Goal: Task Accomplishment & Management: Use online tool/utility

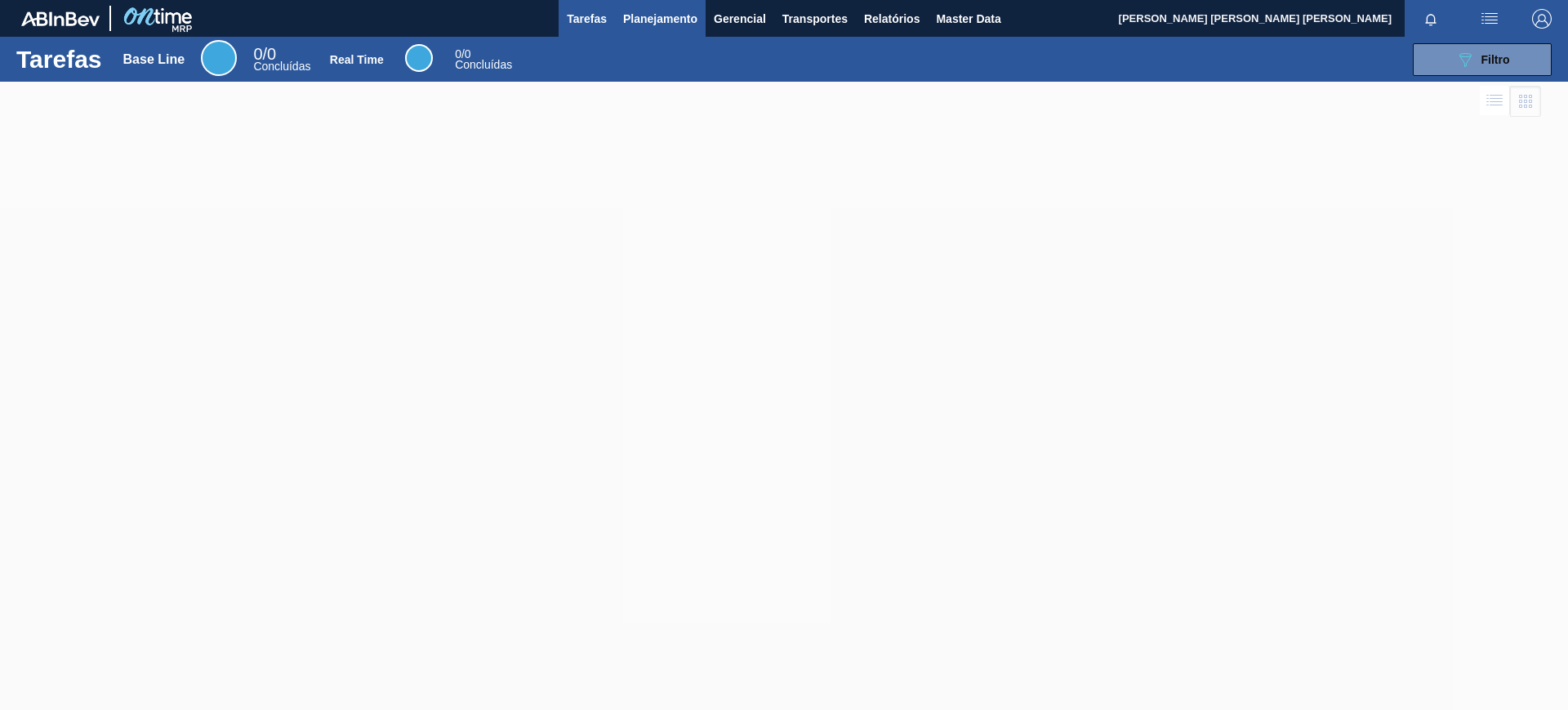
click at [654, 15] on span "Planejamento" at bounding box center [661, 19] width 75 height 20
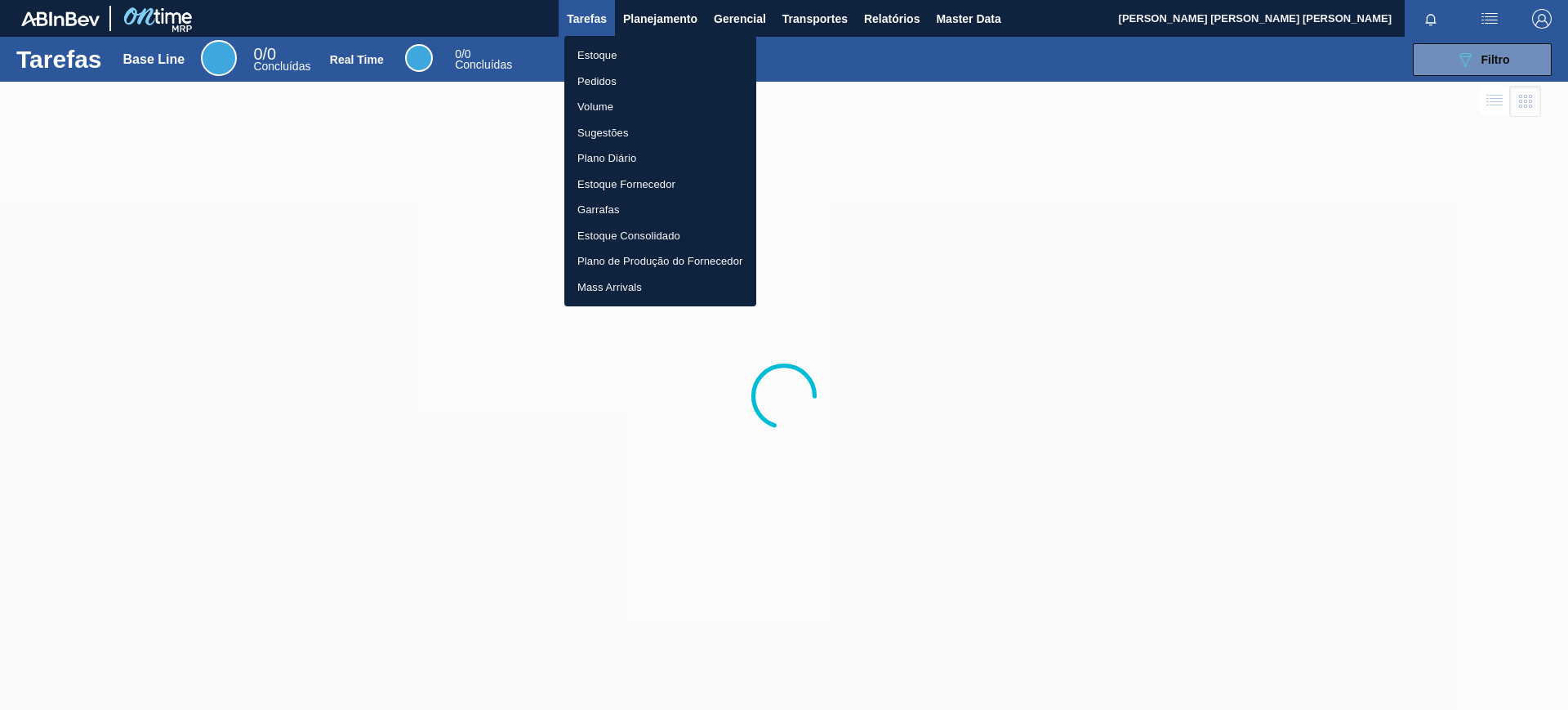
click at [654, 49] on li "Estoque" at bounding box center [661, 56] width 192 height 27
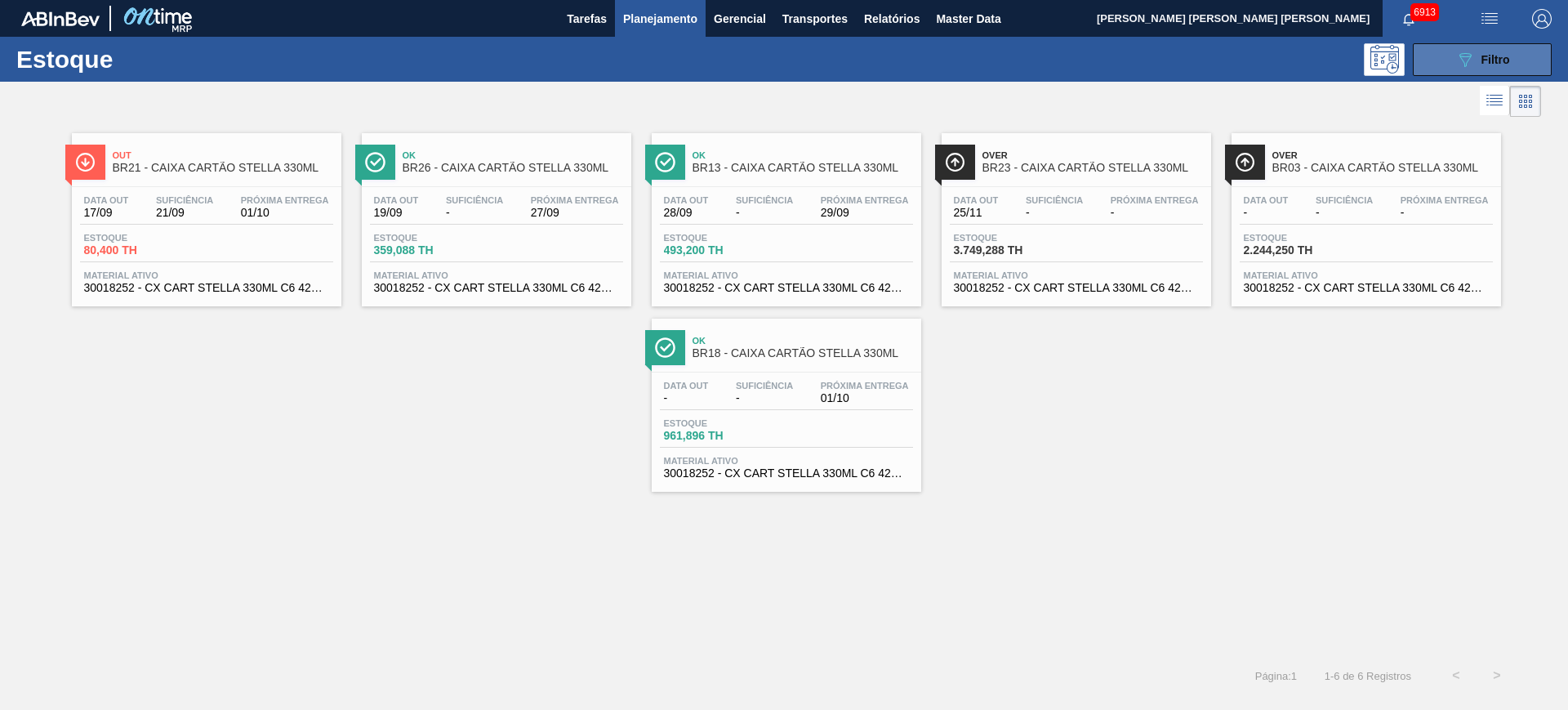
click at [1509, 47] on button "089F7B8B-B2A5-4AFE-B5C0-19BA573D28AC Filtro" at bounding box center [1482, 59] width 138 height 32
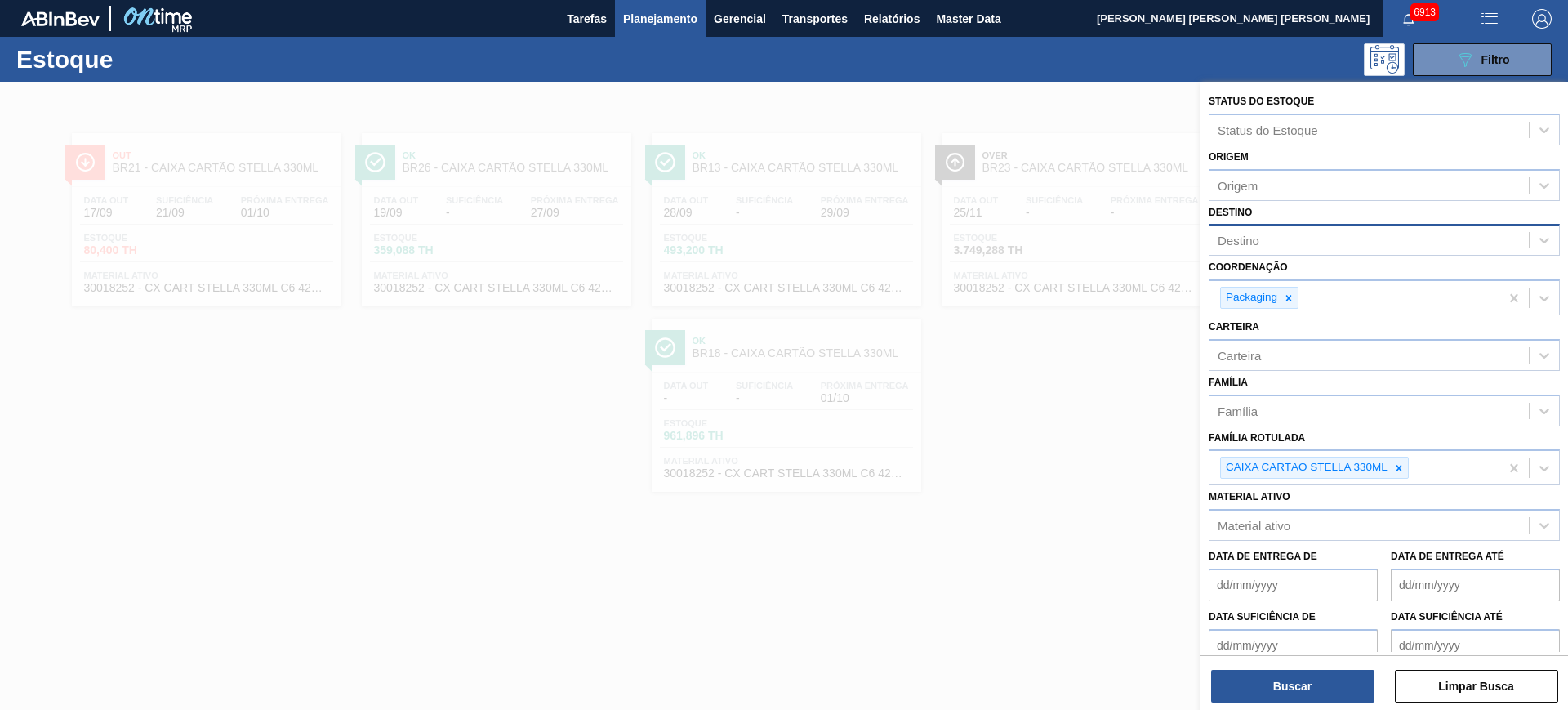
click at [1284, 242] on div "Destino" at bounding box center [1369, 241] width 319 height 24
type input "agud"
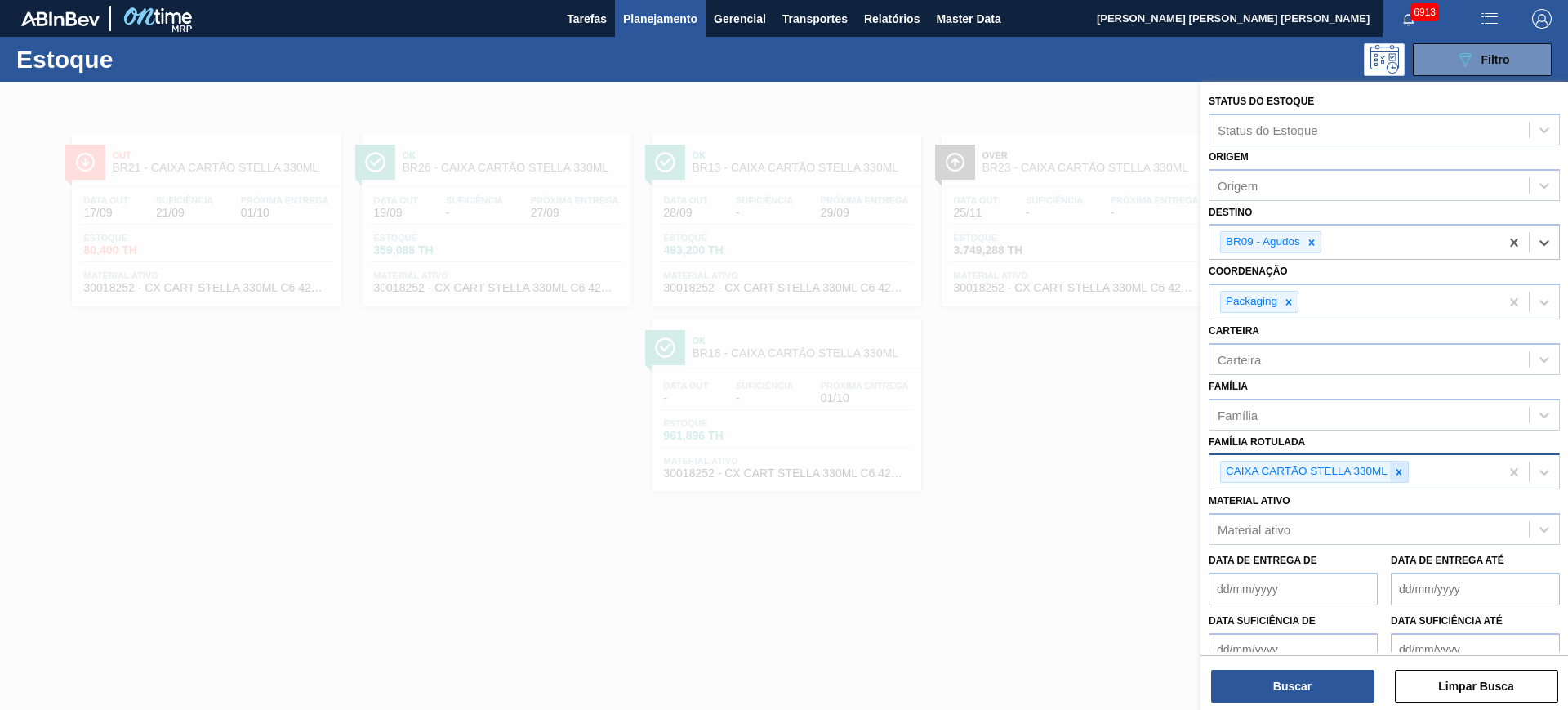
click at [1394, 471] on icon at bounding box center [1400, 473] width 12 height 12
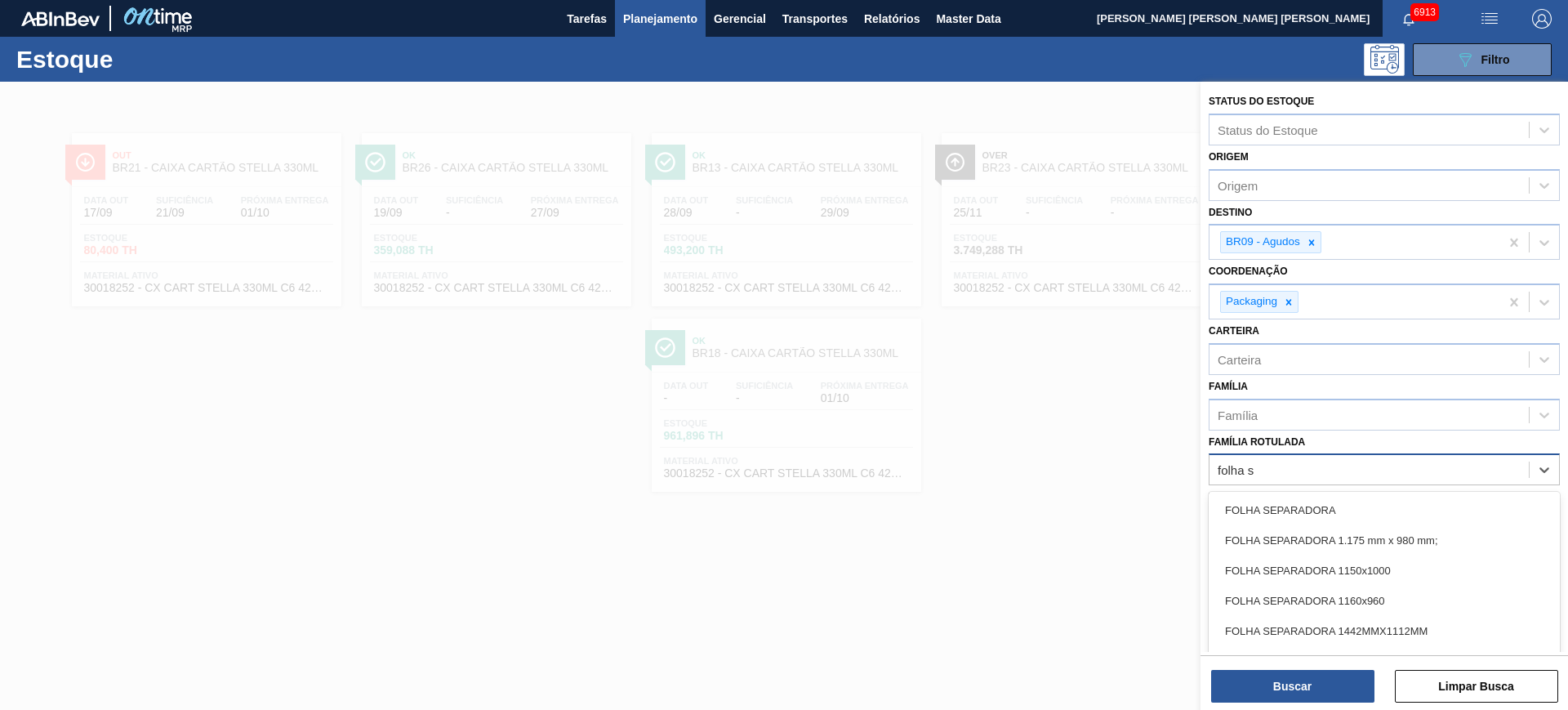
type Rotulada "folha se"
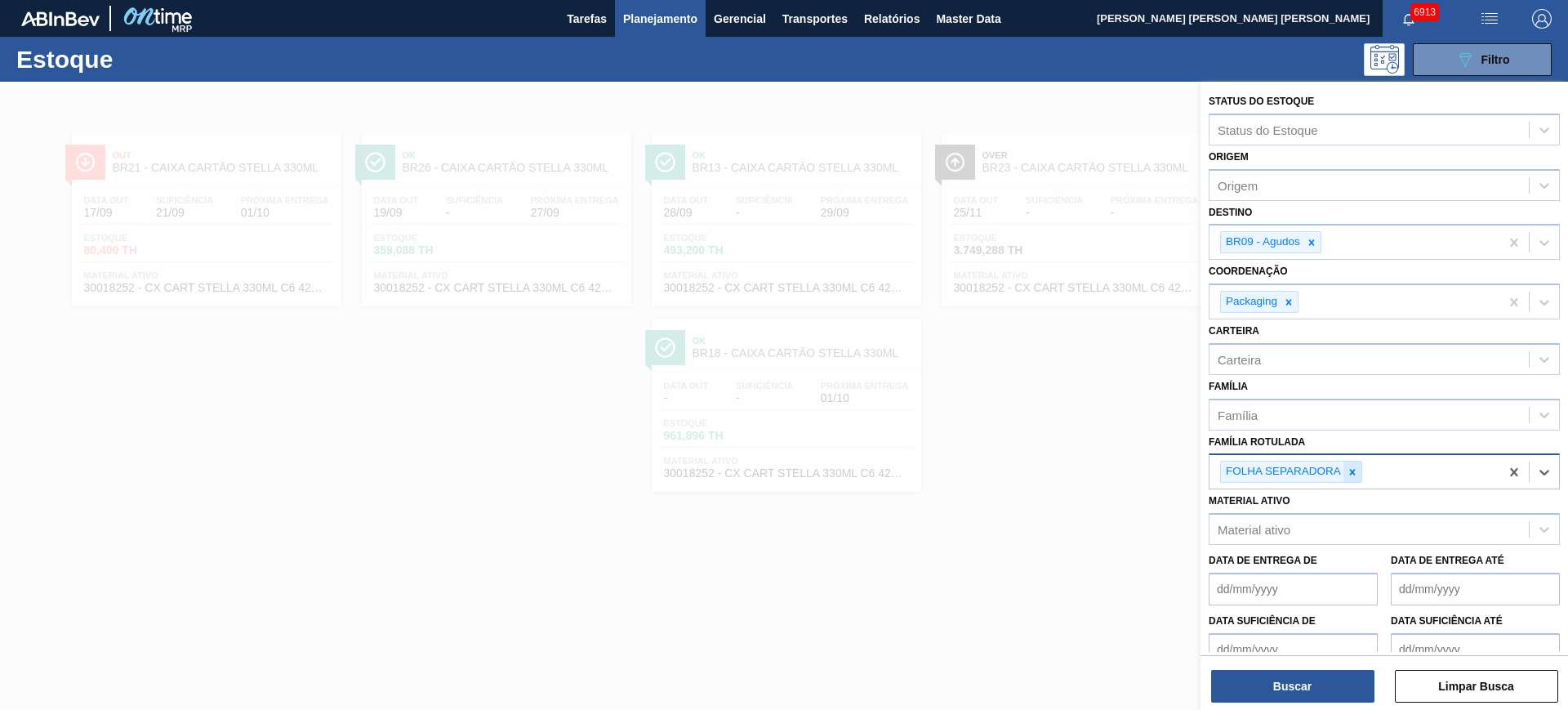
click at [1357, 473] on icon at bounding box center [1352, 473] width 12 height 12
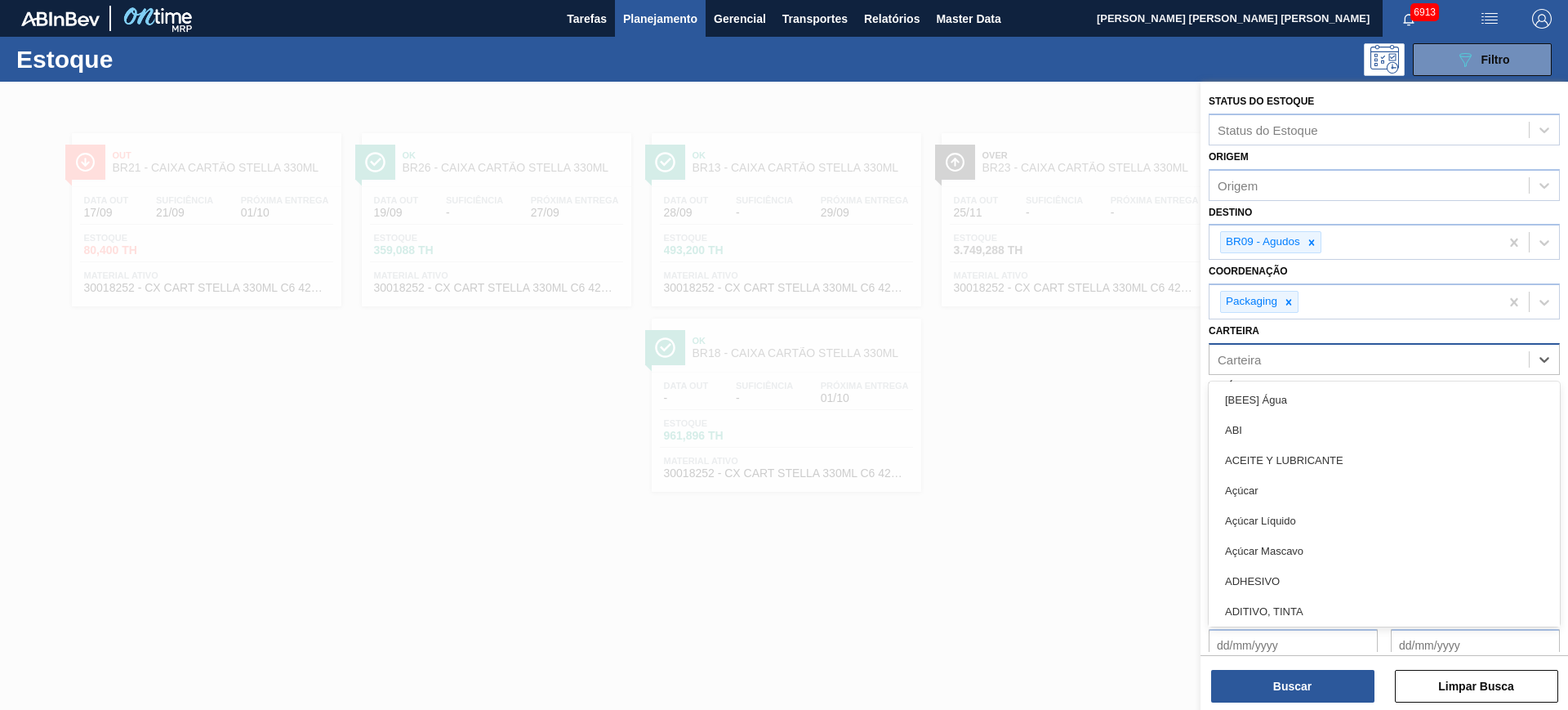
click at [1301, 367] on div "Carteira" at bounding box center [1369, 359] width 319 height 24
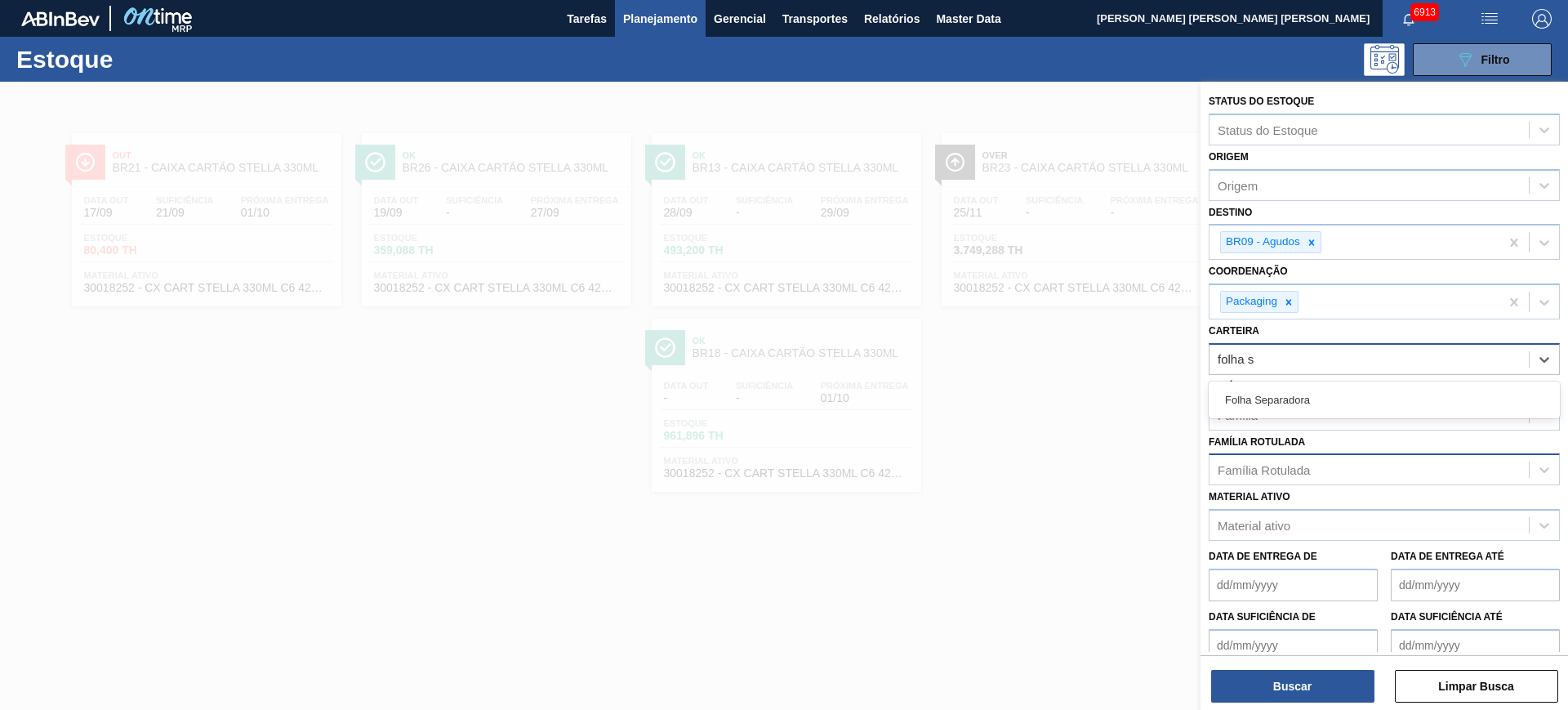
type input "folha se"
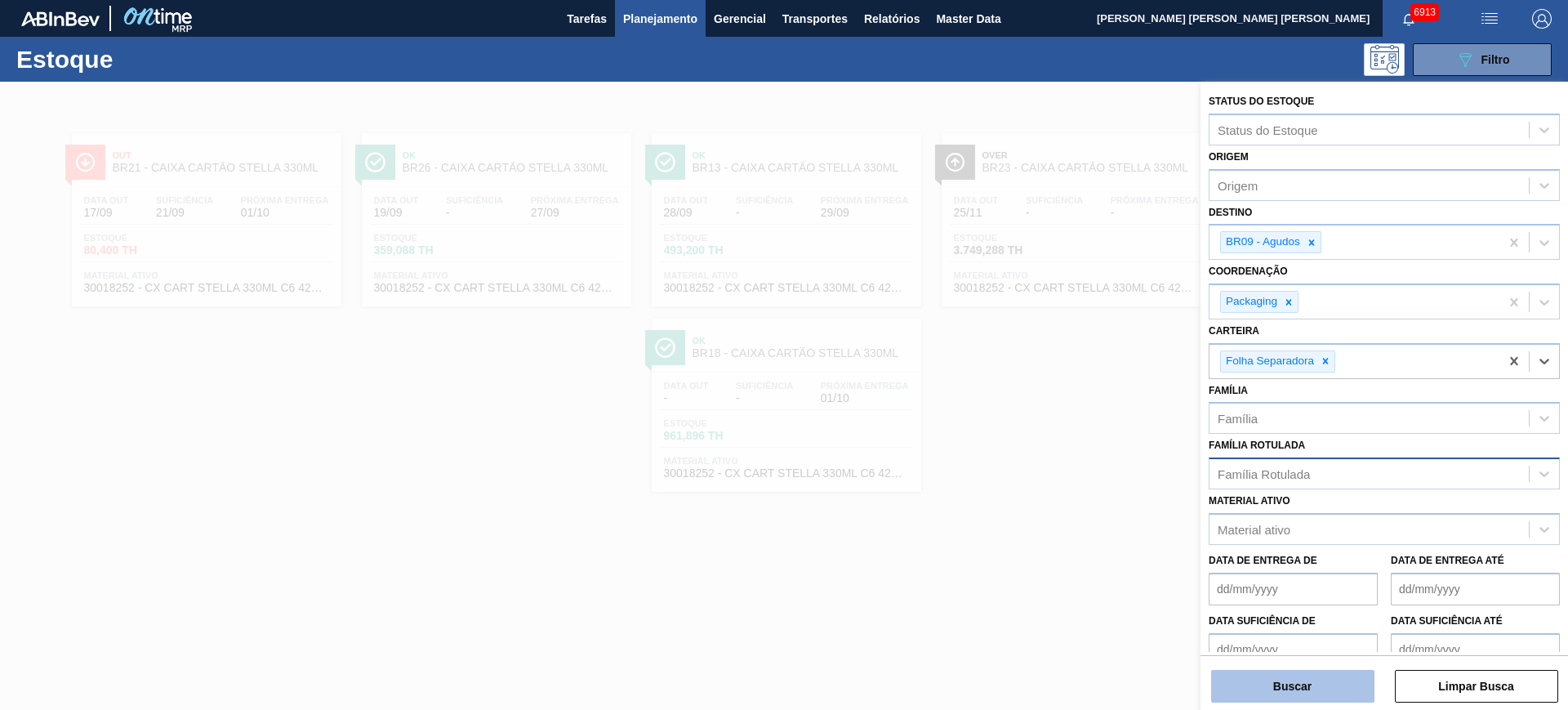
click at [1291, 688] on button "Buscar" at bounding box center [1293, 686] width 163 height 32
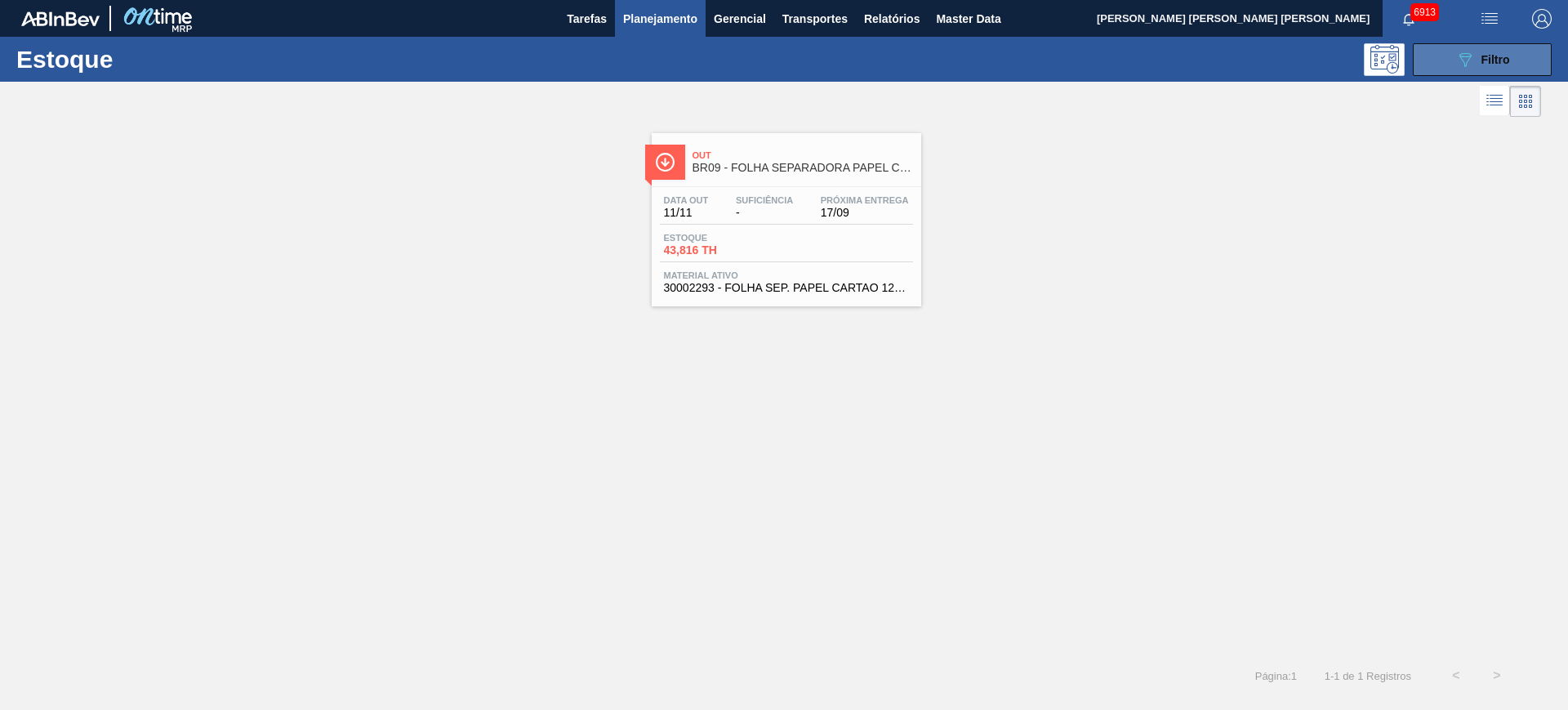
click at [1477, 61] on div "089F7B8B-B2A5-4AFE-B5C0-19BA573D28AC Filtro" at bounding box center [1483, 60] width 55 height 20
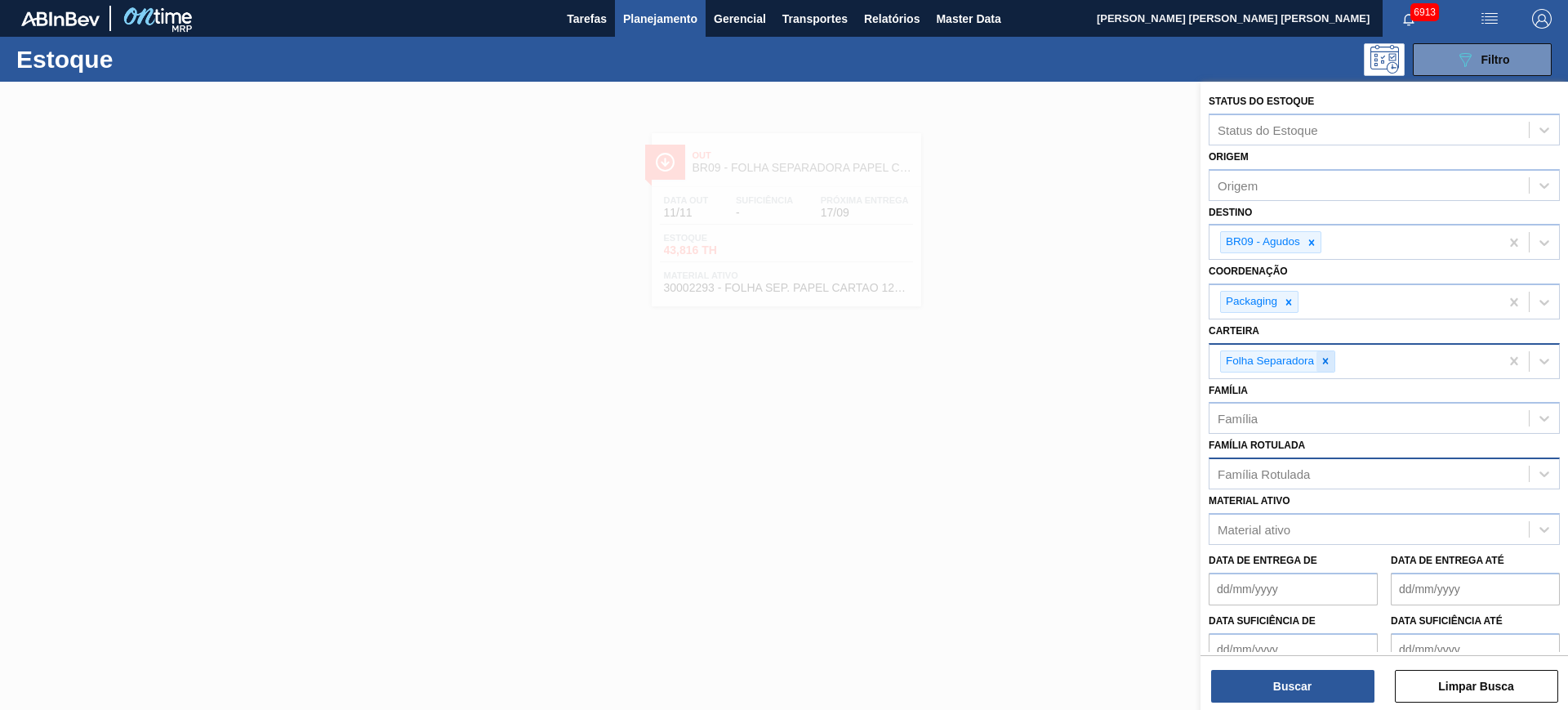
click at [1324, 363] on icon at bounding box center [1326, 361] width 6 height 6
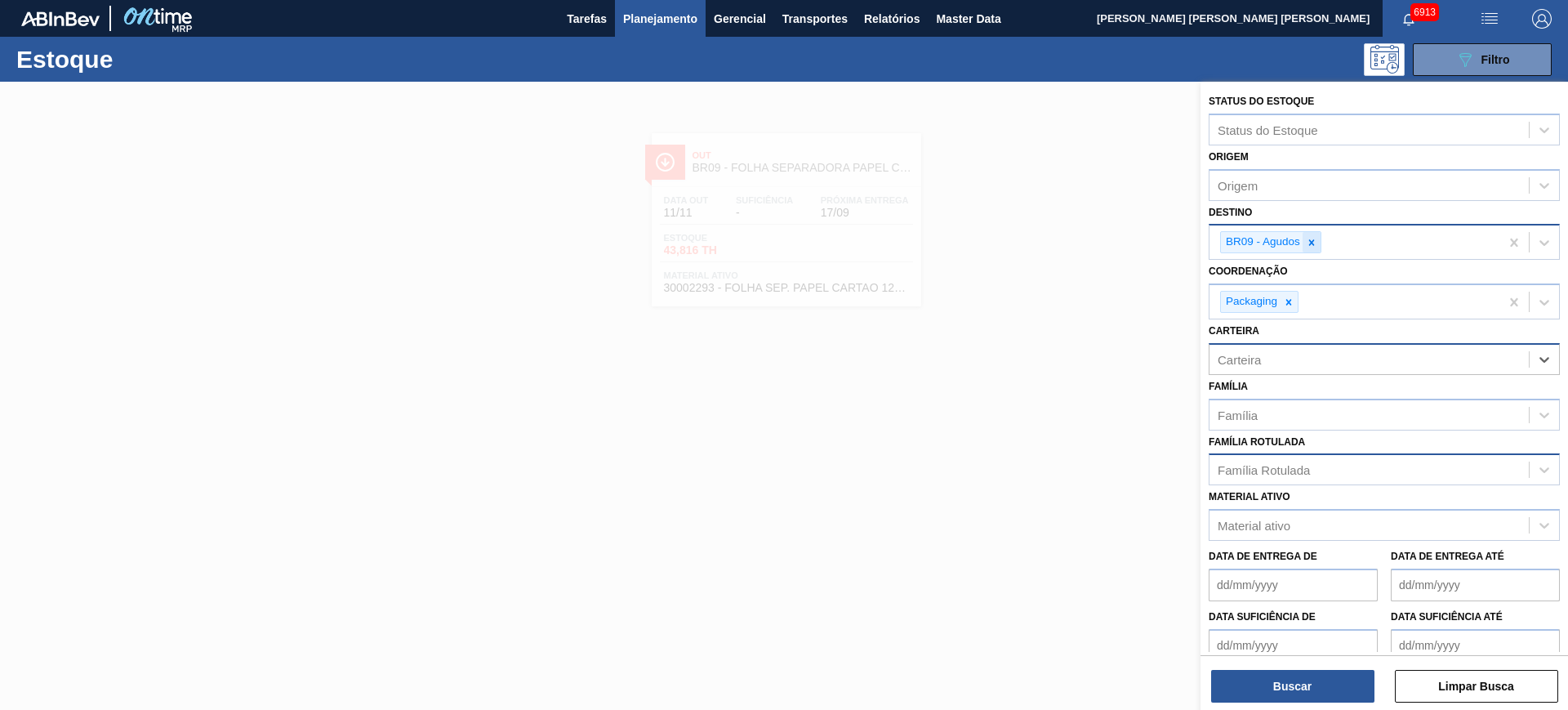
click at [1315, 244] on icon at bounding box center [1312, 243] width 12 height 12
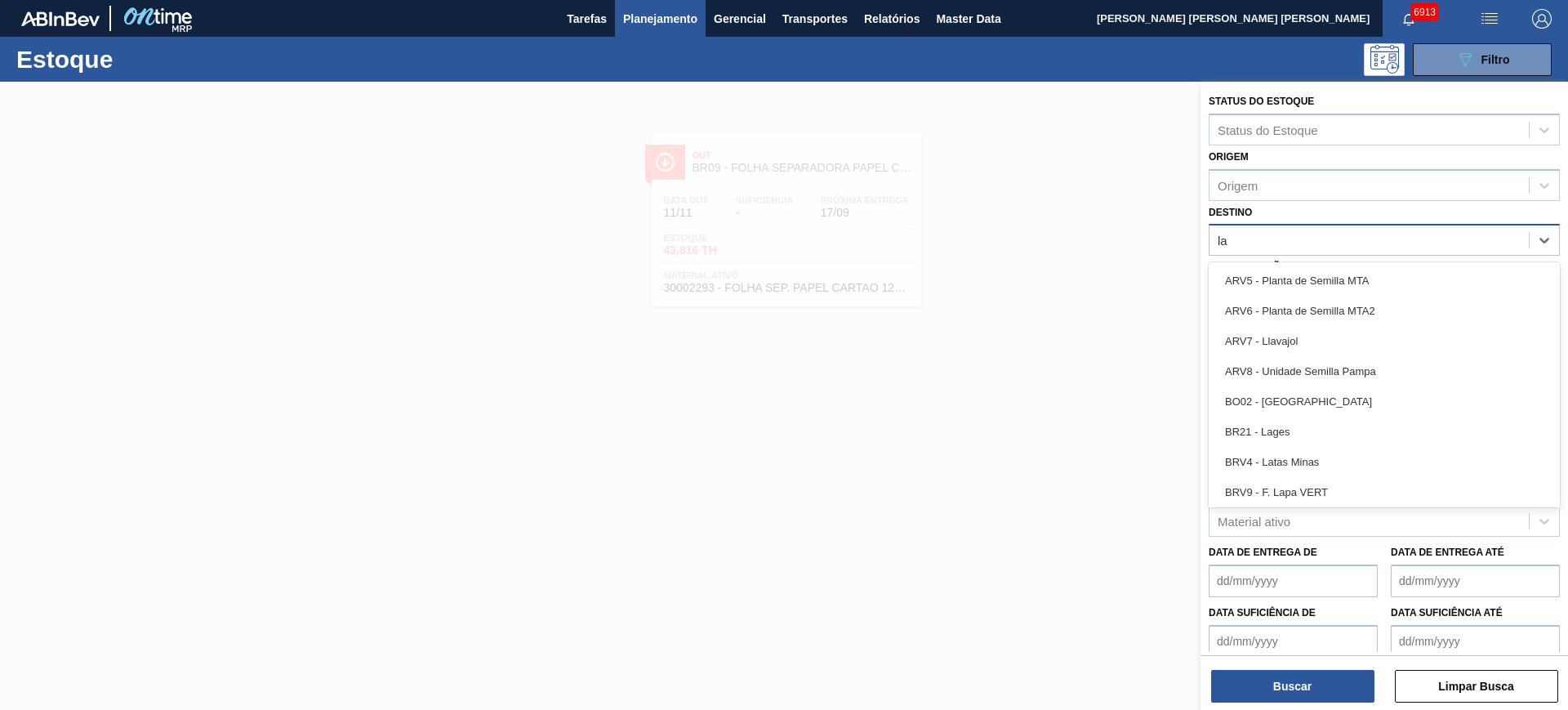
type input "lag"
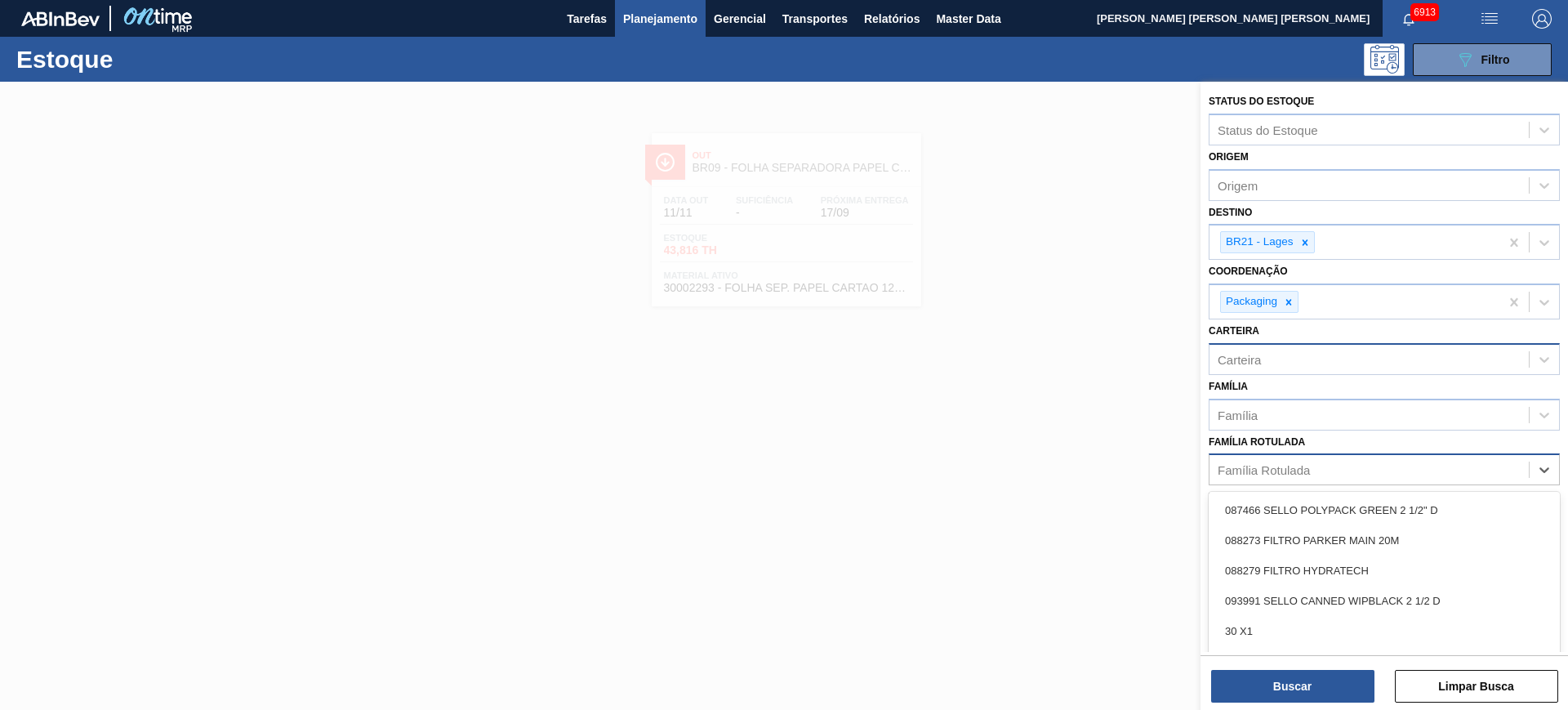
click at [1289, 479] on div "Família Rotulada" at bounding box center [1369, 470] width 319 height 24
type Rotulada "stella 330"
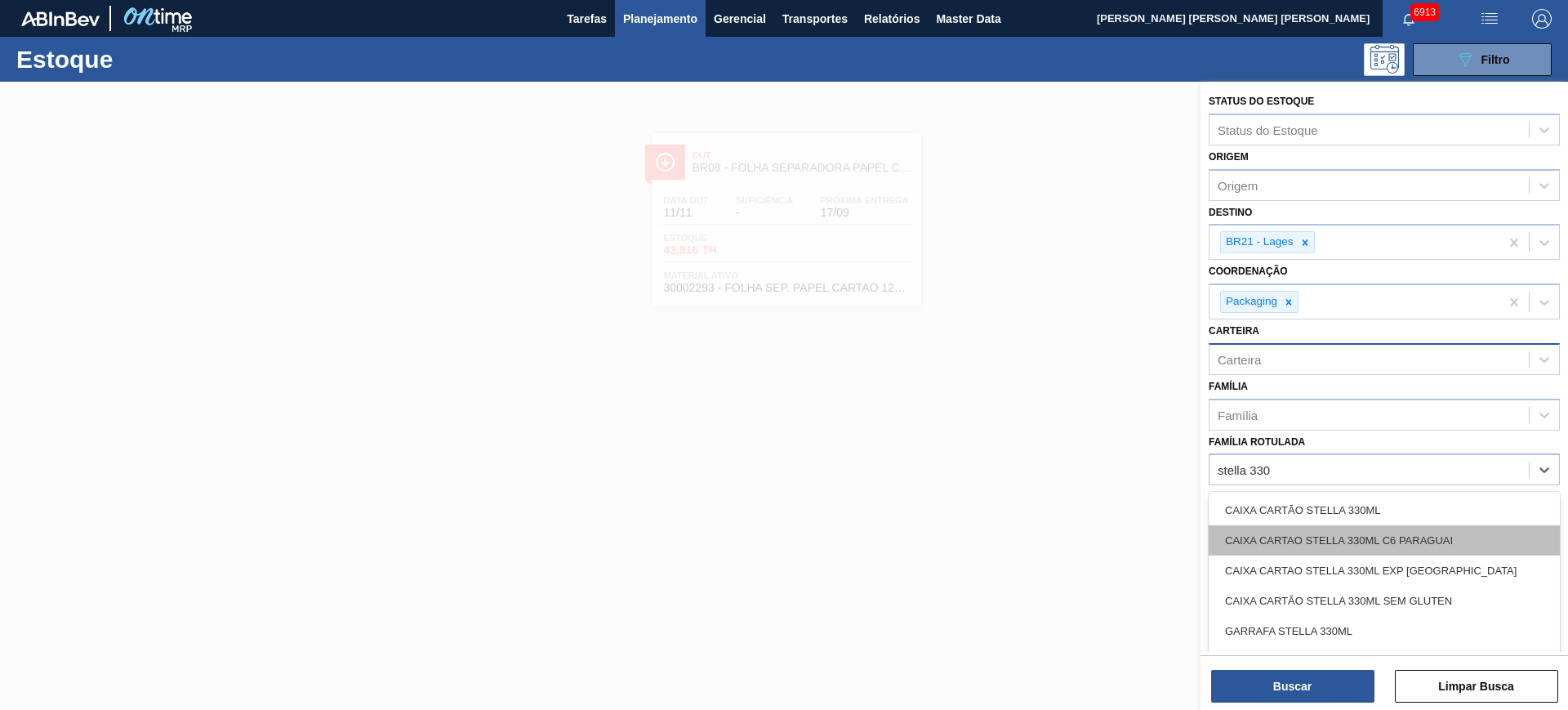
click at [1268, 527] on div "CAIXA CARTAO STELLA 330ML C6 PARAGUAI" at bounding box center [1385, 540] width 352 height 30
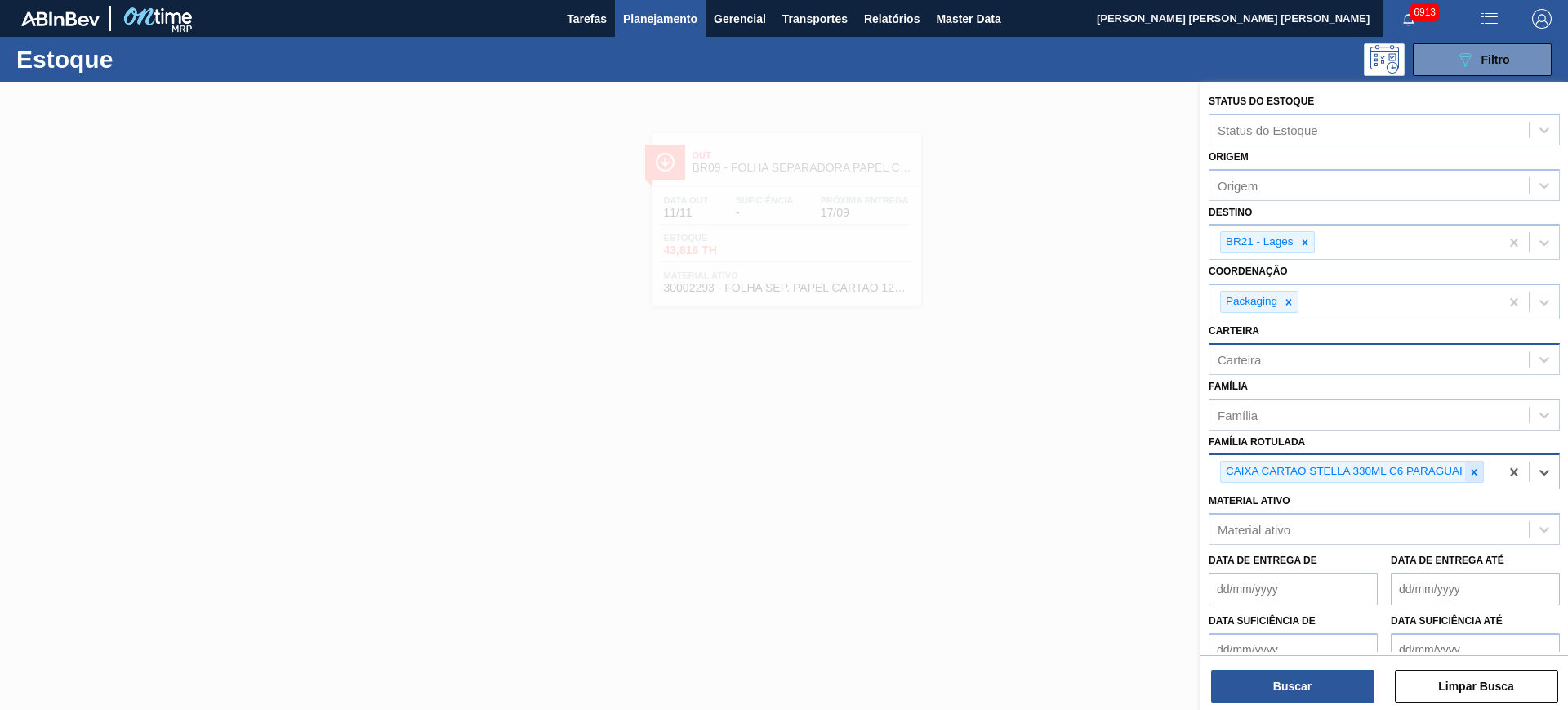
click at [1478, 470] on icon at bounding box center [1474, 473] width 12 height 12
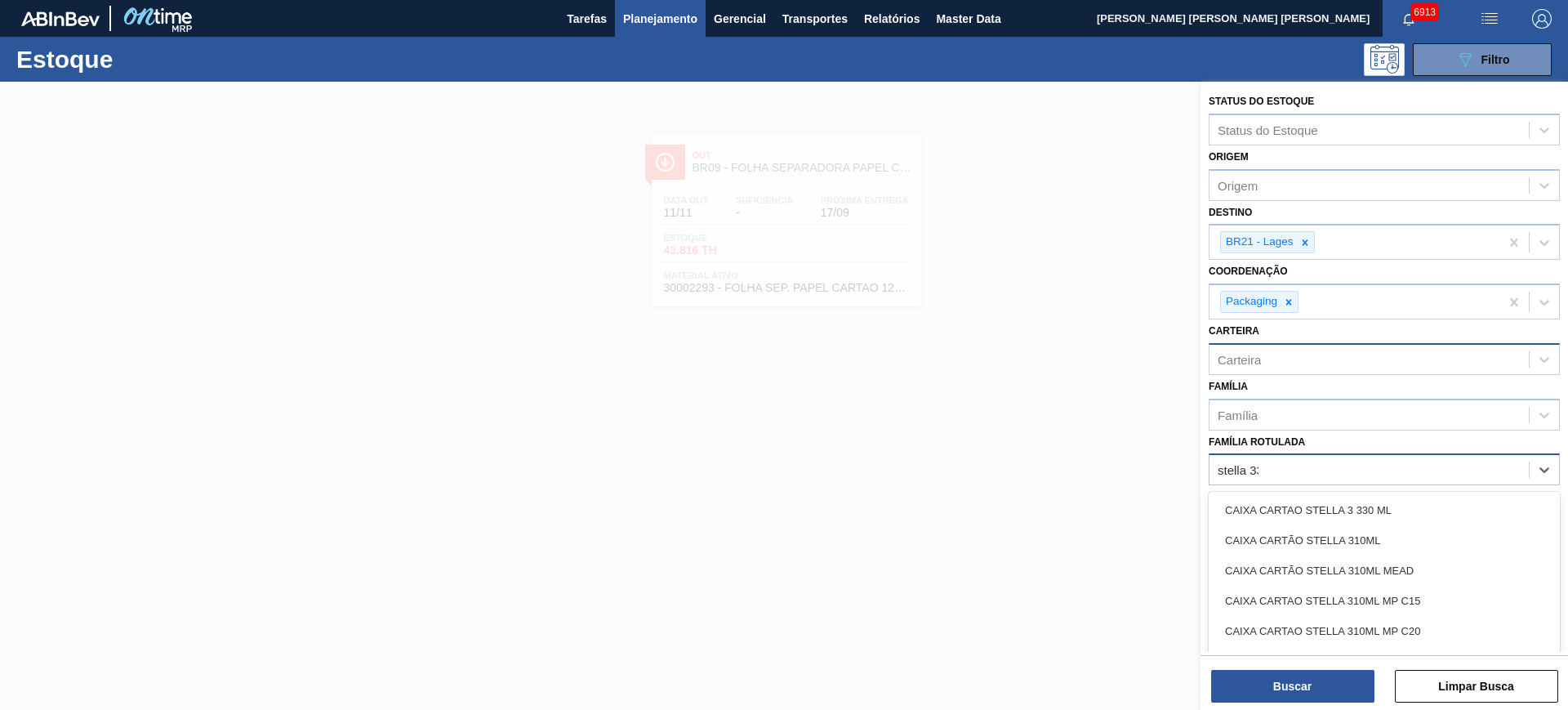
type Rotulada "stella 330"
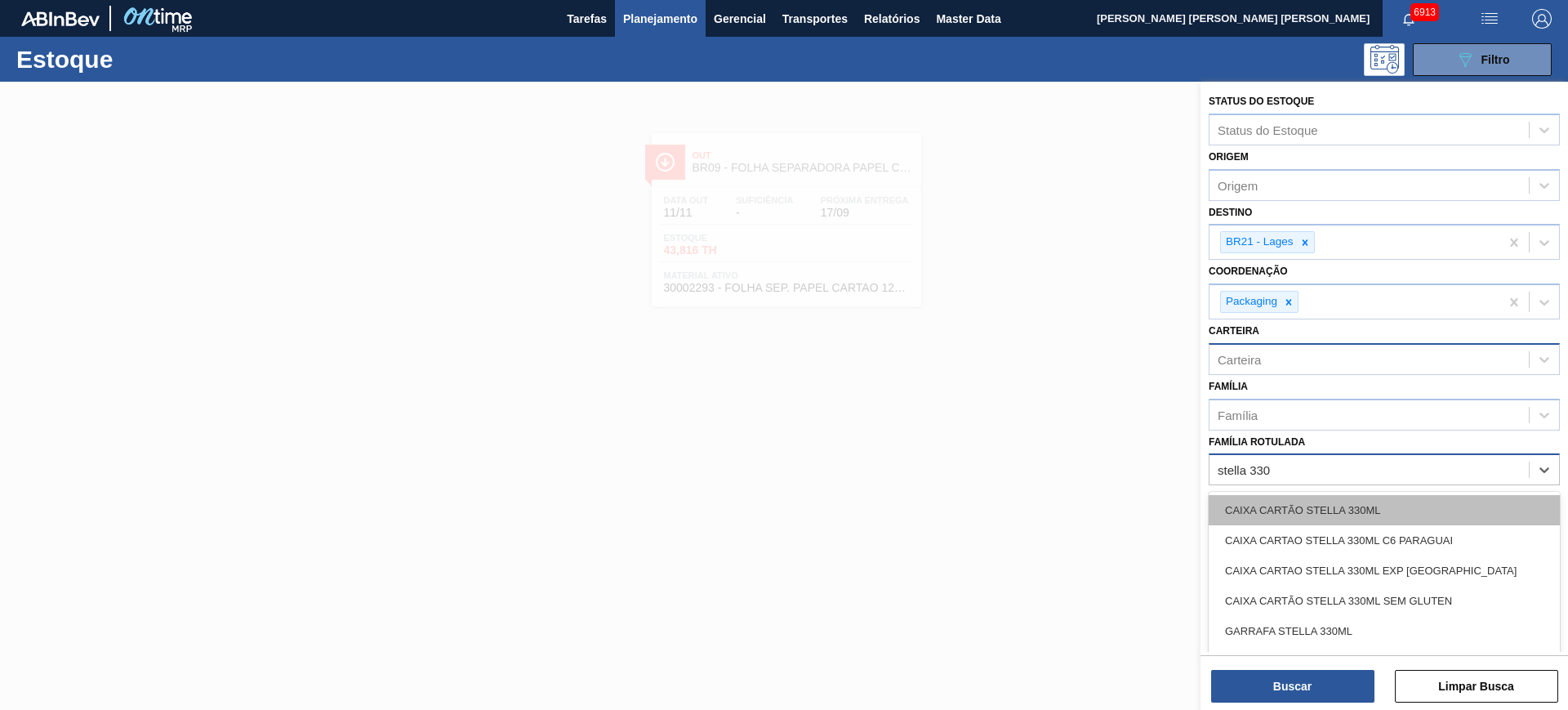
click at [1445, 504] on div "CAIXA CARTÃO STELLA 330ML" at bounding box center [1385, 510] width 352 height 30
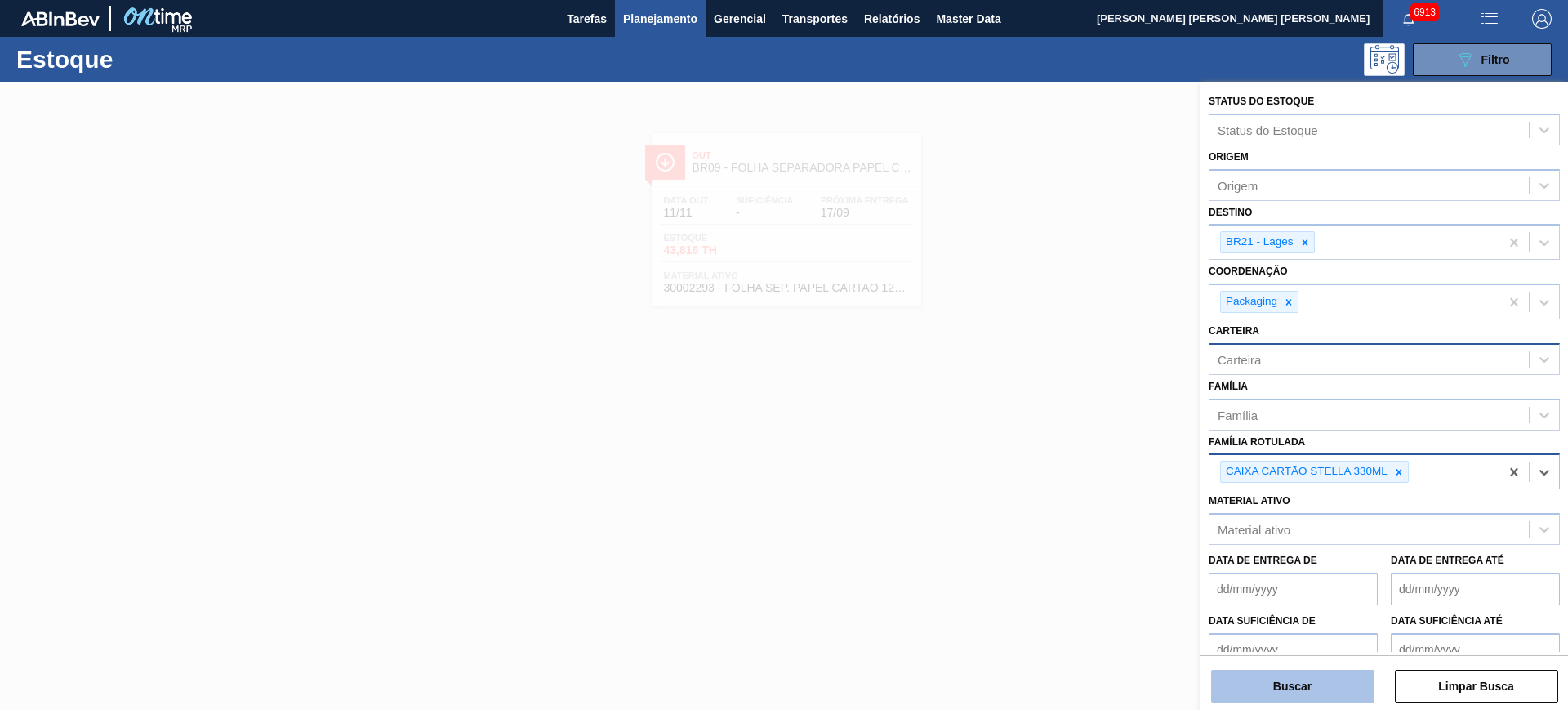
click at [1333, 675] on button "Buscar" at bounding box center [1293, 686] width 163 height 32
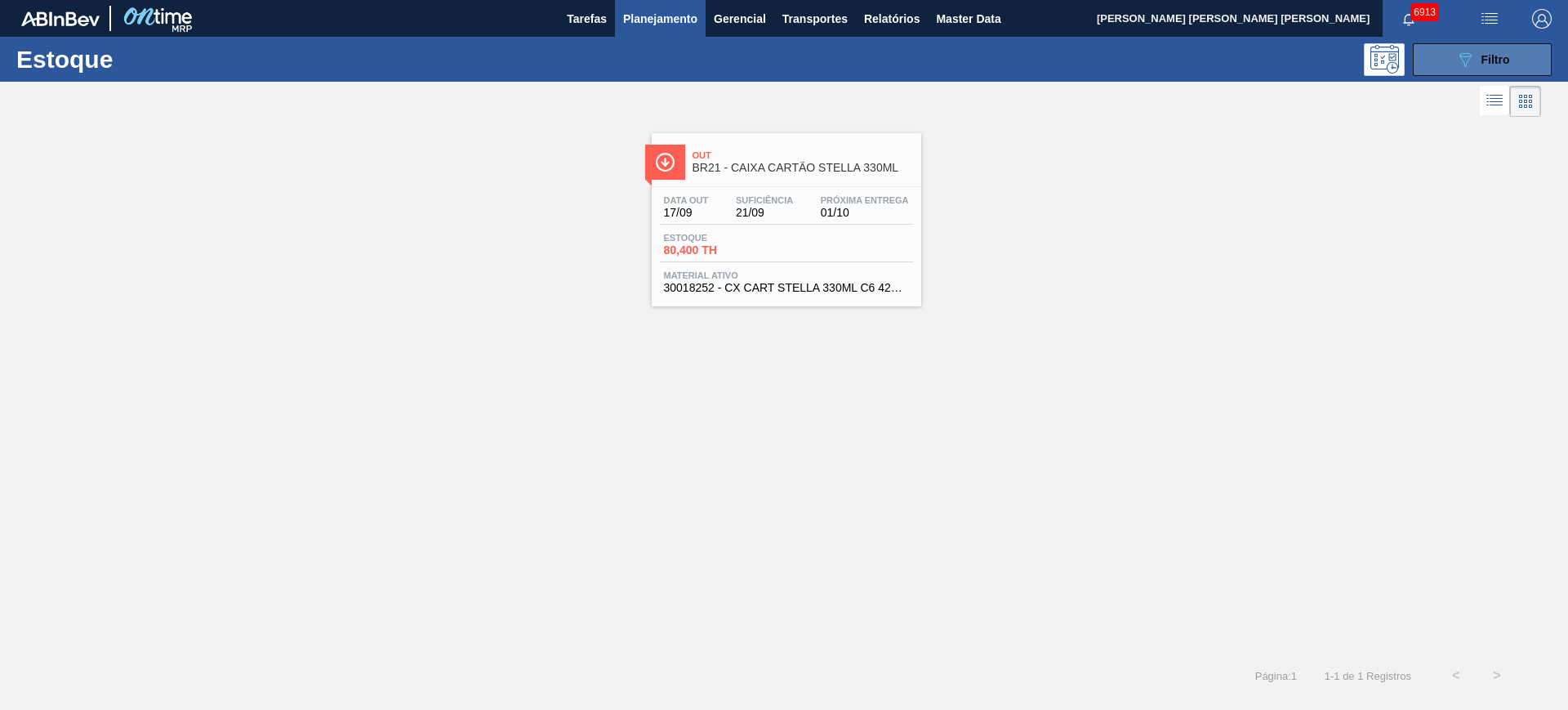
click at [1465, 53] on icon "089F7B8B-B2A5-4AFE-B5C0-19BA573D28AC" at bounding box center [1466, 60] width 20 height 20
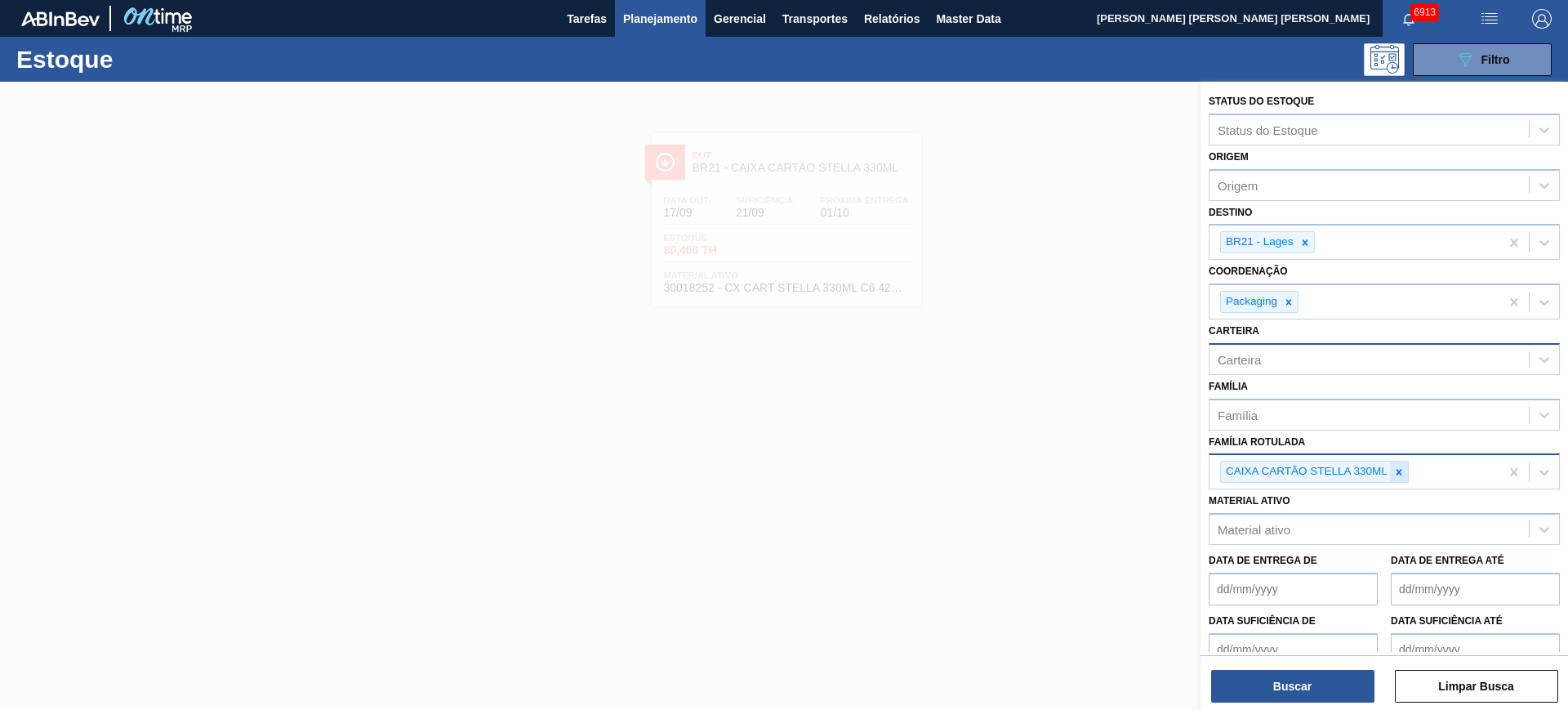
click at [1396, 474] on icon at bounding box center [1400, 473] width 12 height 12
click at [1306, 241] on icon at bounding box center [1304, 242] width 6 height 6
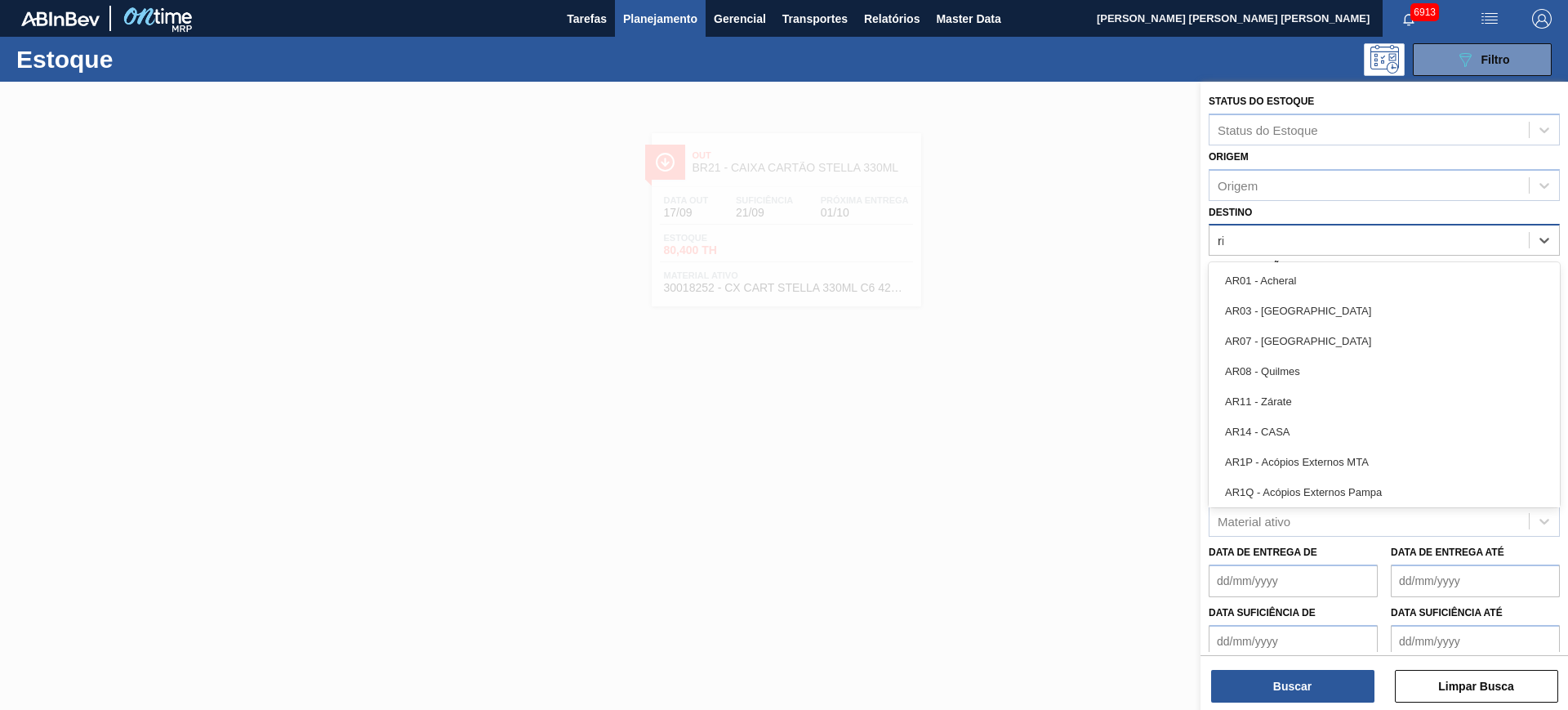
type input "rio"
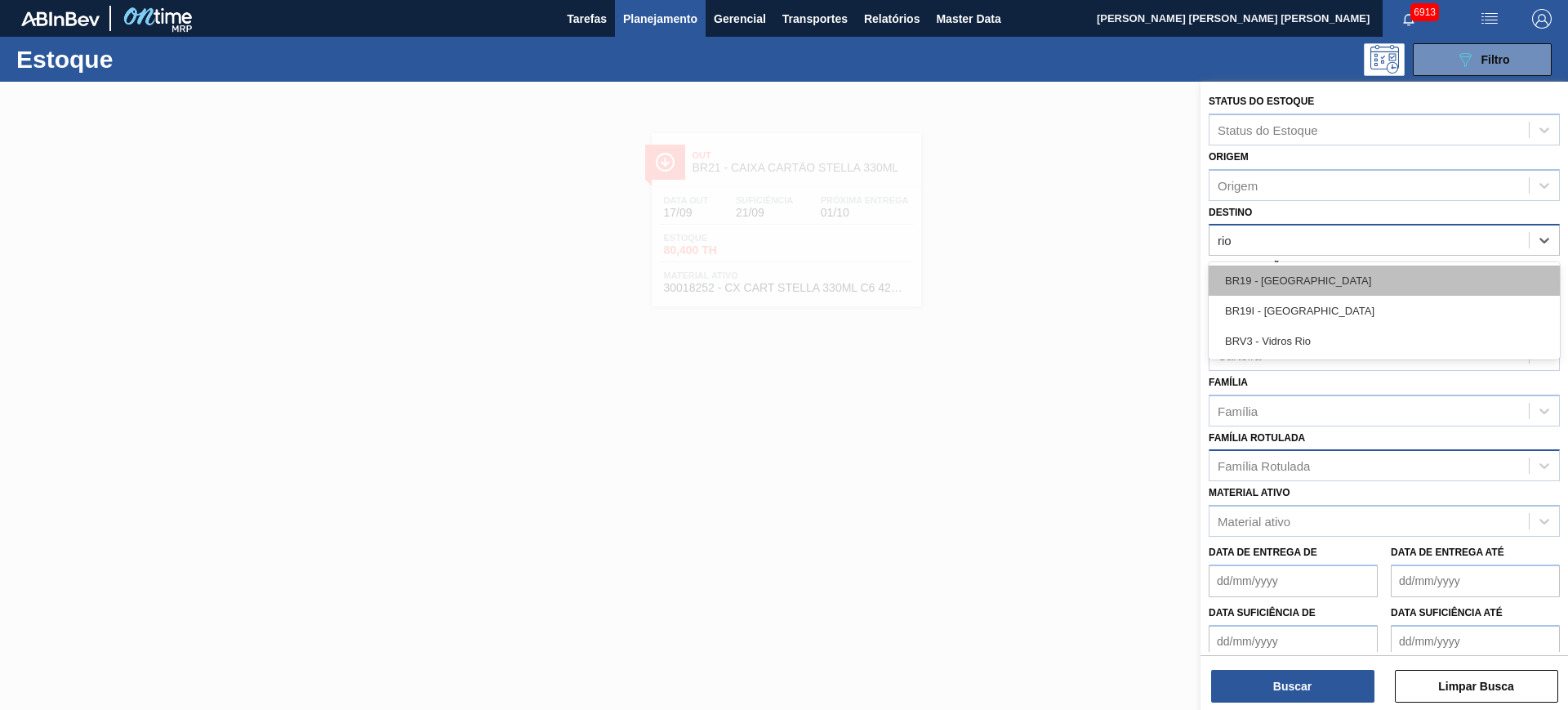
click at [1289, 277] on div "BR19 - Nova Rio" at bounding box center [1385, 280] width 352 height 30
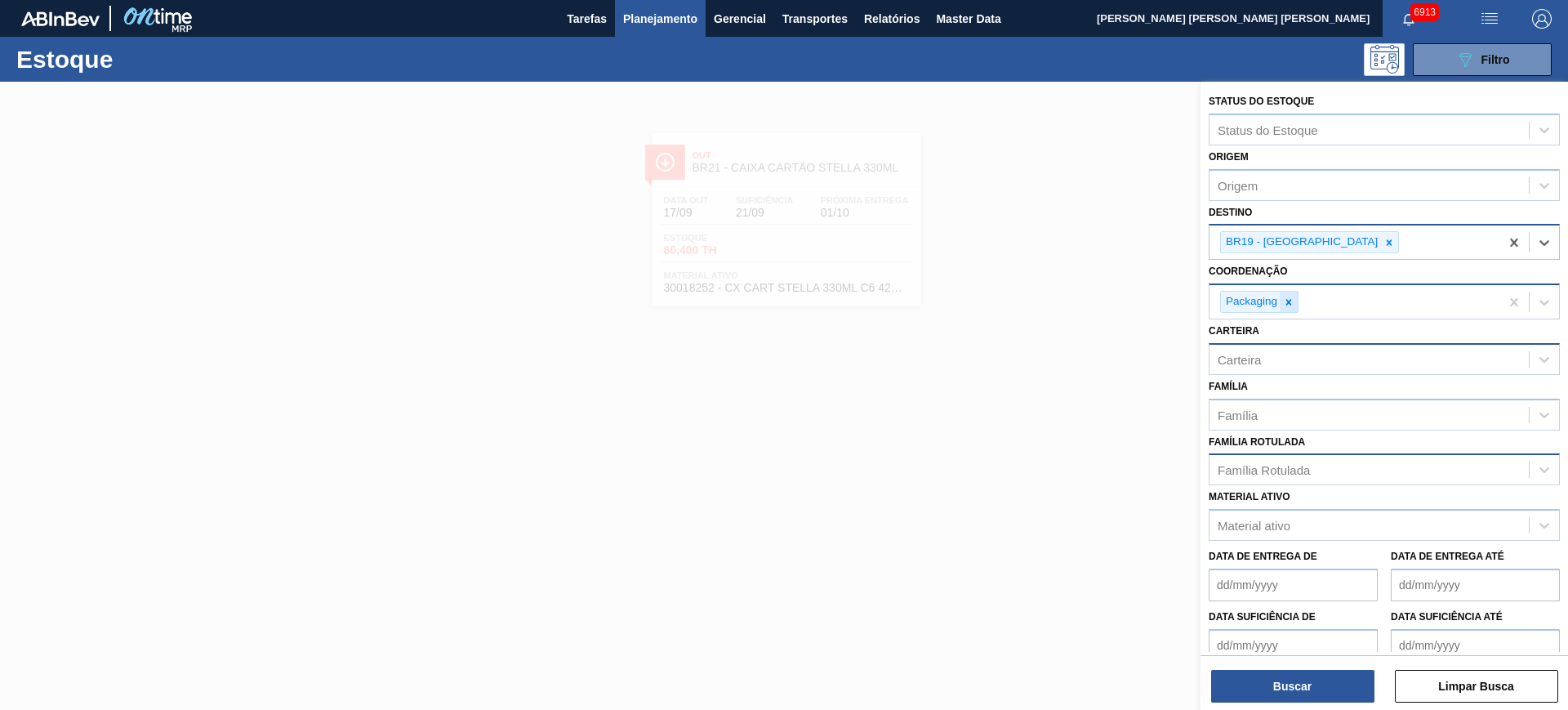
click at [1291, 306] on icon at bounding box center [1289, 303] width 12 height 12
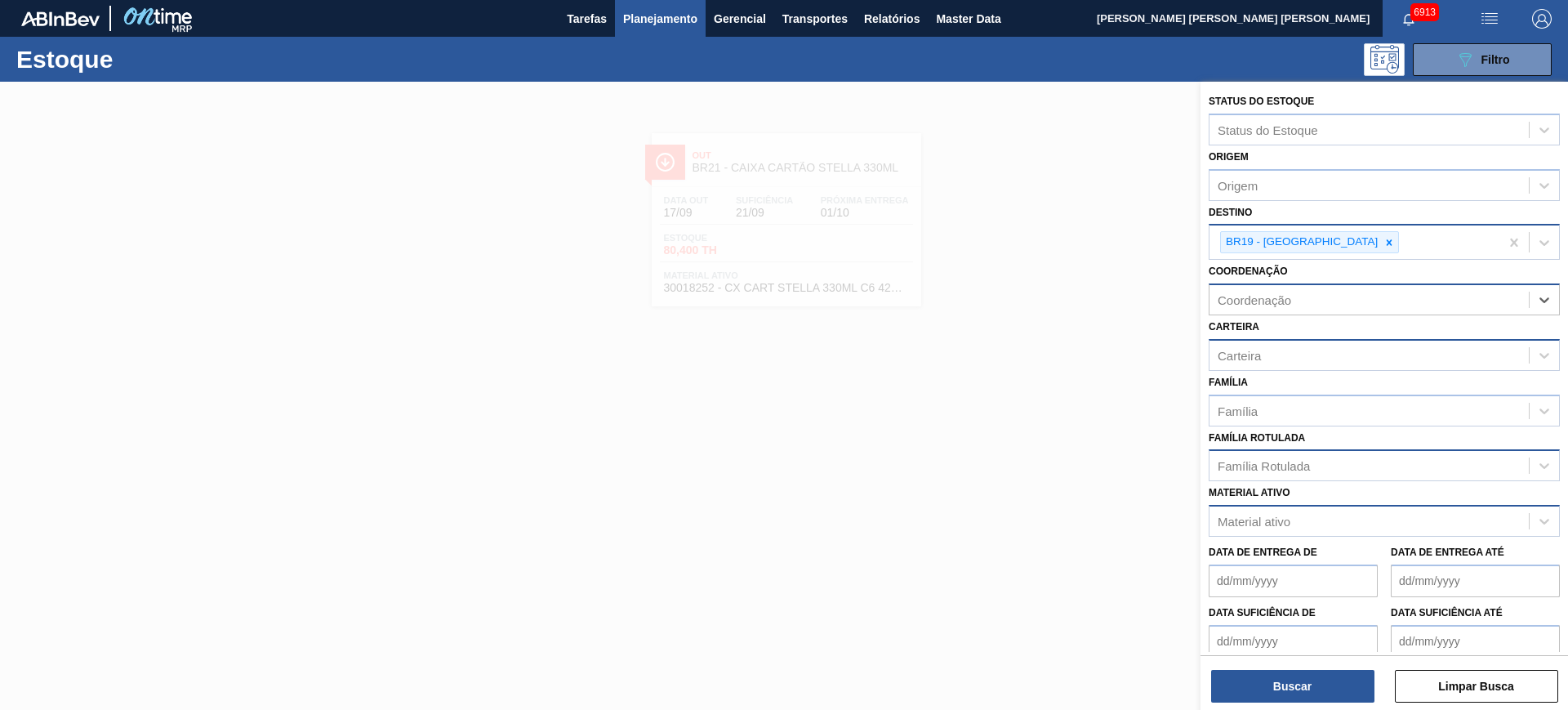
click at [1288, 522] on div "Material ativo" at bounding box center [1255, 522] width 73 height 14
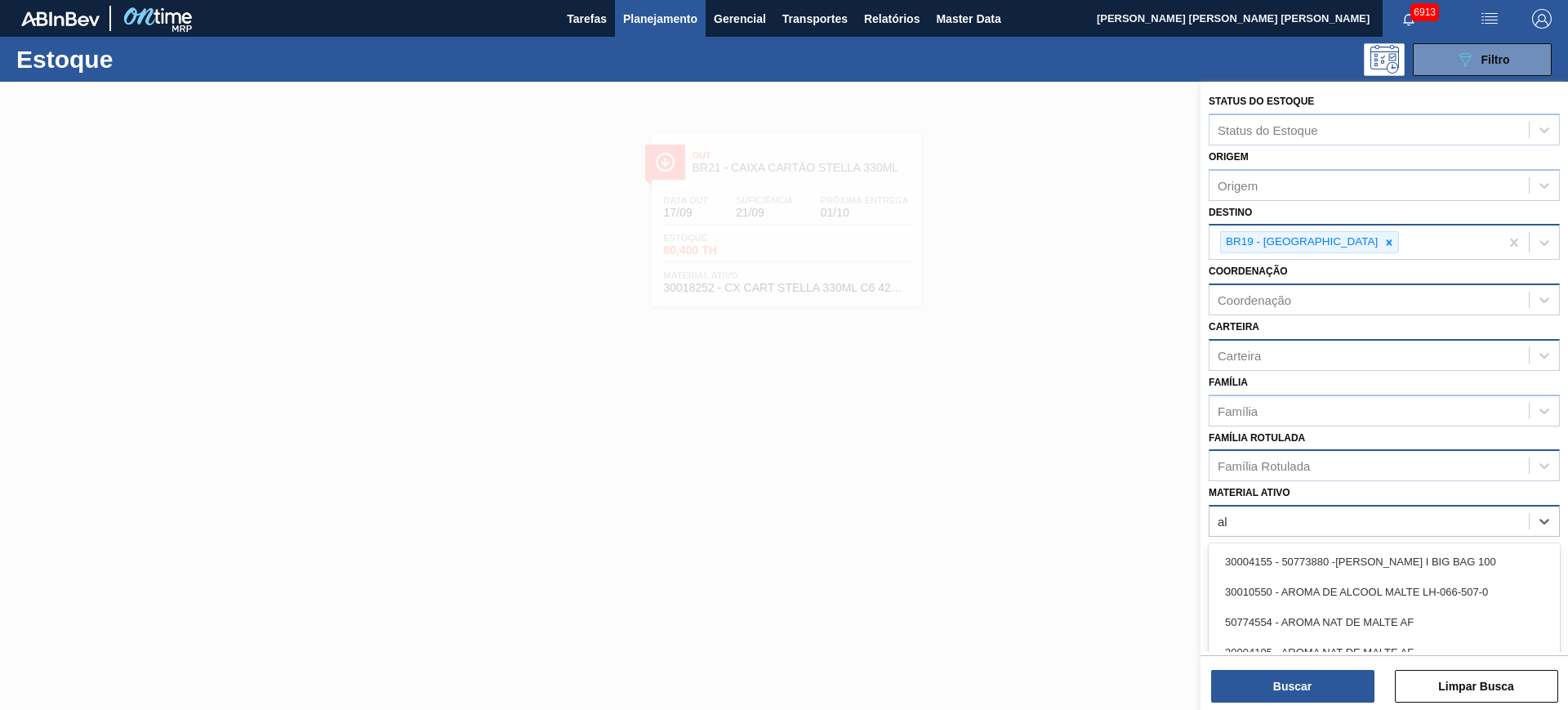
type ativo "a"
type ativo "xarope a"
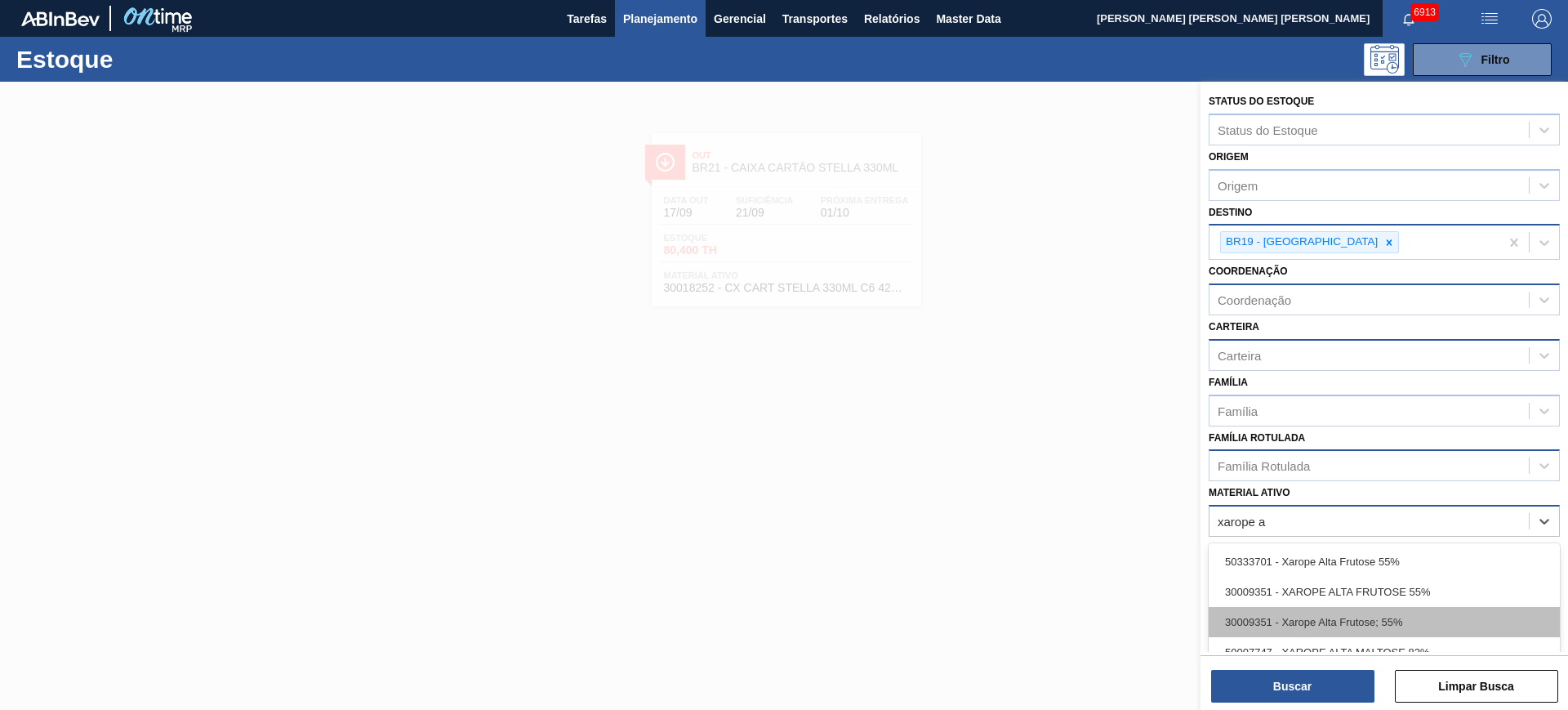
scroll to position [88, 0]
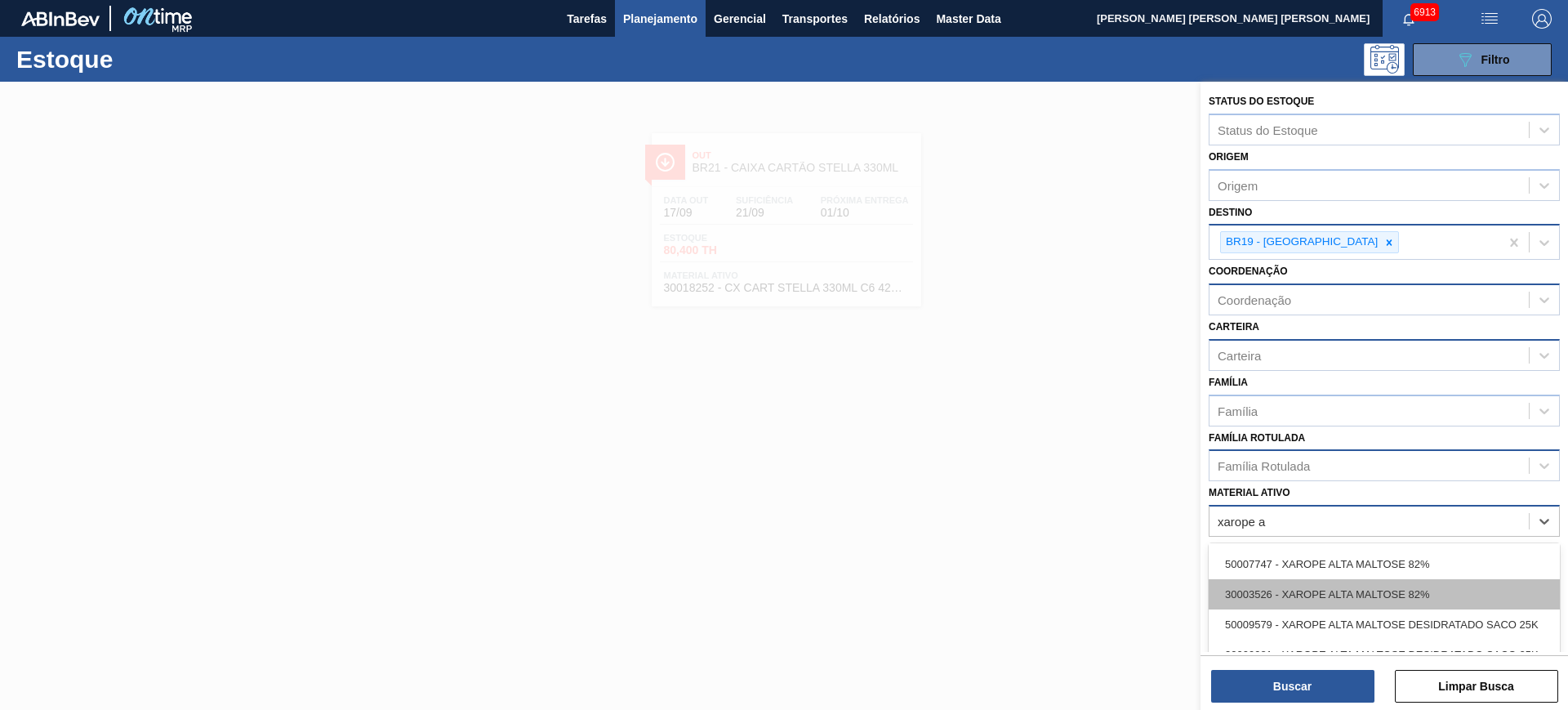
click at [1391, 597] on div "30003526 - XAROPE ALTA MALTOSE 82%" at bounding box center [1385, 594] width 352 height 30
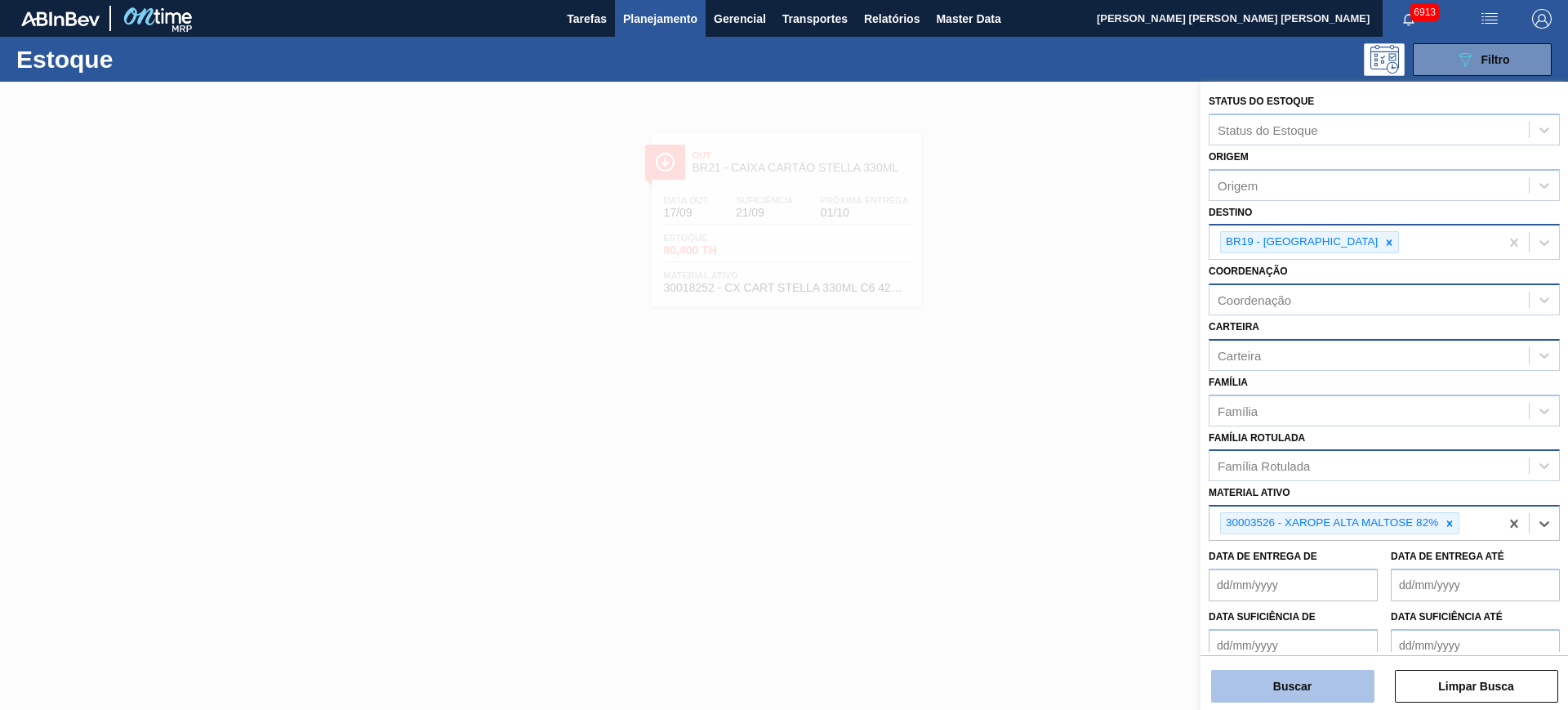
click at [1319, 691] on button "Buscar" at bounding box center [1293, 686] width 163 height 32
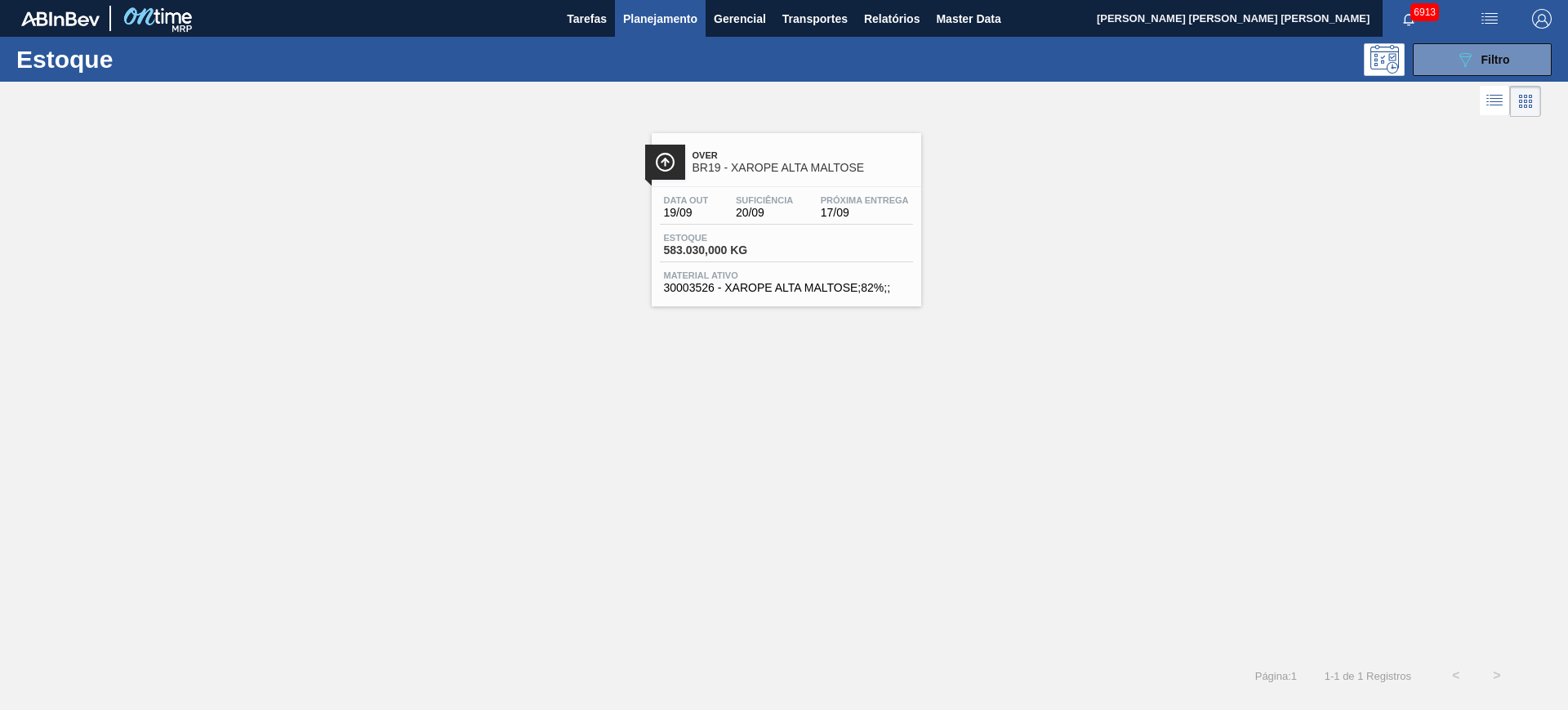
drag, startPoint x: 577, startPoint y: 51, endPoint x: 566, endPoint y: 217, distance: 166.4
click at [566, 217] on div "Over BR19 - XAROPE ALTA MALTOSE Data out 19/09 Suficiência 20/09 Próxima Entreg…" at bounding box center [784, 214] width 1568 height 186
click at [663, 5] on button "Planejamento" at bounding box center [660, 18] width 90 height 36
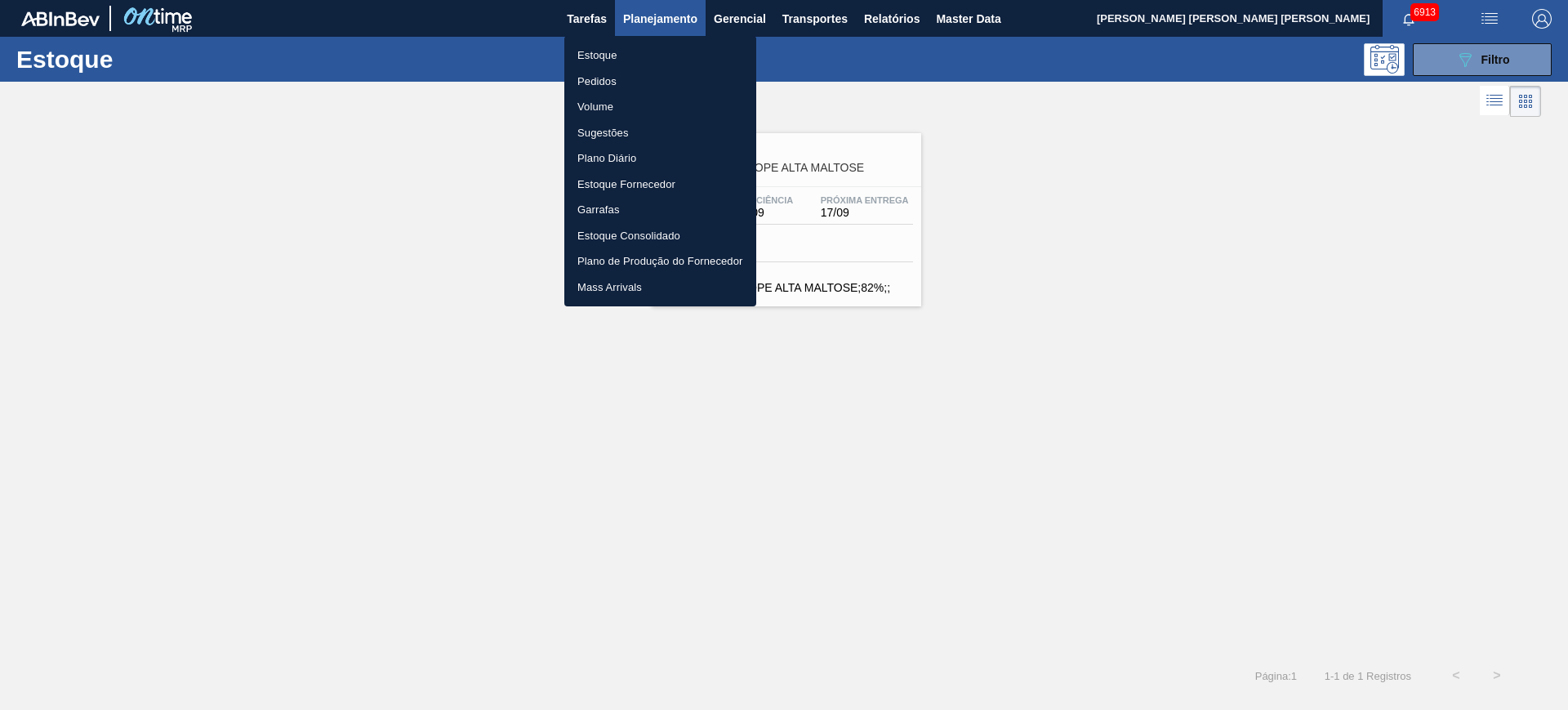
click at [663, 24] on div at bounding box center [784, 355] width 1568 height 710
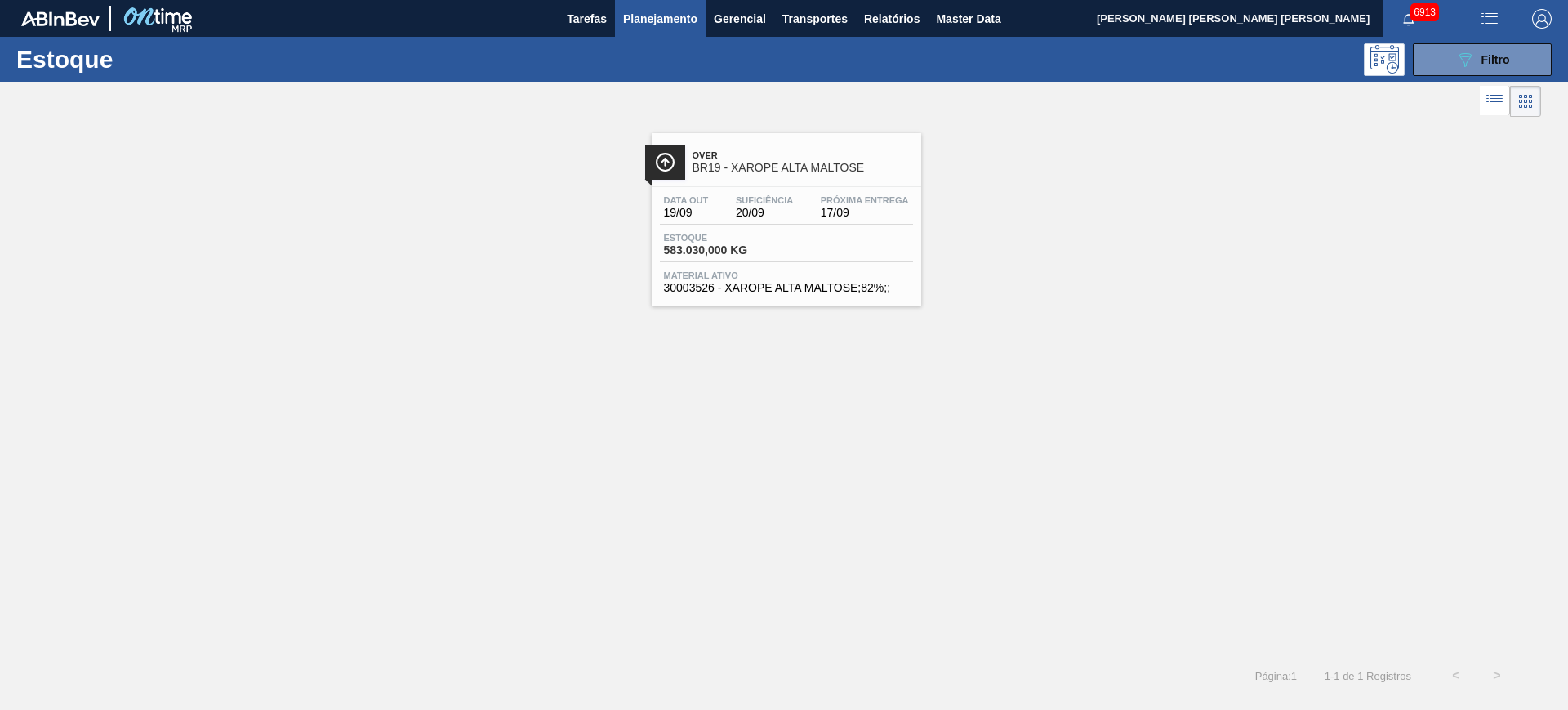
click at [654, 16] on span "Planejamento" at bounding box center [661, 19] width 75 height 20
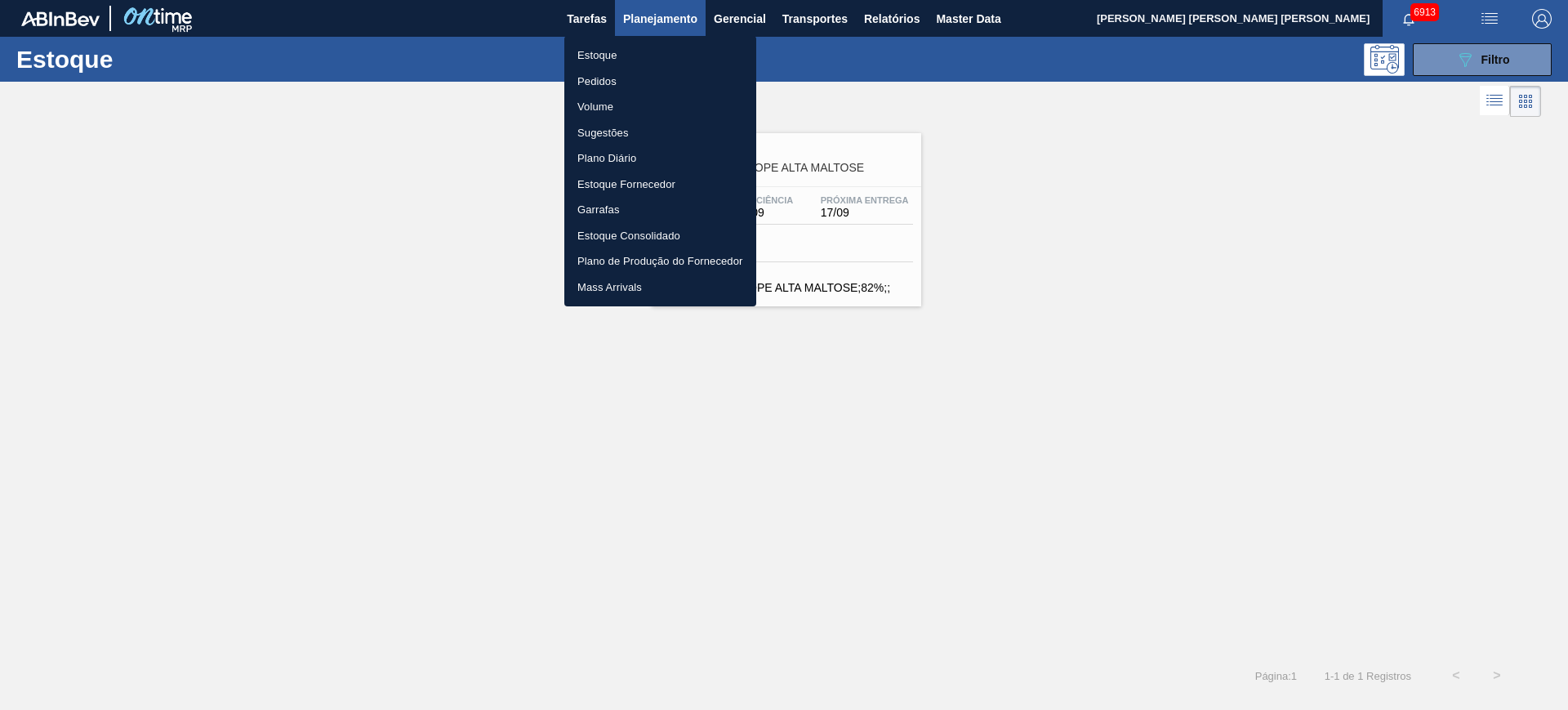
click at [605, 76] on li "Pedidos" at bounding box center [661, 82] width 192 height 27
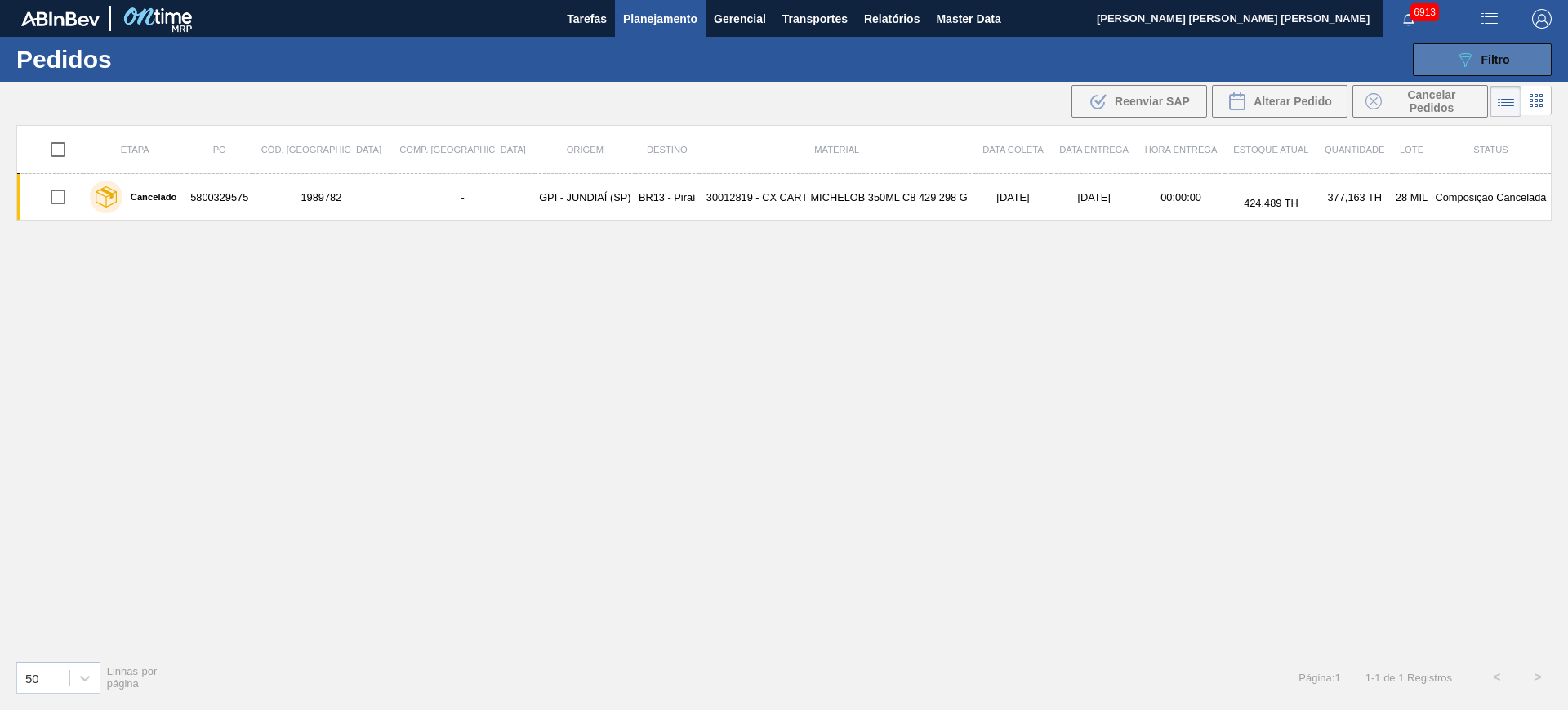
click at [1462, 51] on icon "089F7B8B-B2A5-4AFE-B5C0-19BA573D28AC" at bounding box center [1466, 60] width 20 height 20
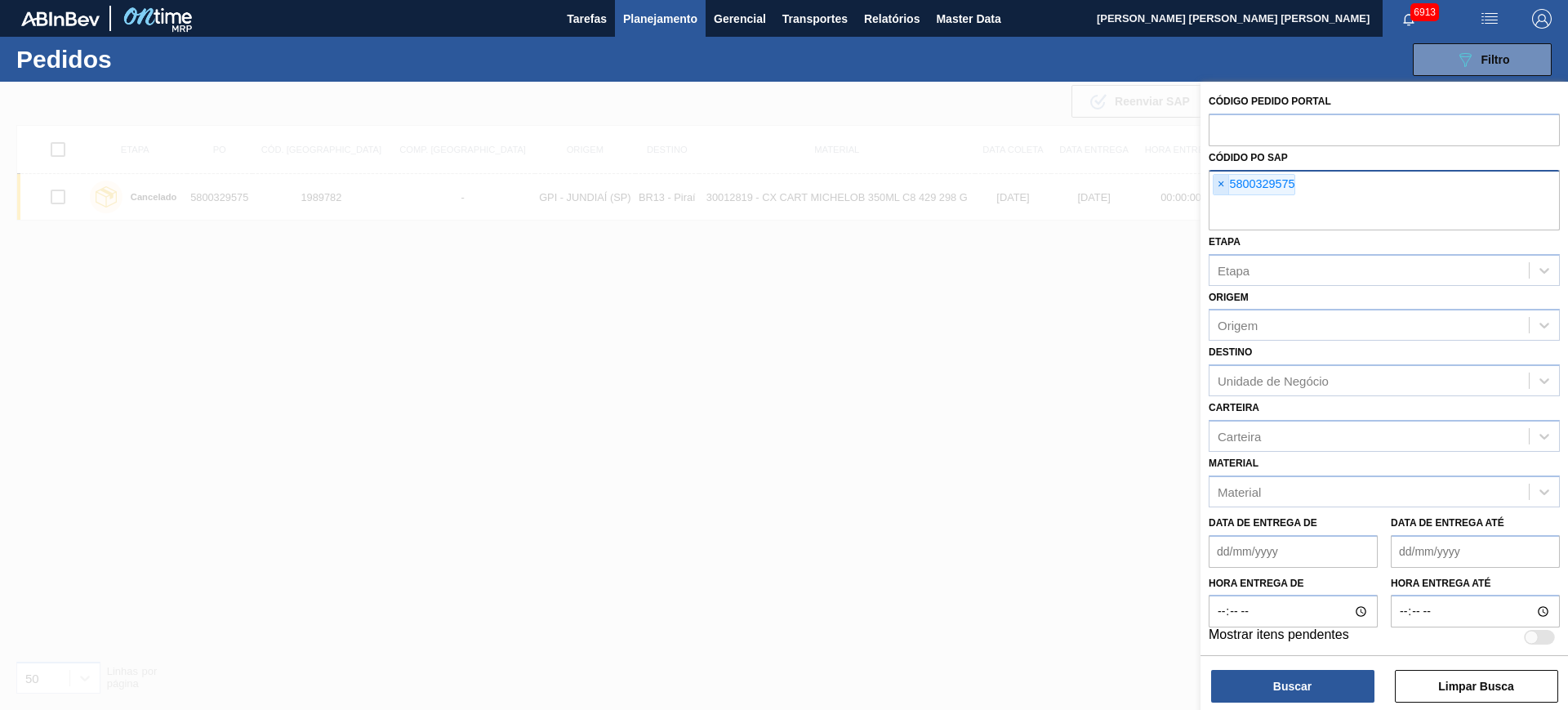
click at [1220, 187] on span "×" at bounding box center [1221, 185] width 16 height 20
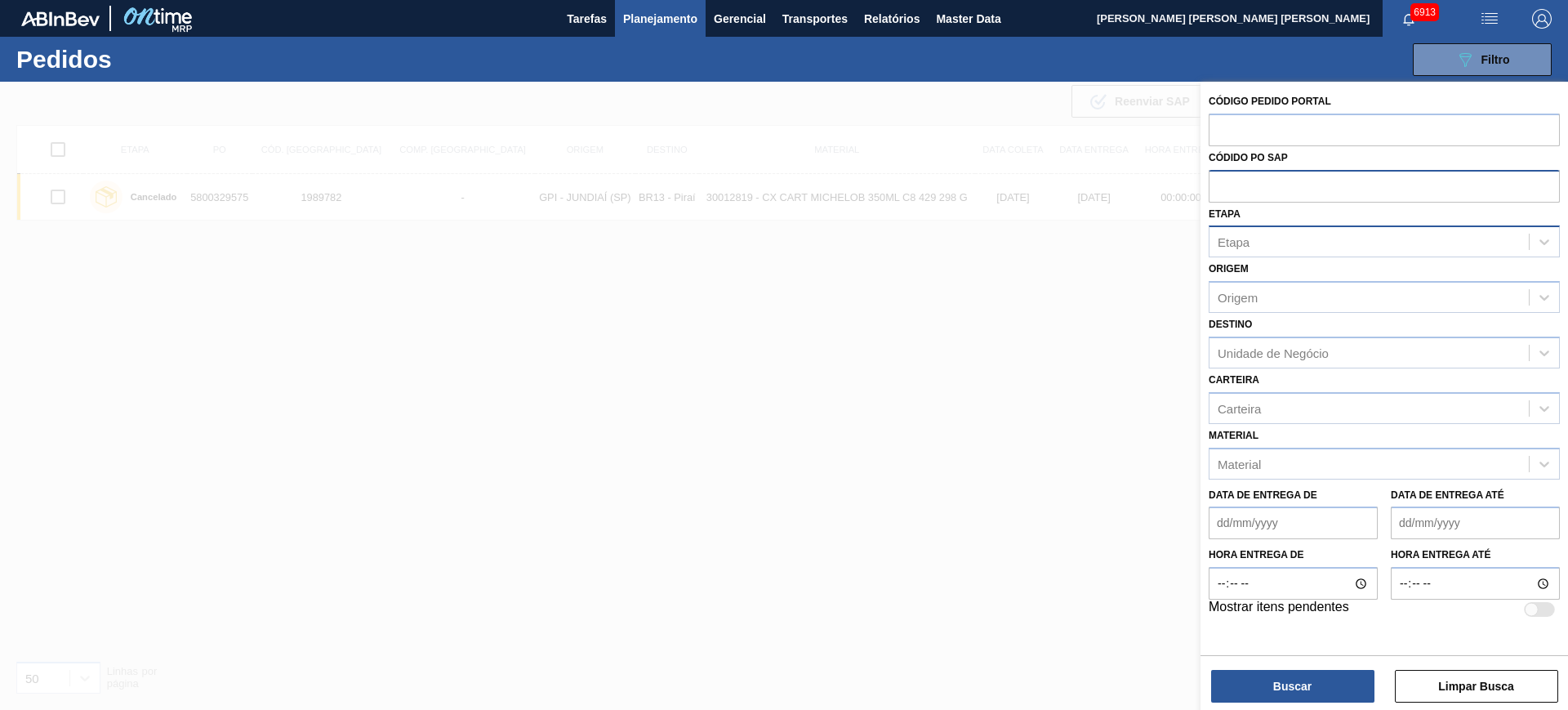
click at [1263, 248] on div "Etapa" at bounding box center [1369, 242] width 319 height 24
type input "pc s"
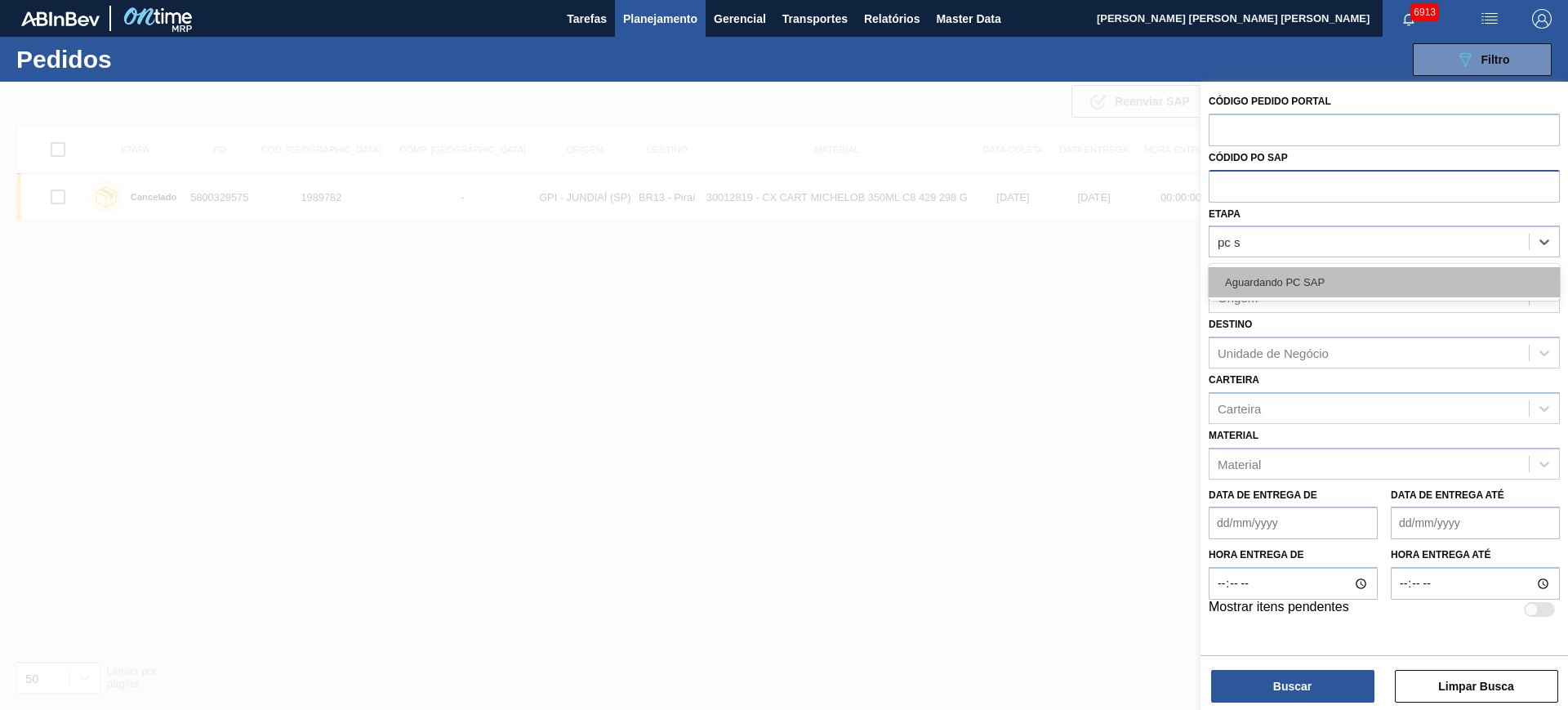
click at [1278, 275] on div "Aguardando PC SAP" at bounding box center [1385, 282] width 352 height 30
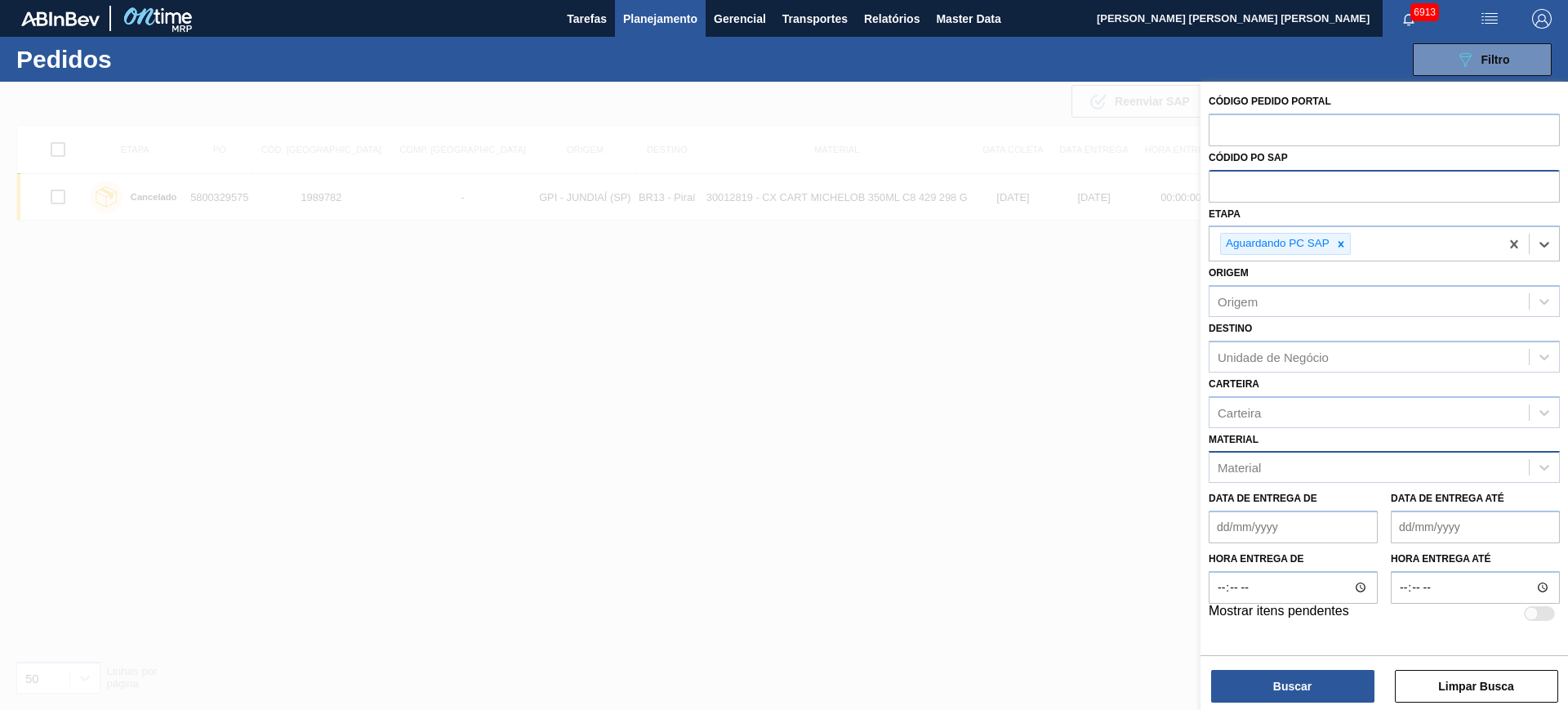
click at [1273, 461] on div "Material" at bounding box center [1369, 468] width 319 height 24
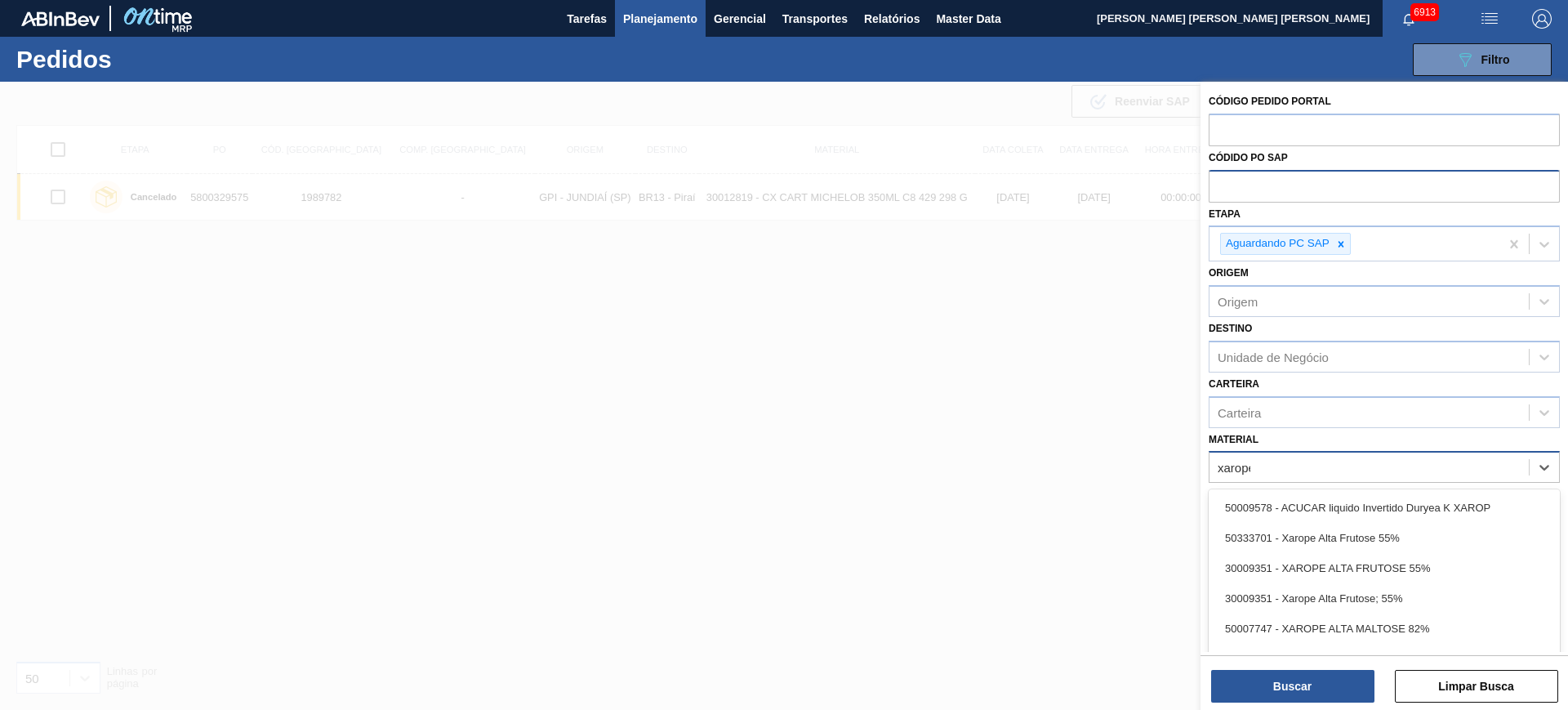
type input "xarope"
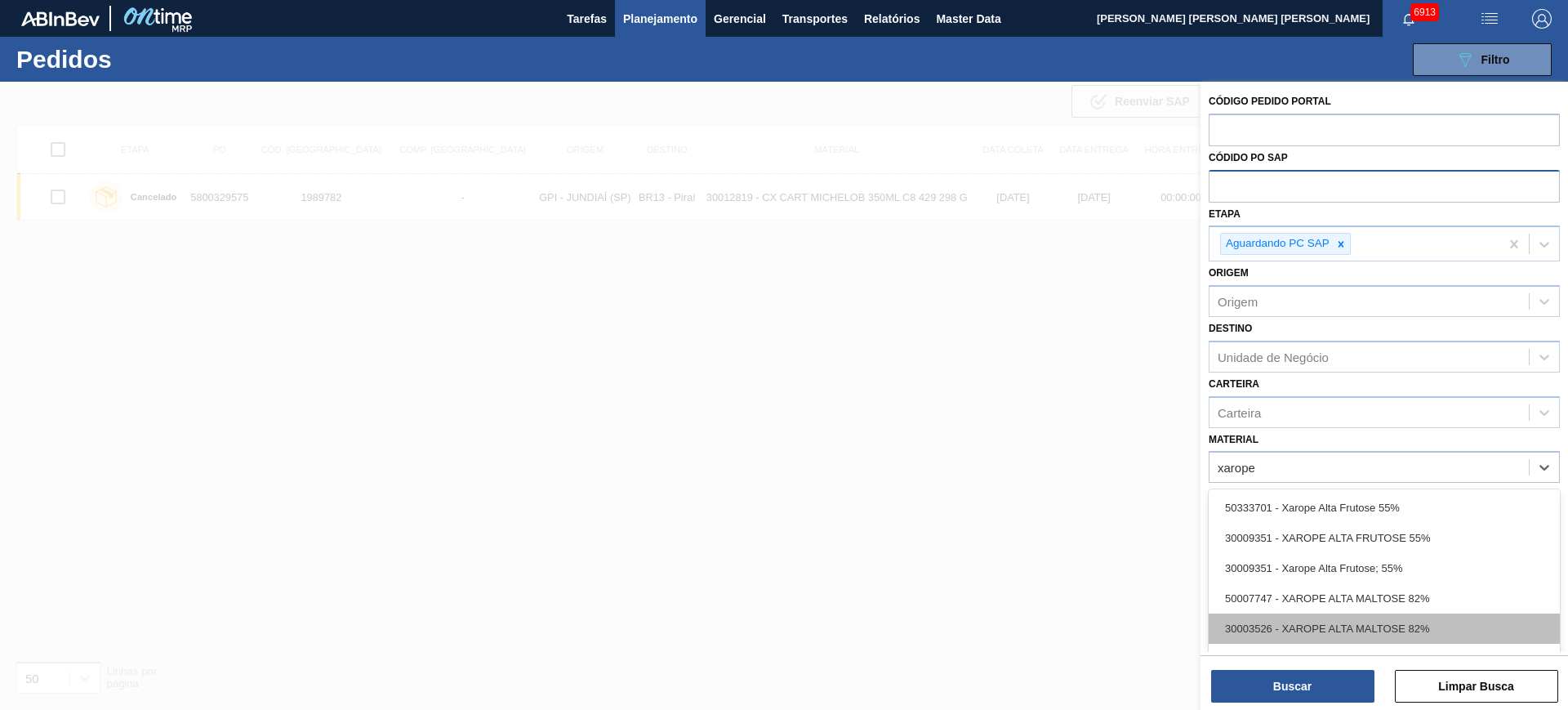
click at [1358, 622] on div "30003526 - XAROPE ALTA MALTOSE 82%" at bounding box center [1385, 629] width 352 height 30
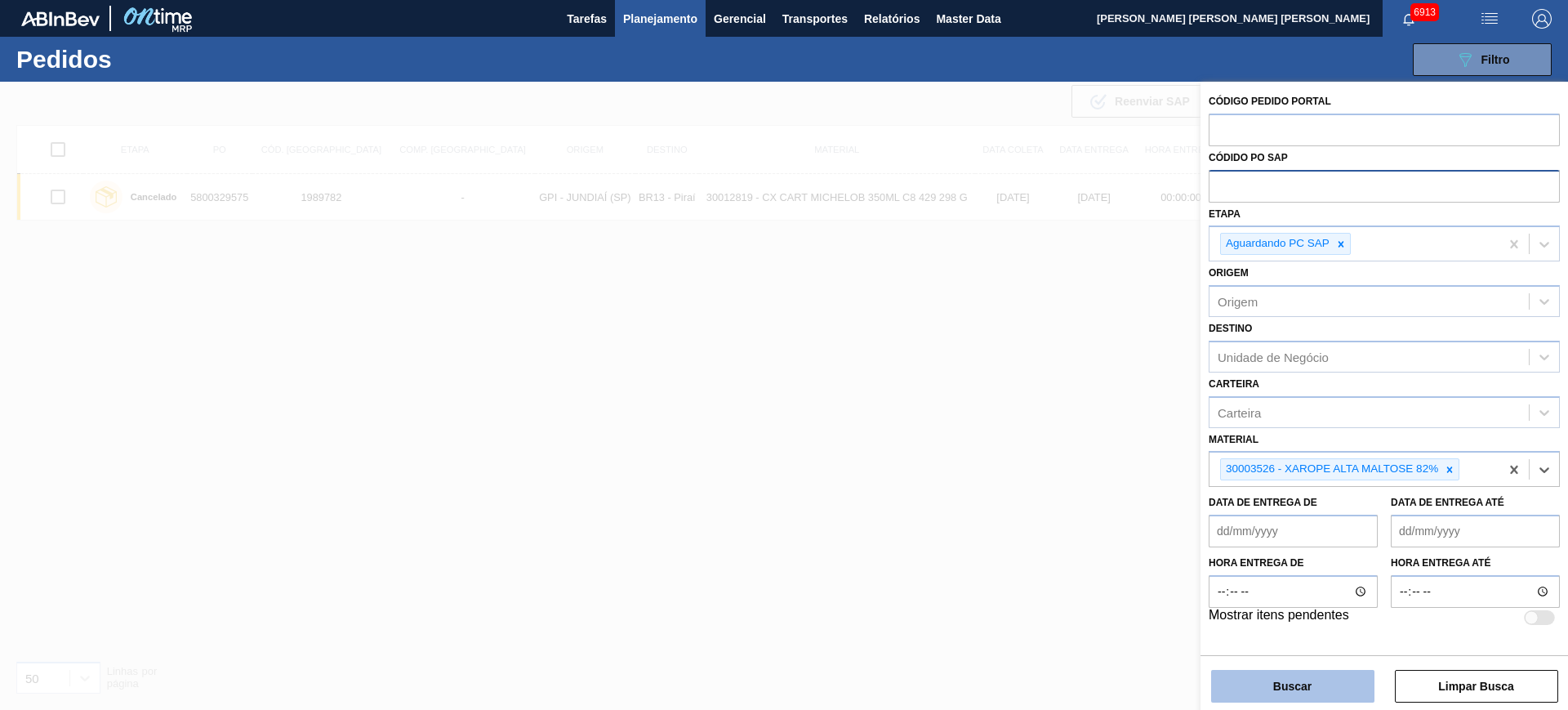
click at [1339, 688] on button "Buscar" at bounding box center [1293, 686] width 163 height 32
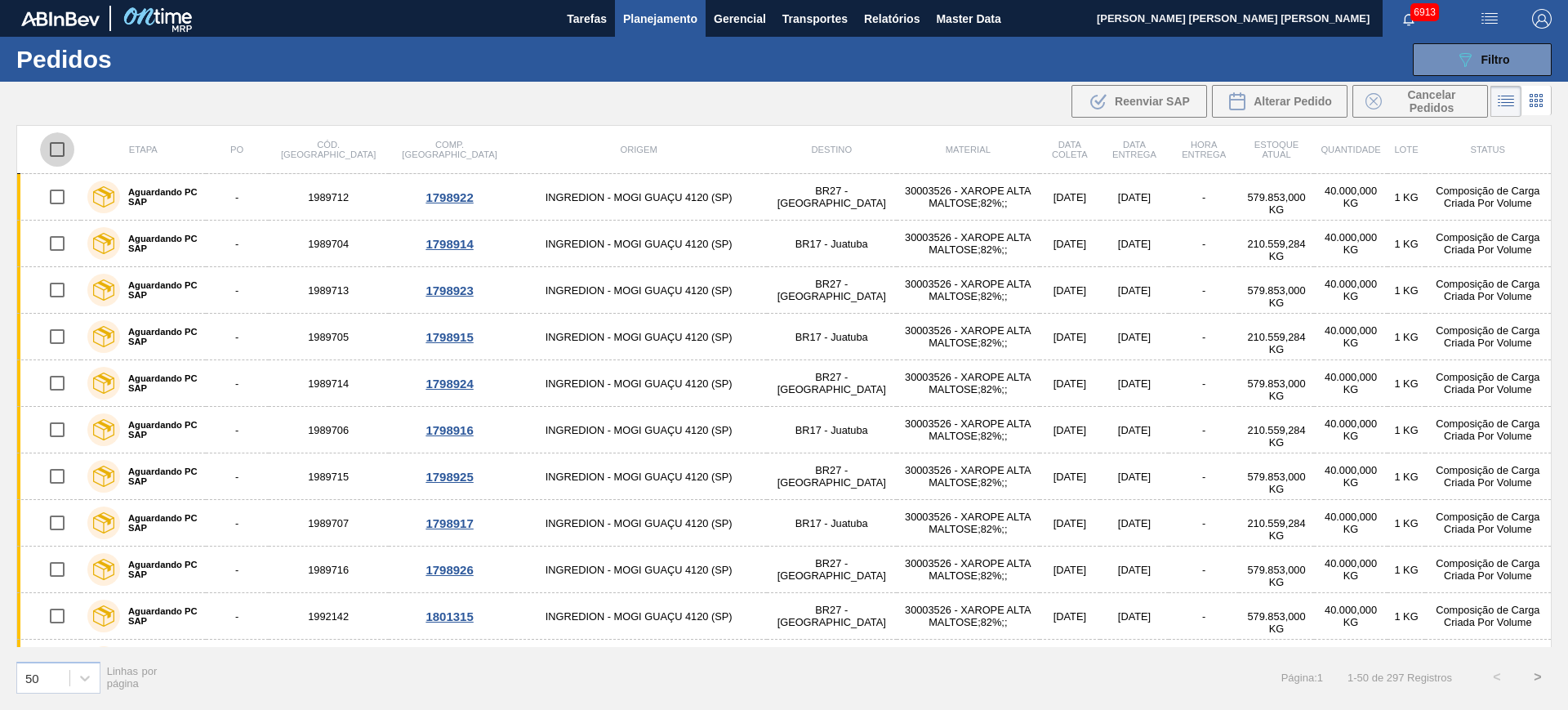
click at [56, 148] on input "checkbox" at bounding box center [56, 149] width 34 height 34
checkbox input "true"
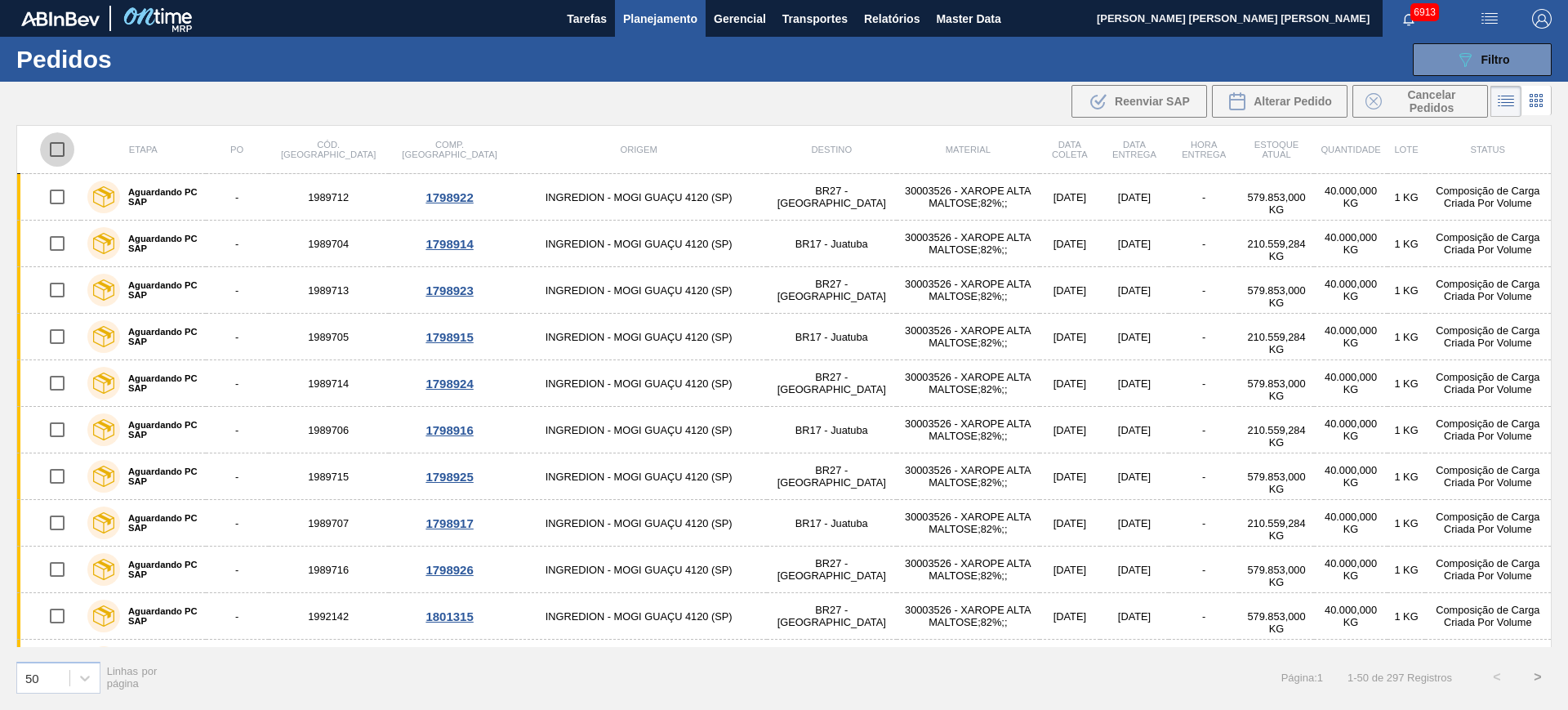
checkbox input "true"
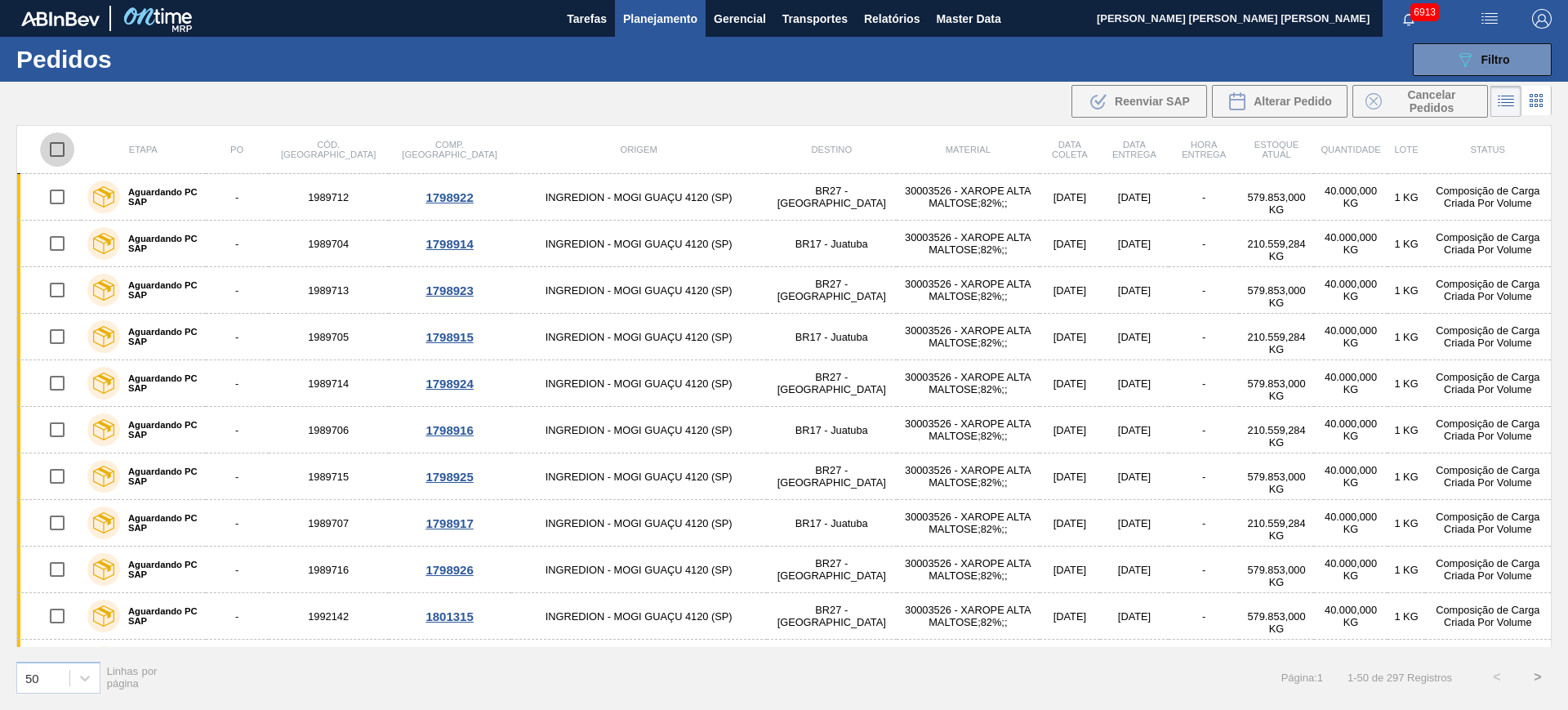
checkbox input "true"
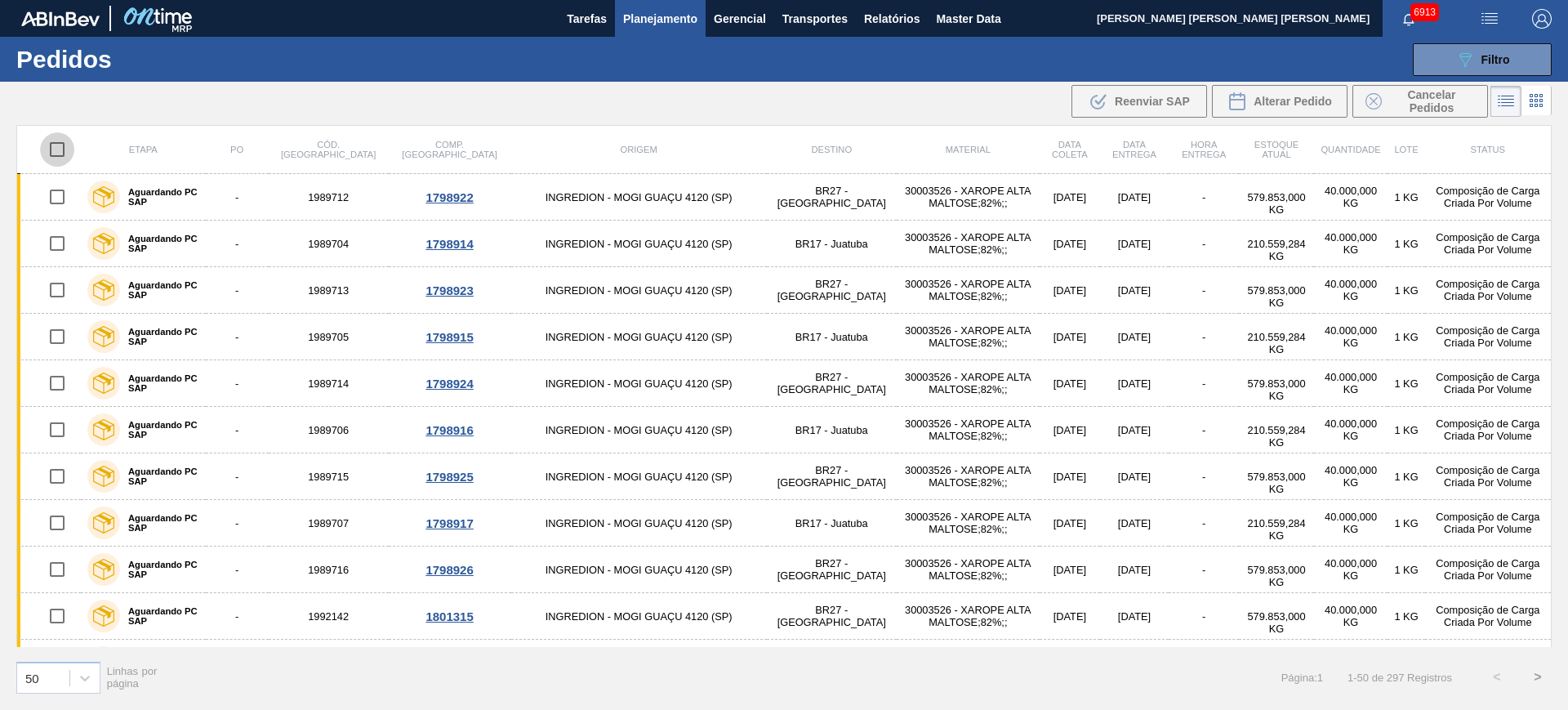
checkbox input "true"
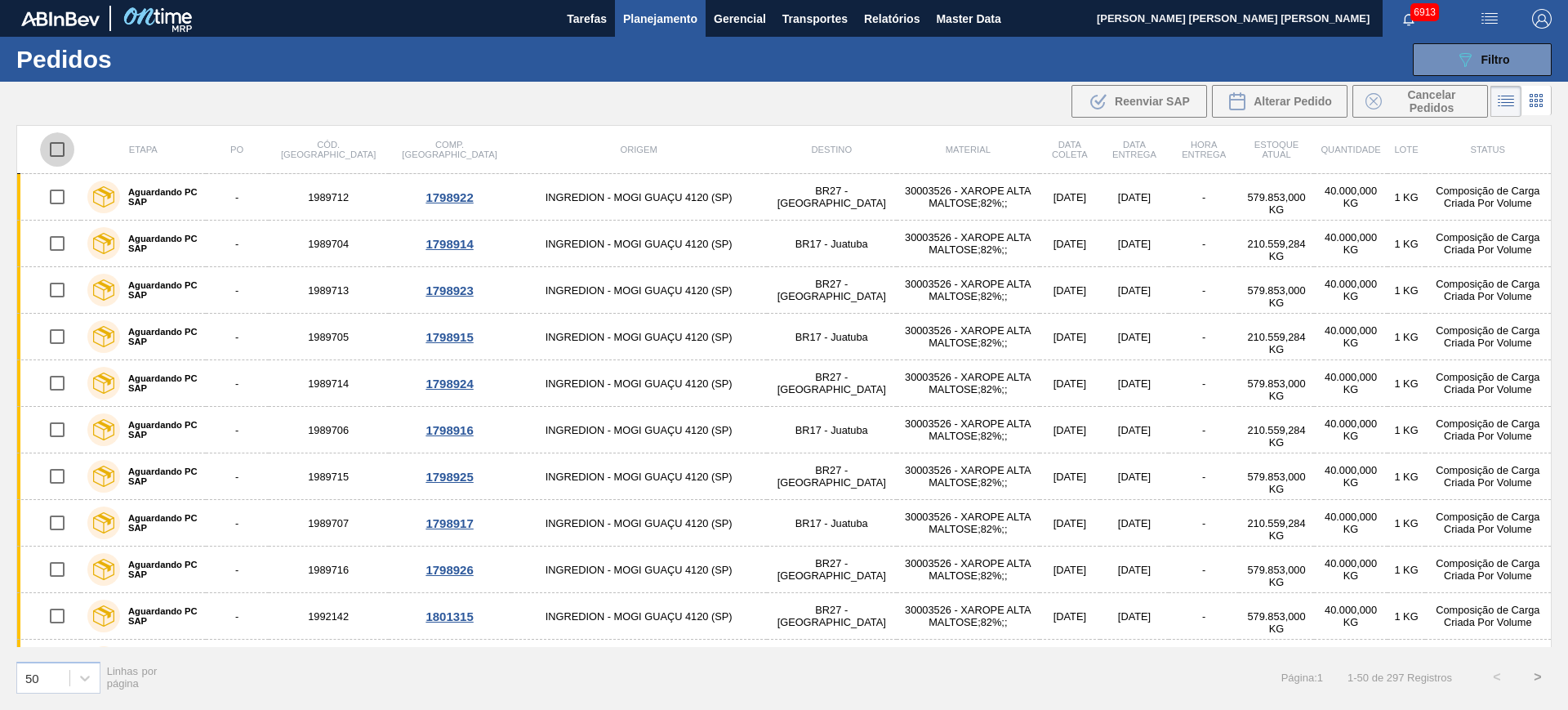
checkbox input "true"
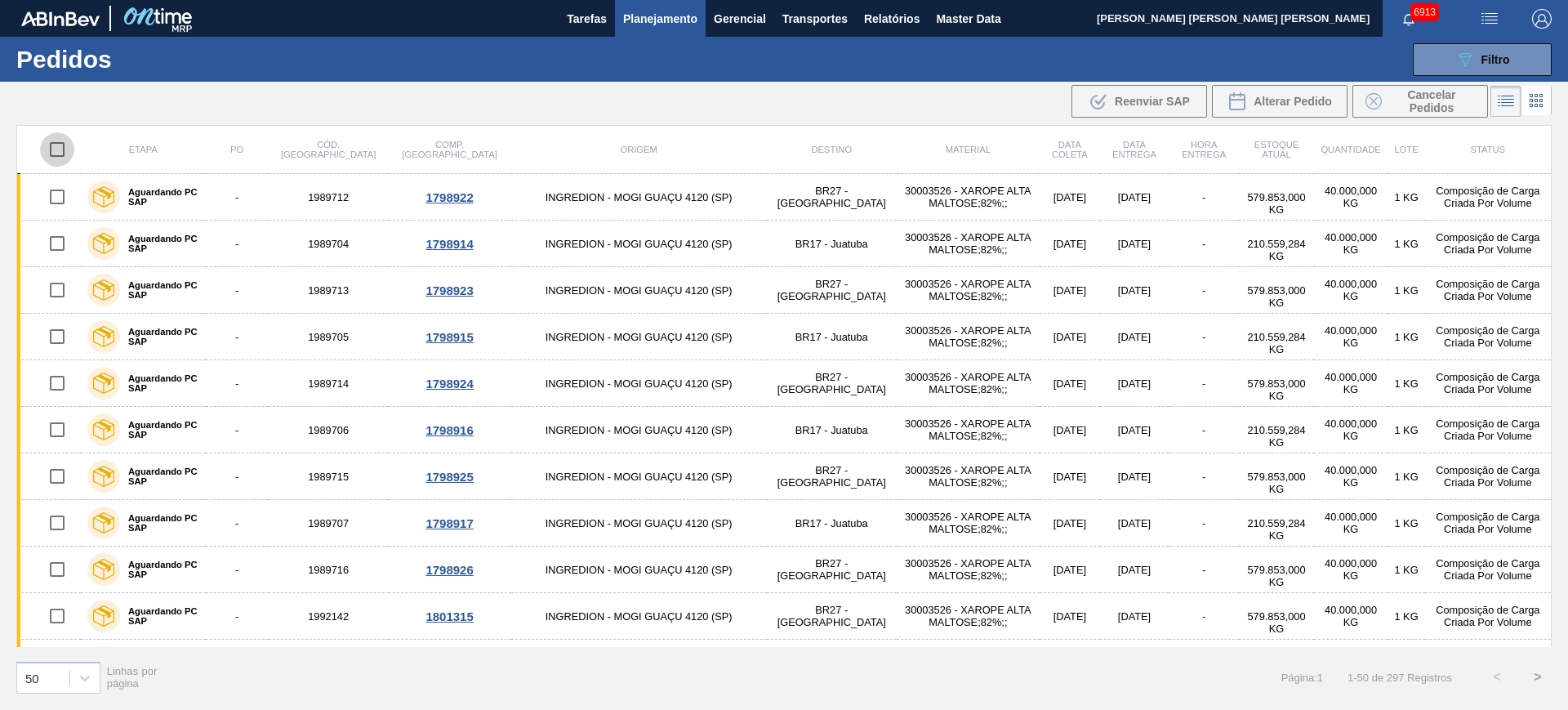
checkbox input "true"
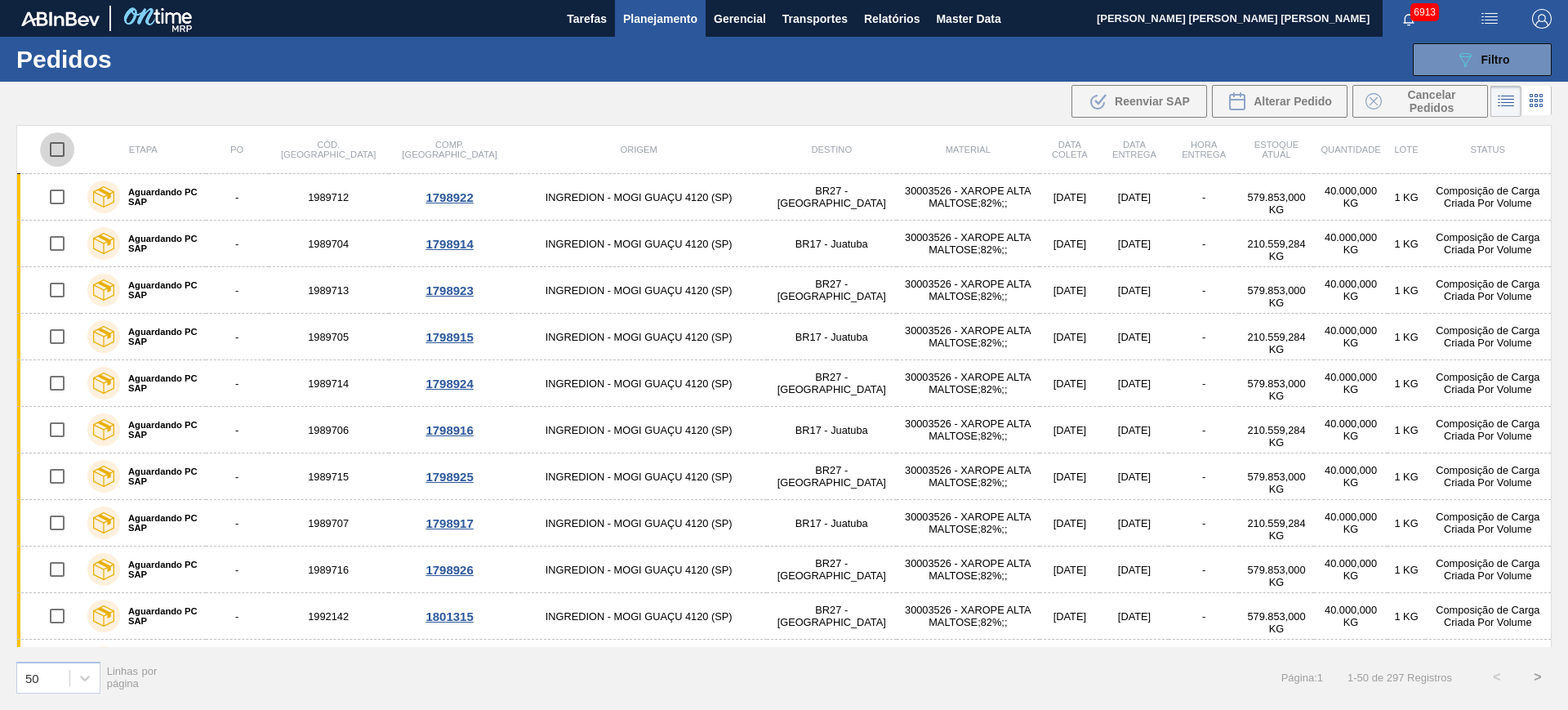
checkbox input "true"
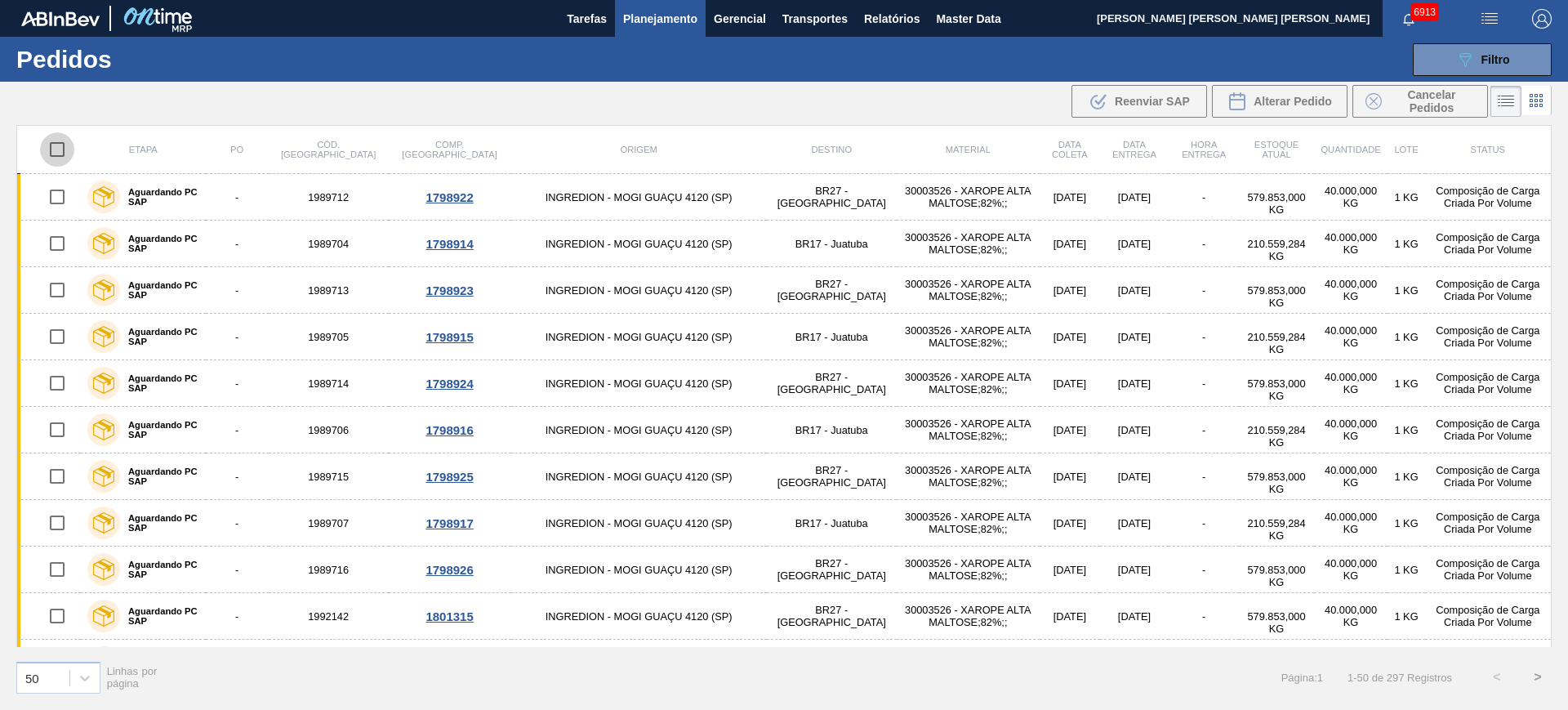
checkbox input "true"
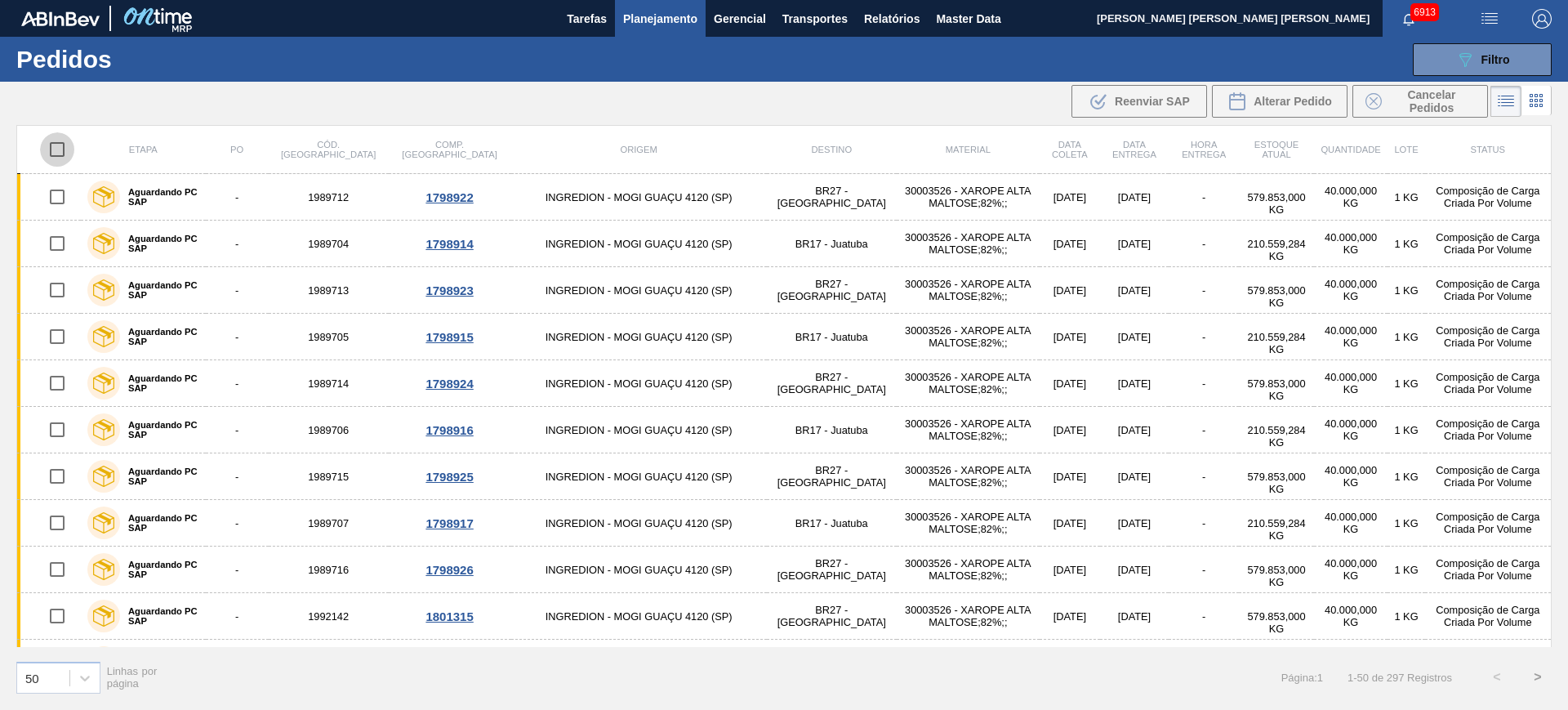
checkbox input "true"
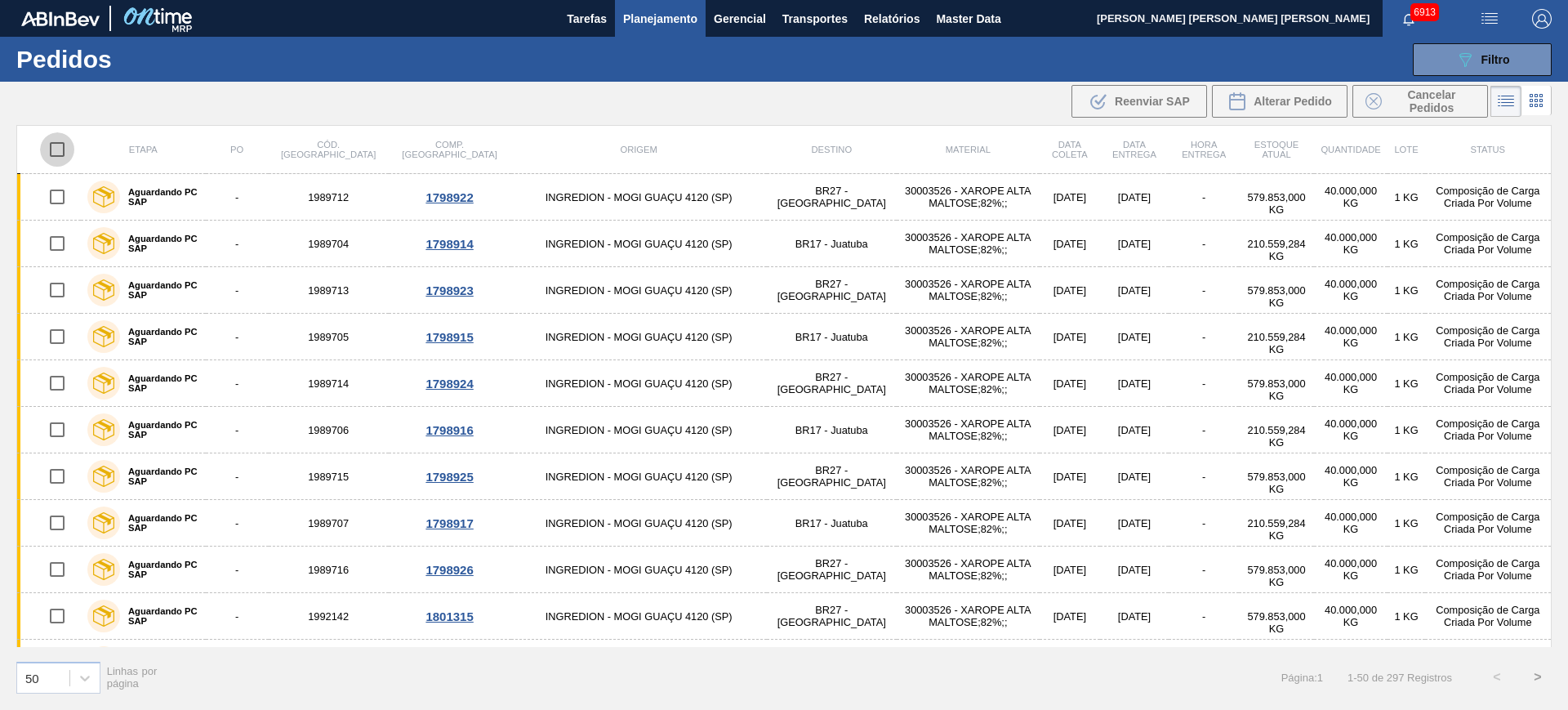
checkbox input "true"
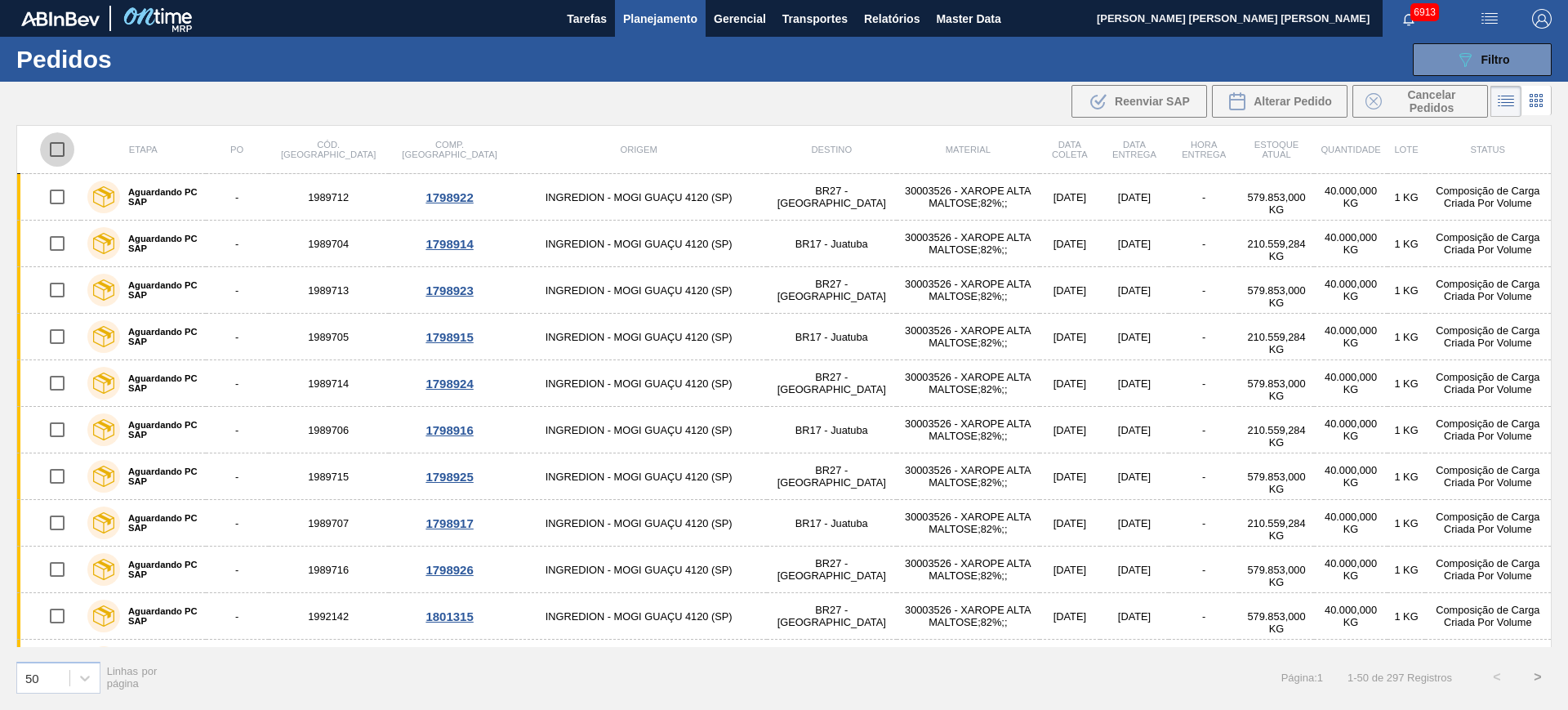
checkbox input "true"
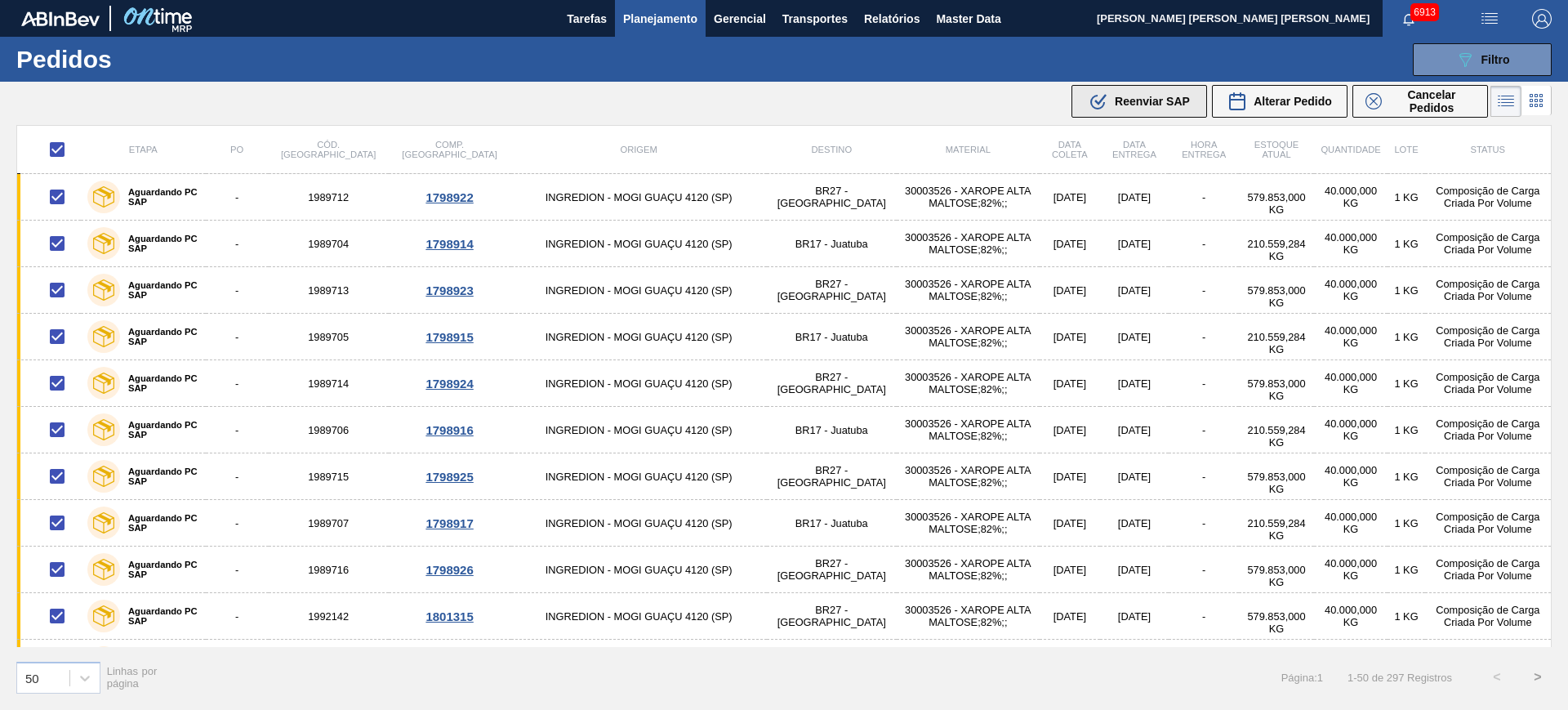
click at [1117, 100] on span "Reenviar SAP" at bounding box center [1153, 101] width 75 height 13
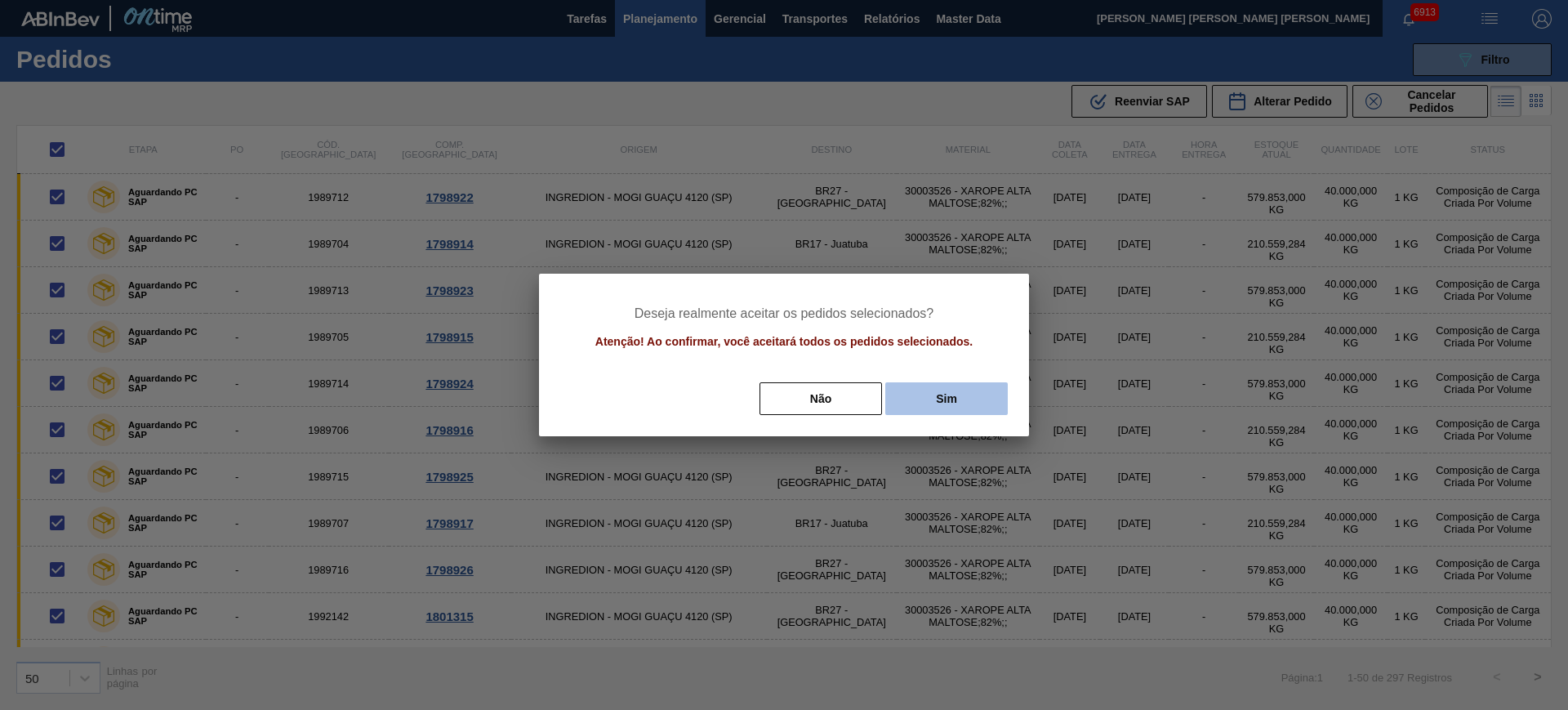
click at [937, 400] on button "Sim" at bounding box center [947, 398] width 123 height 32
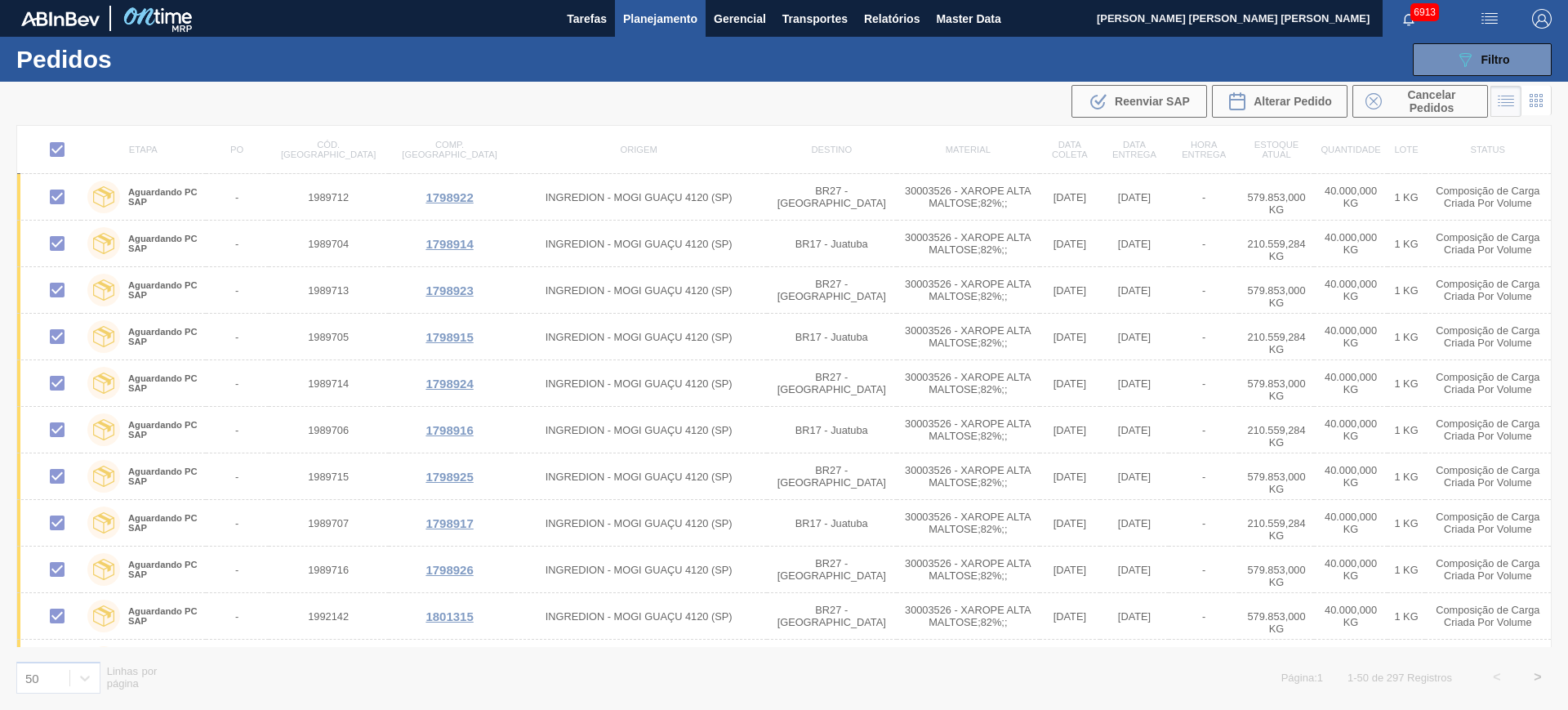
checkbox input "false"
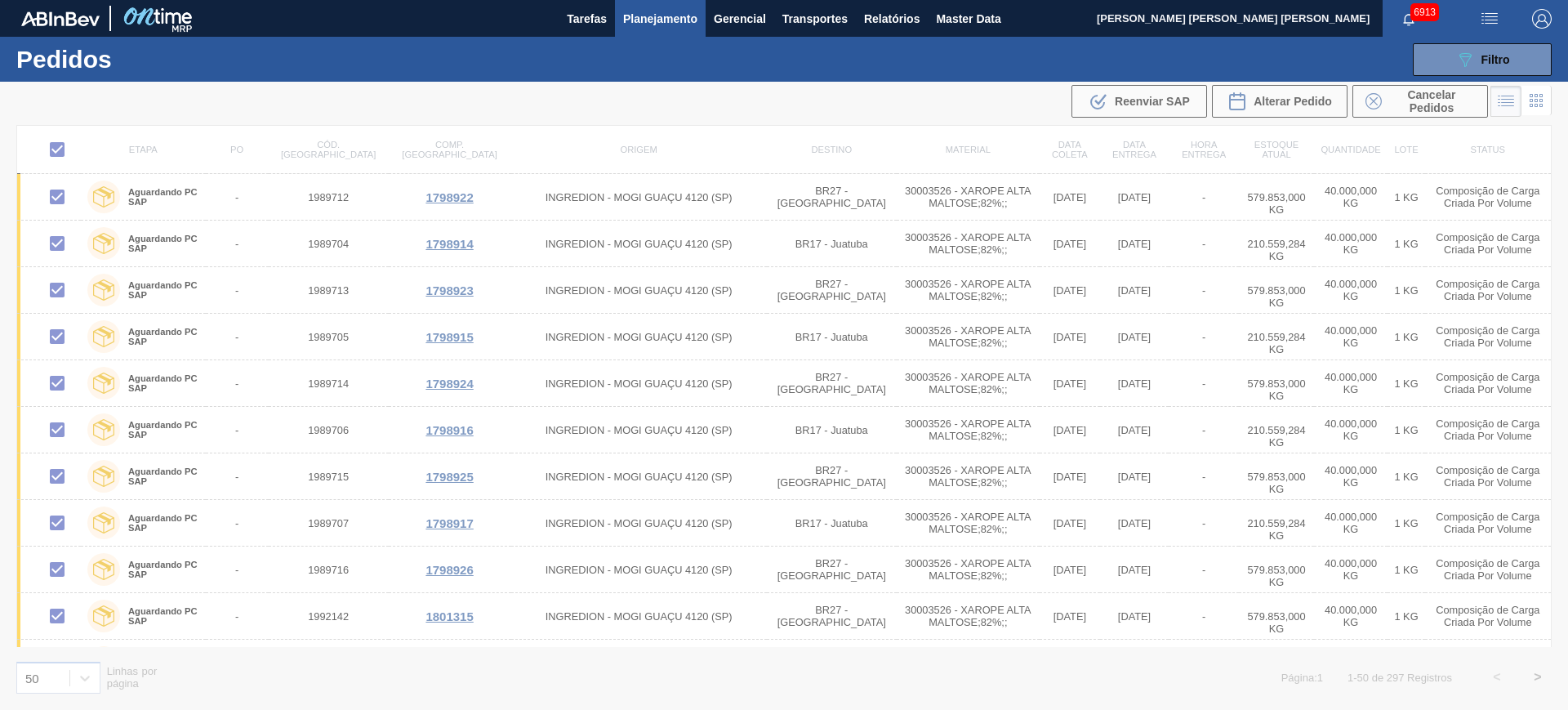
checkbox input "false"
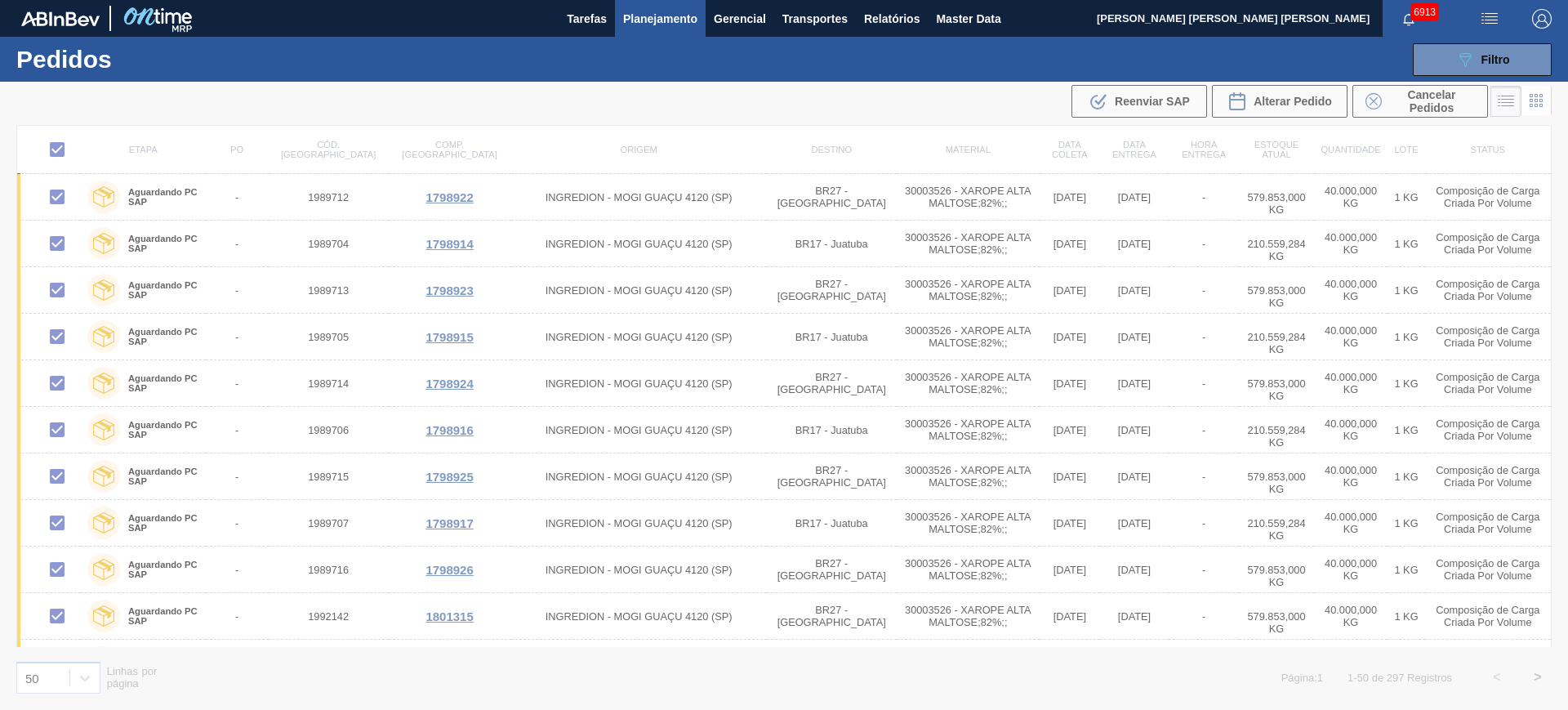
checkbox input "false"
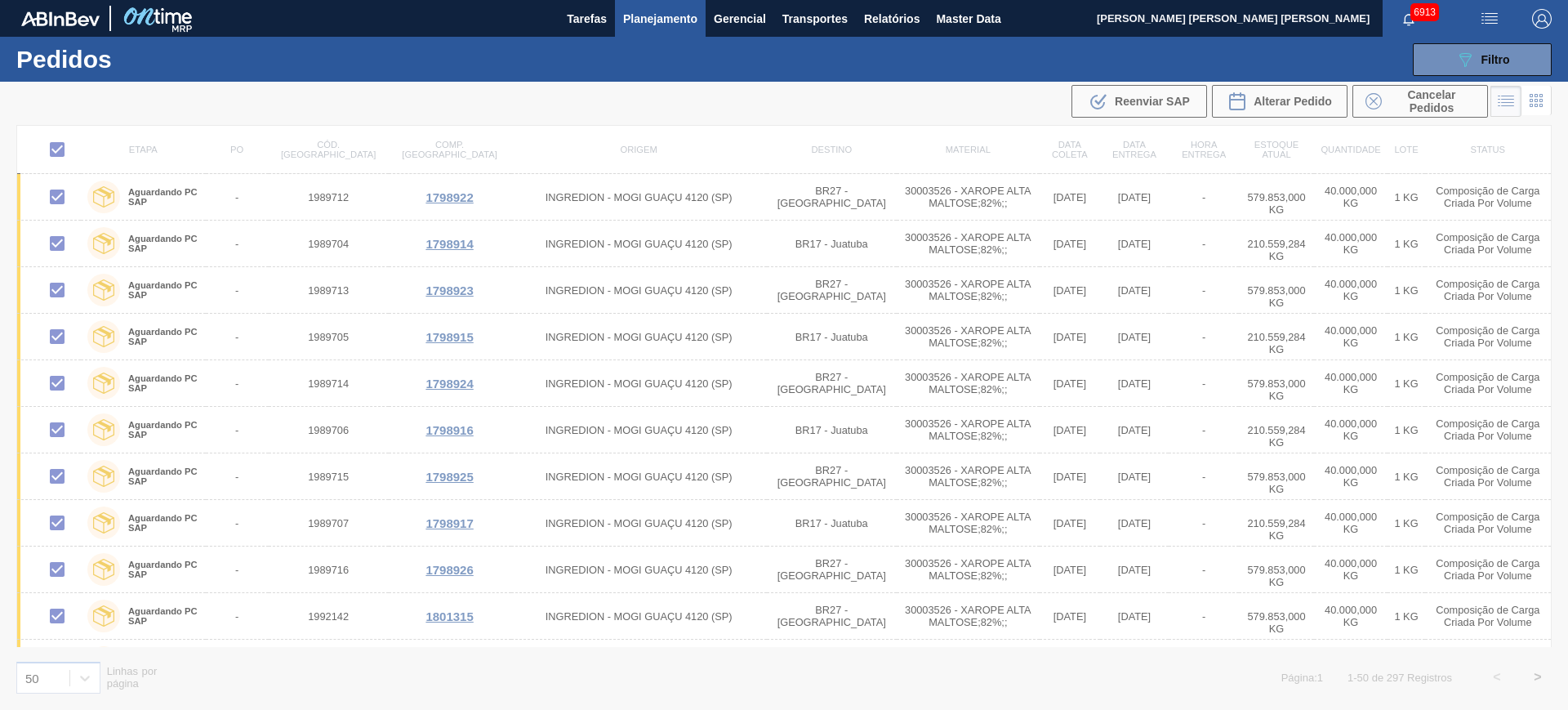
checkbox input "false"
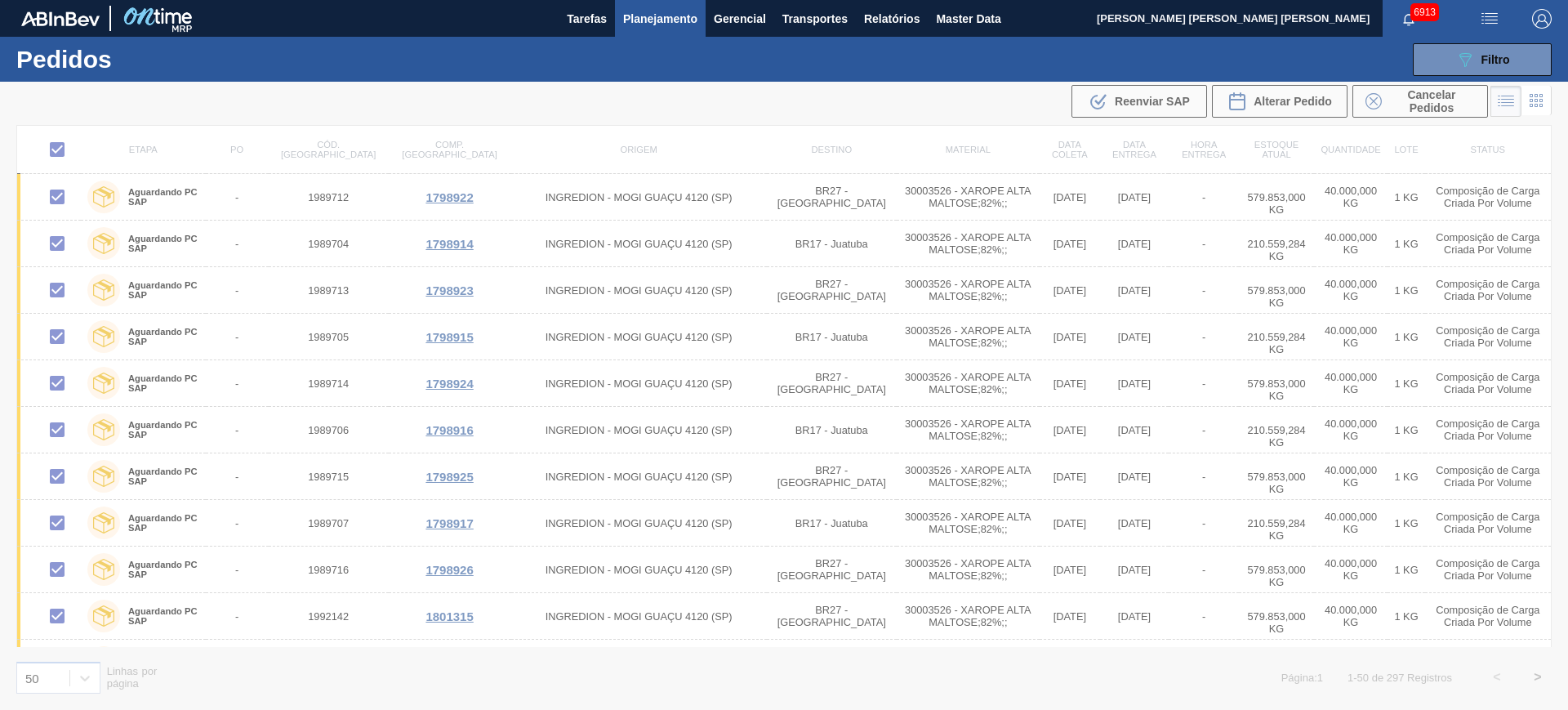
checkbox input "false"
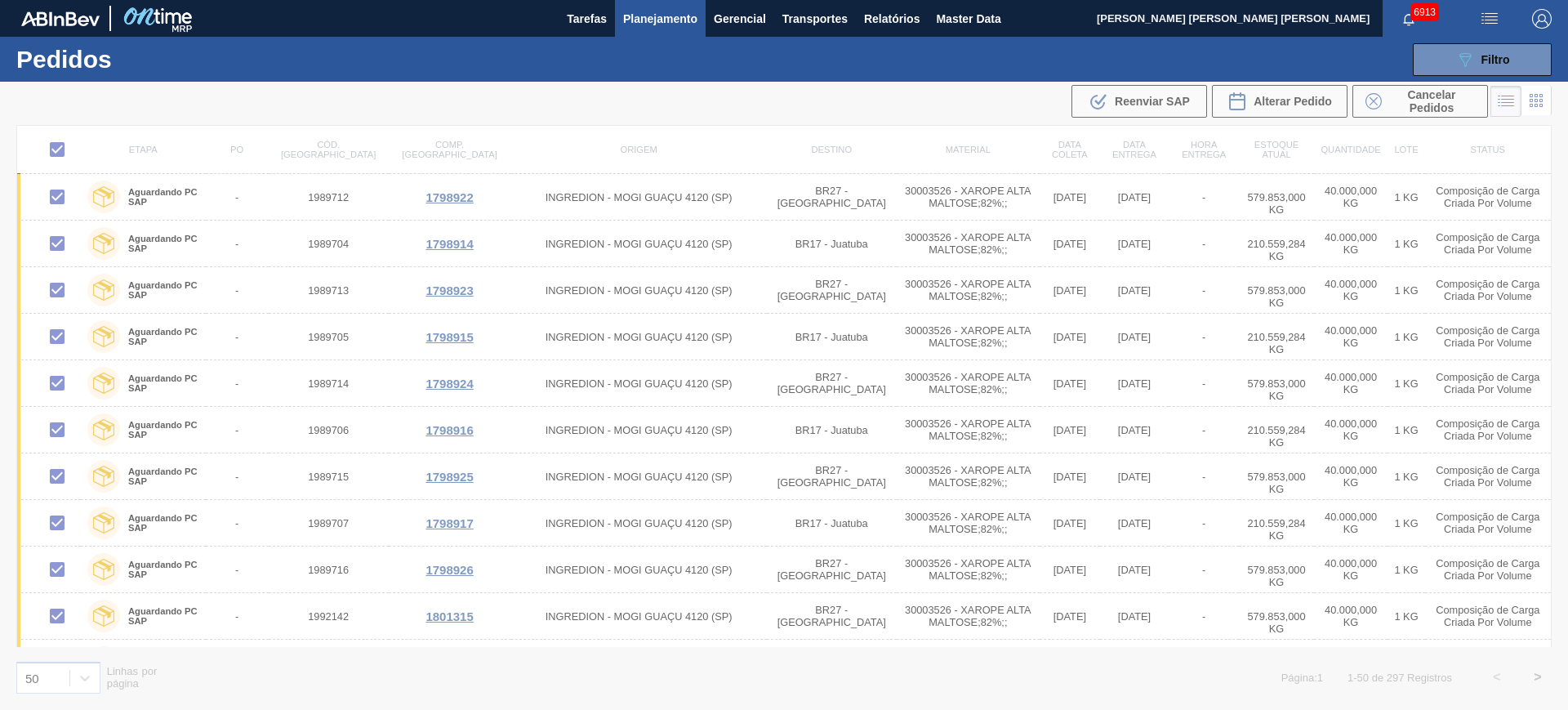
checkbox input "false"
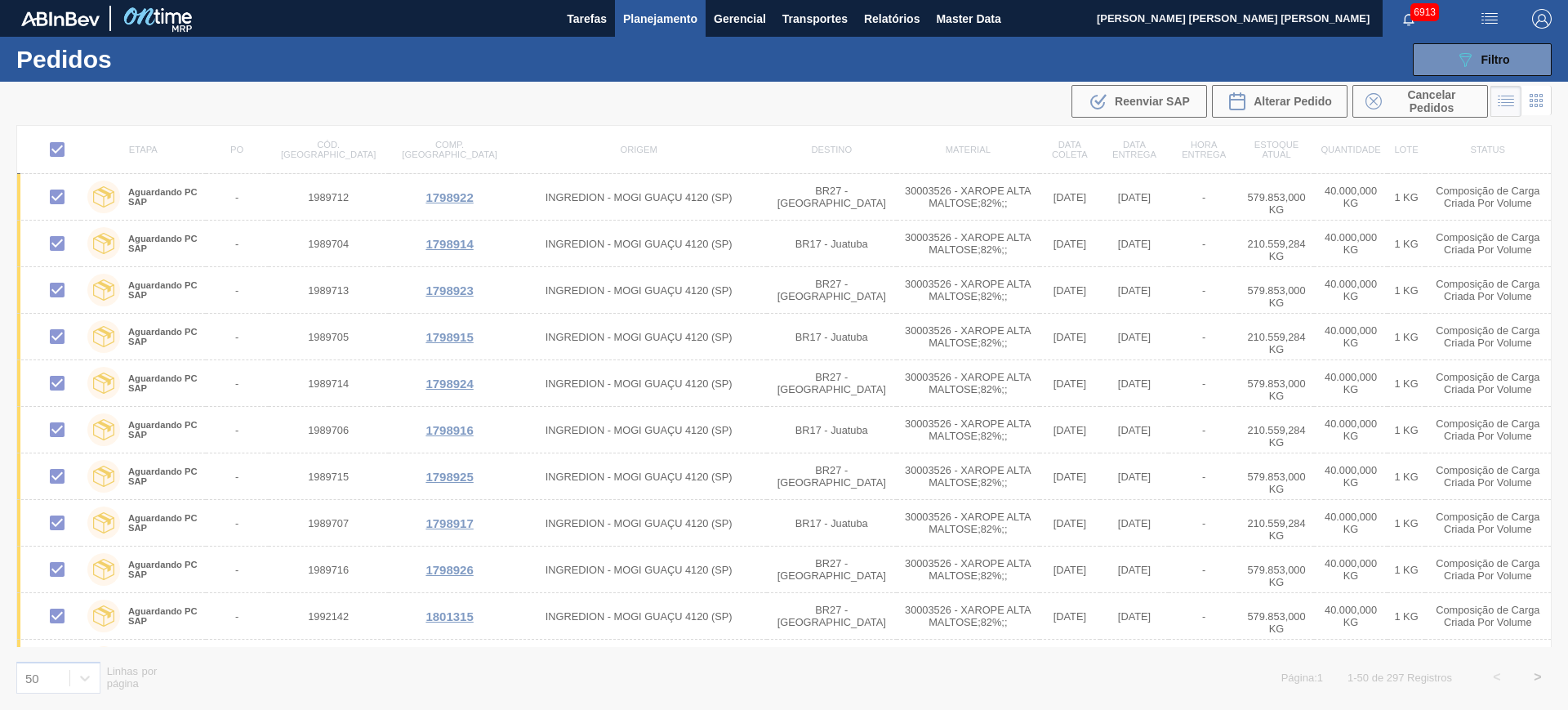
checkbox input "false"
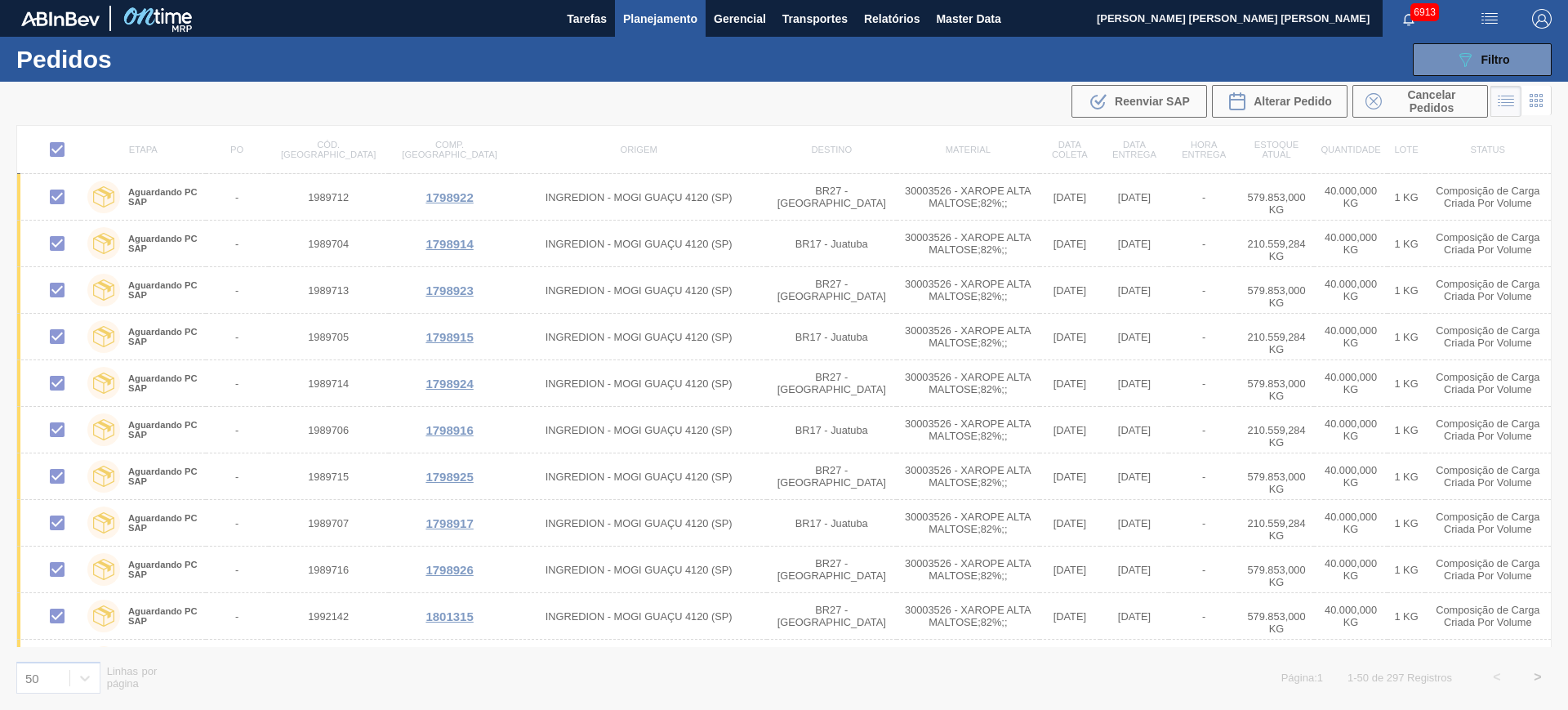
checkbox input "false"
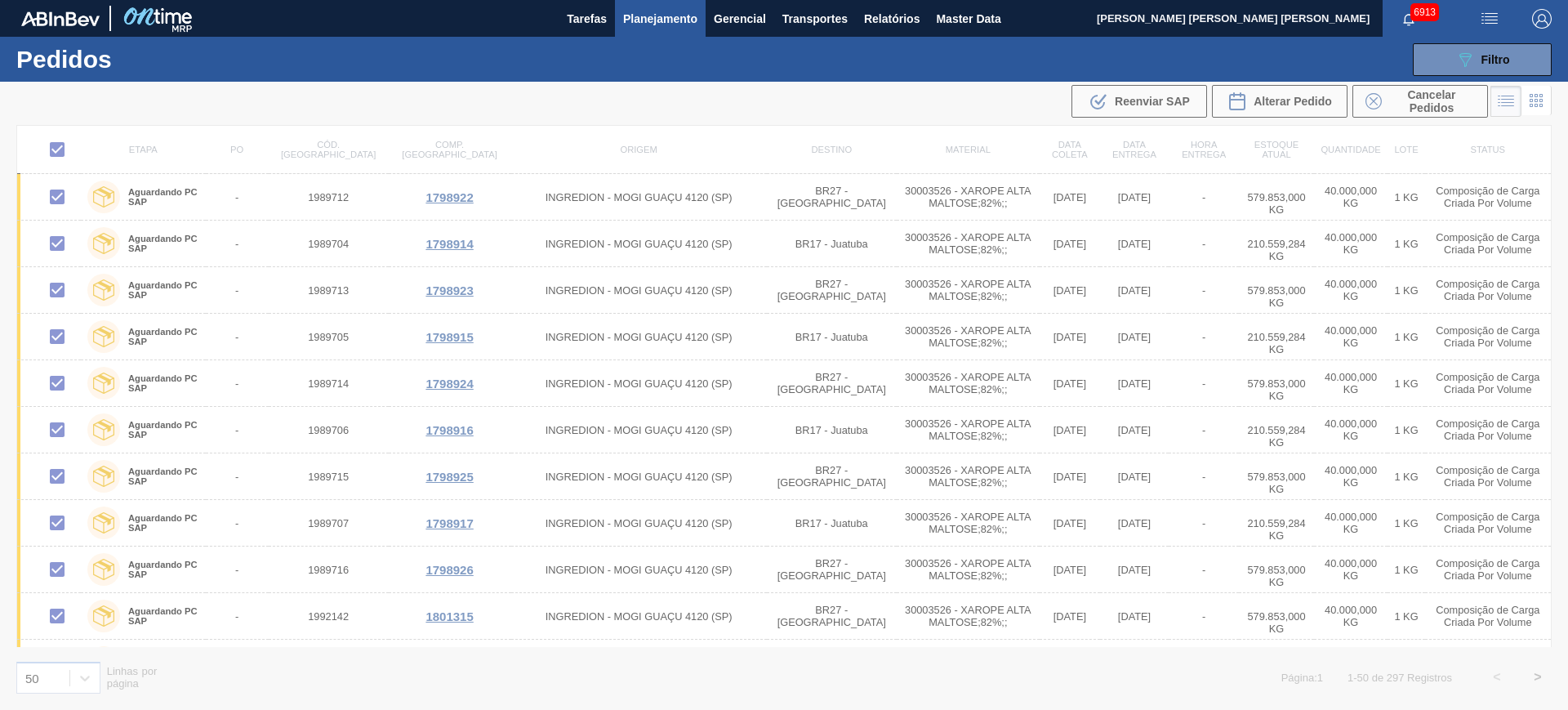
checkbox input "false"
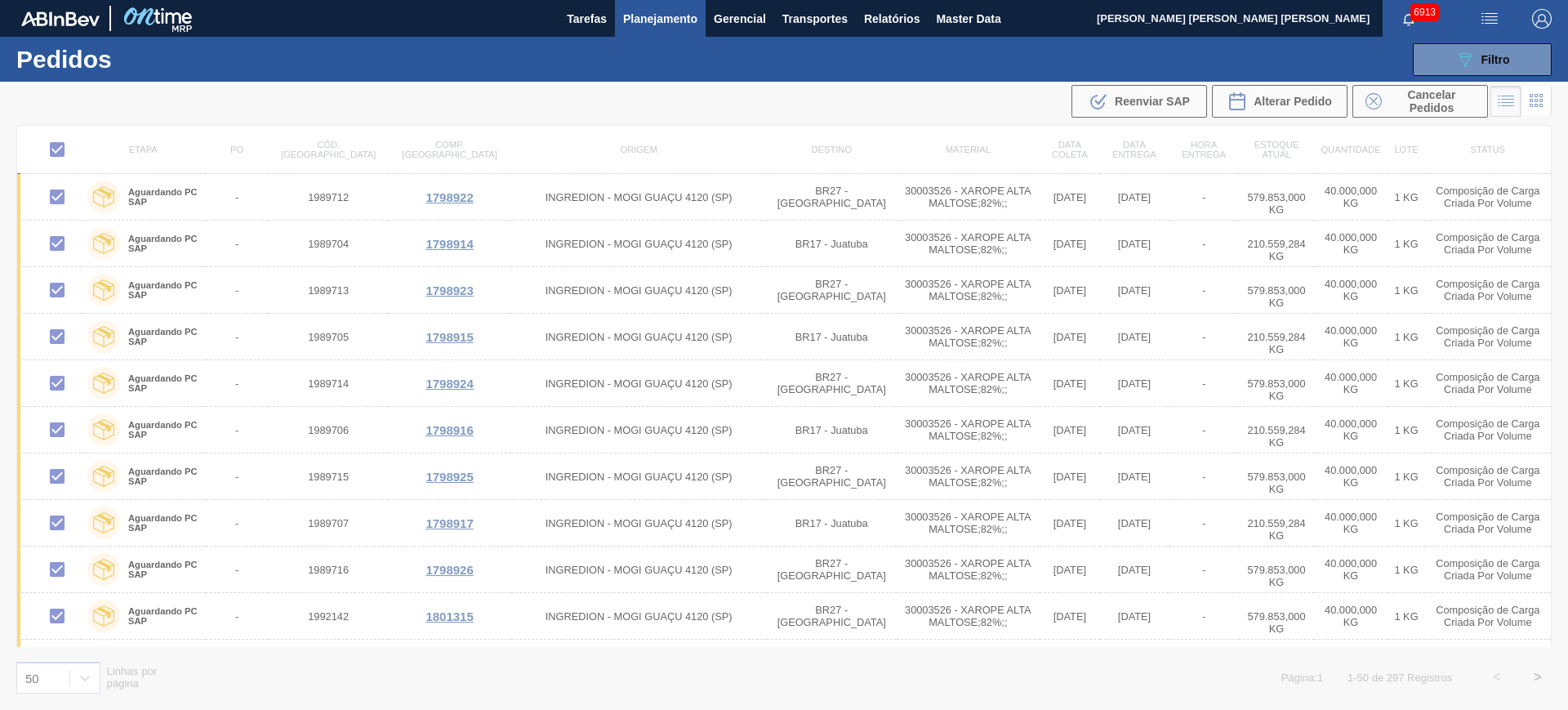
checkbox input "false"
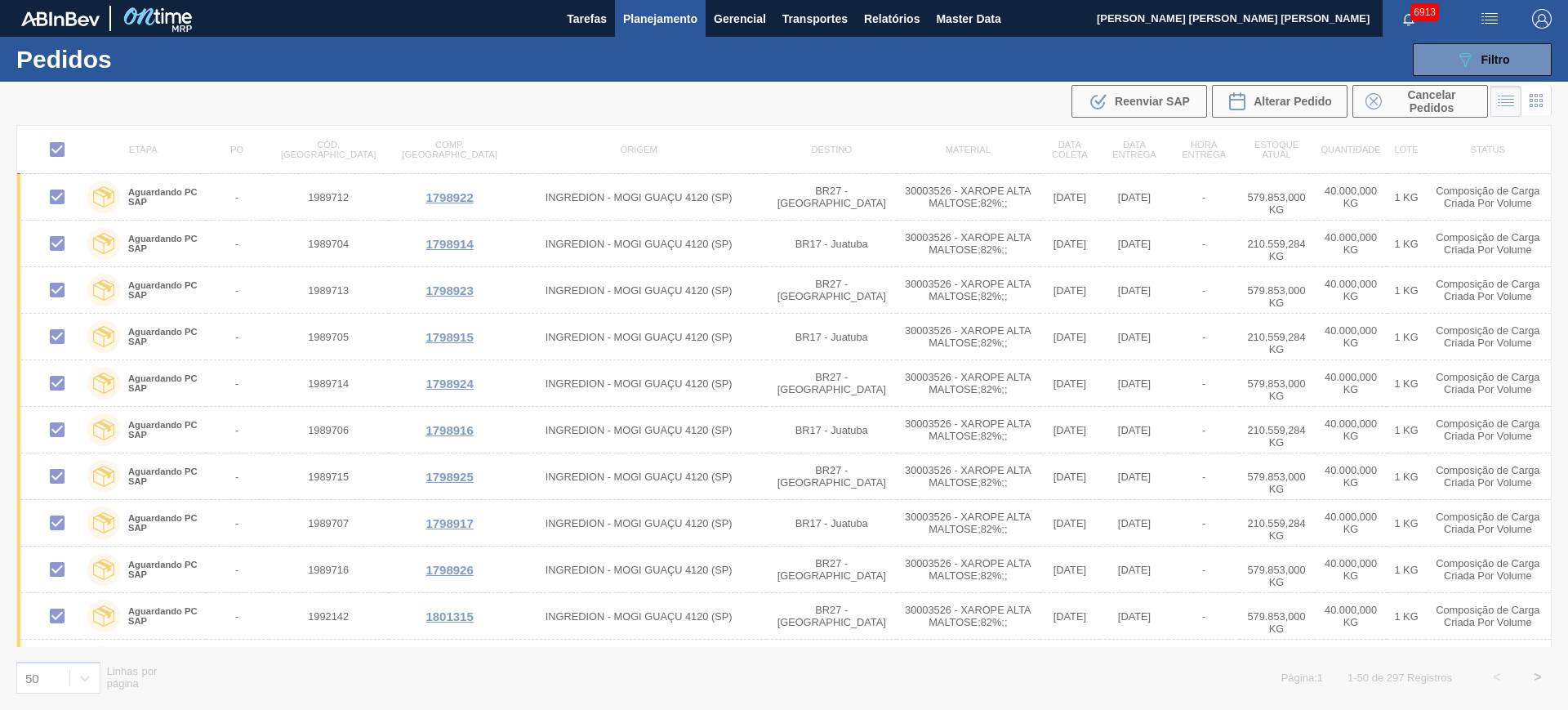
checkbox input "false"
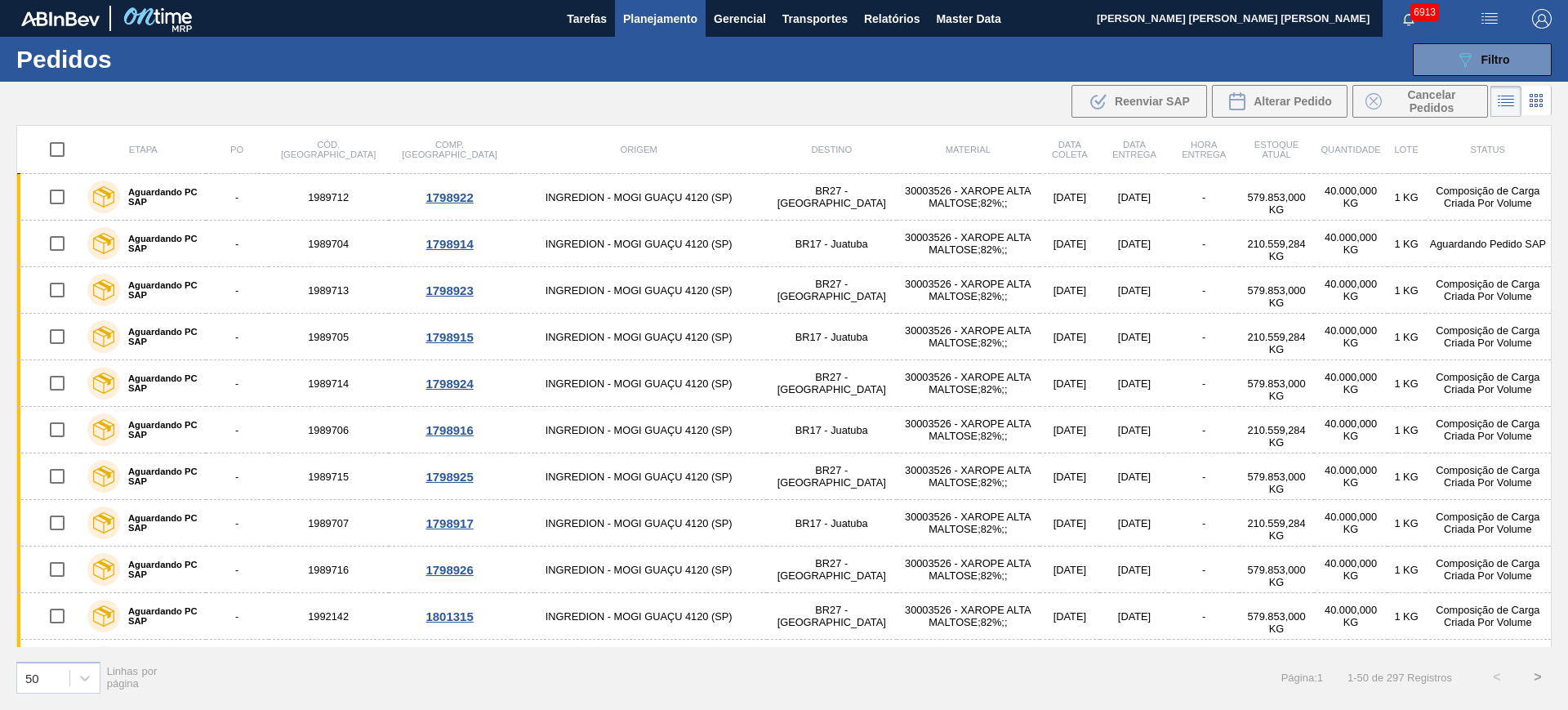
click at [56, 150] on input "checkbox" at bounding box center [56, 149] width 34 height 34
checkbox input "true"
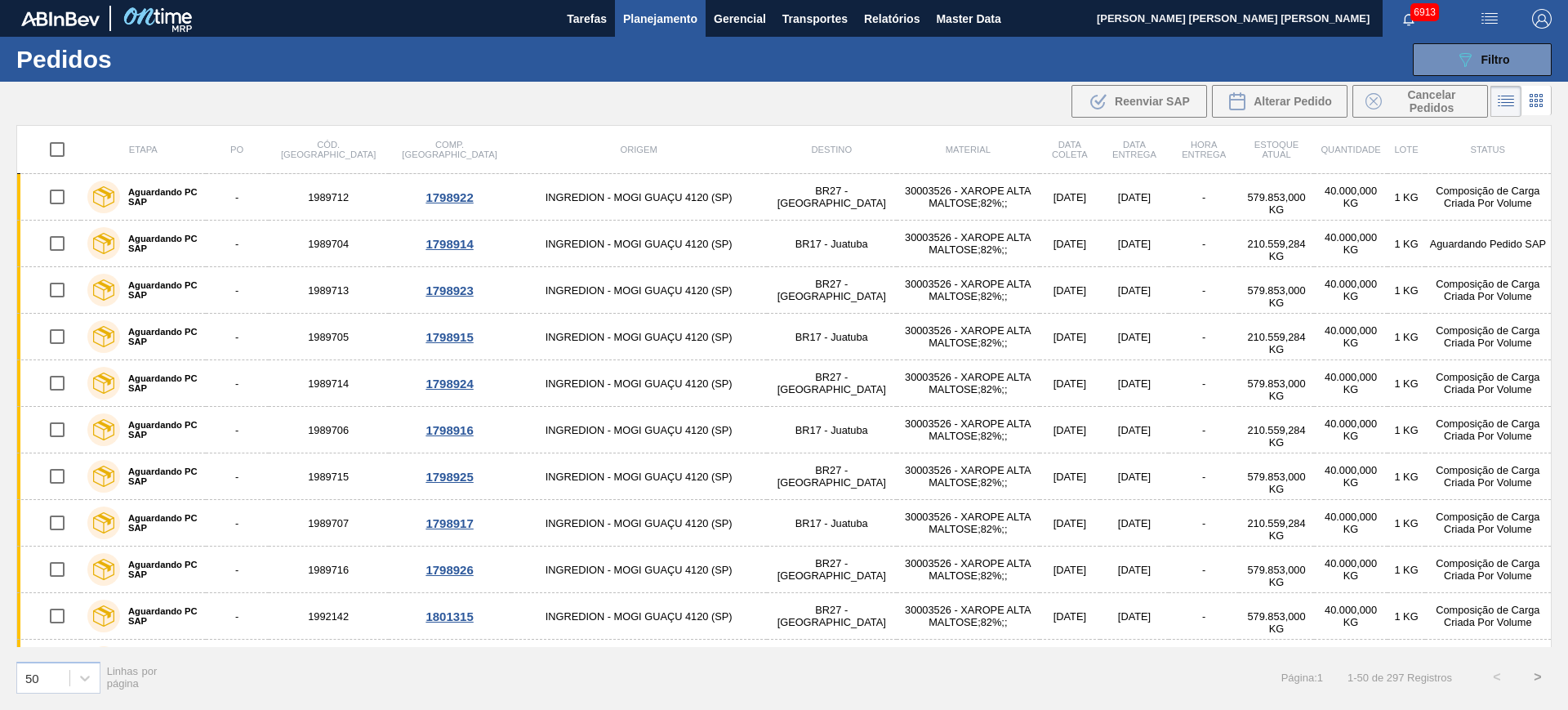
checkbox input "true"
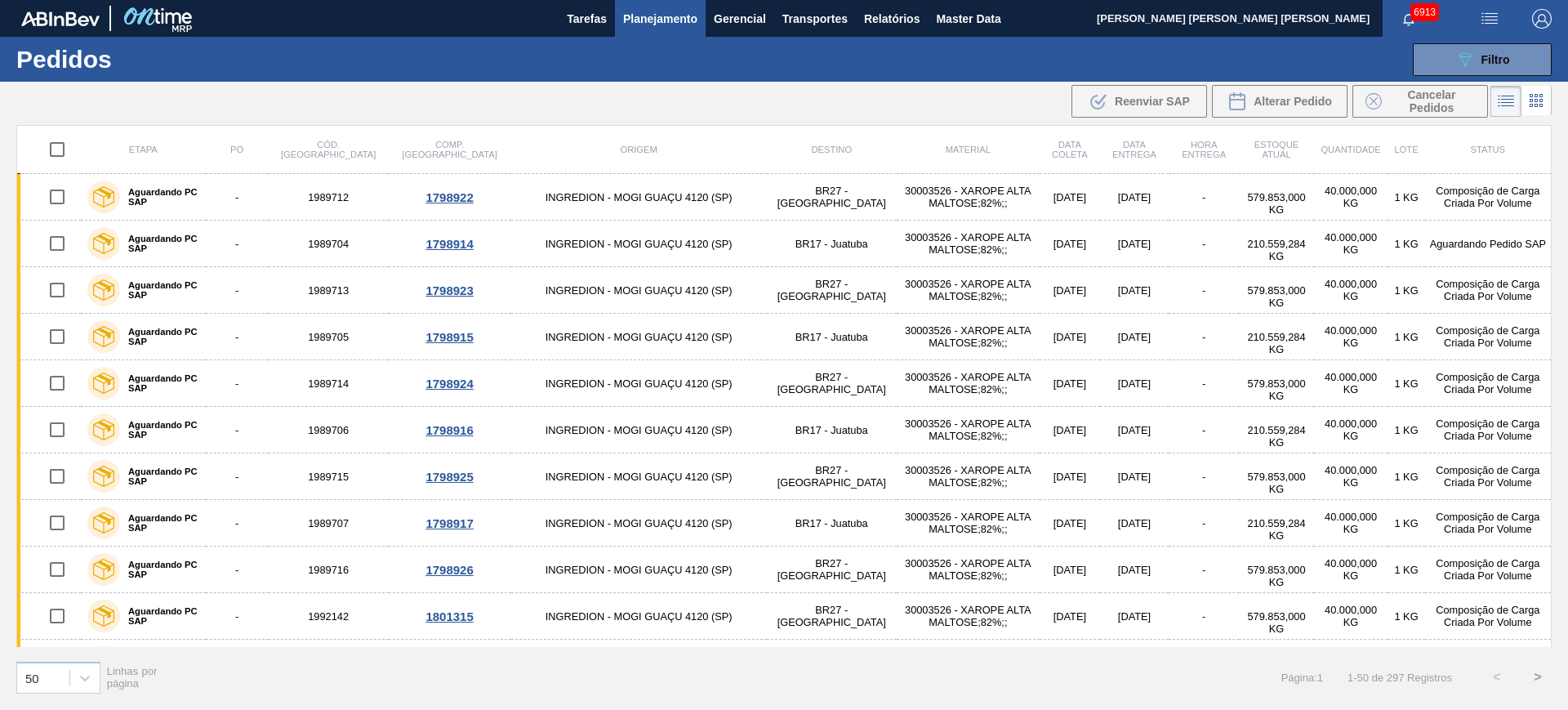
checkbox input "true"
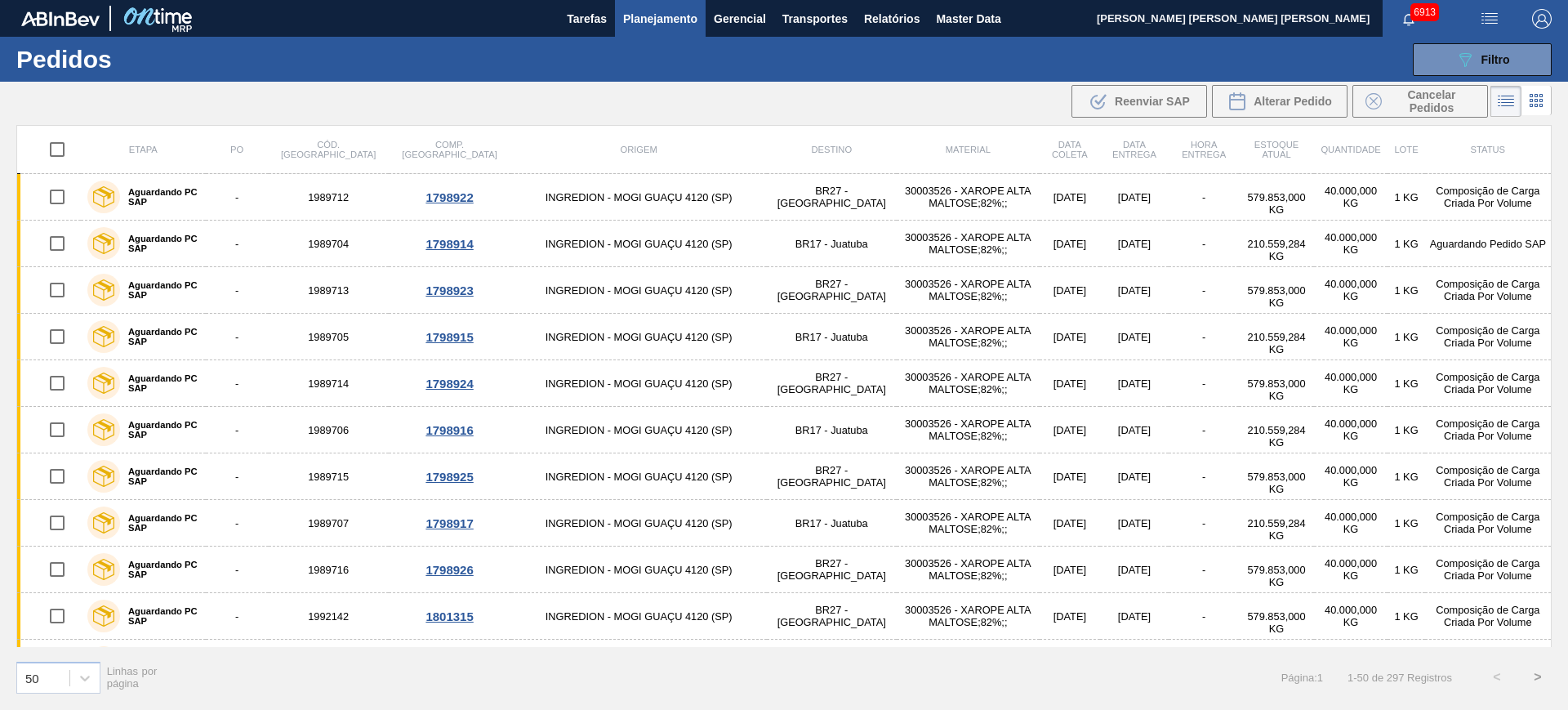
checkbox input "true"
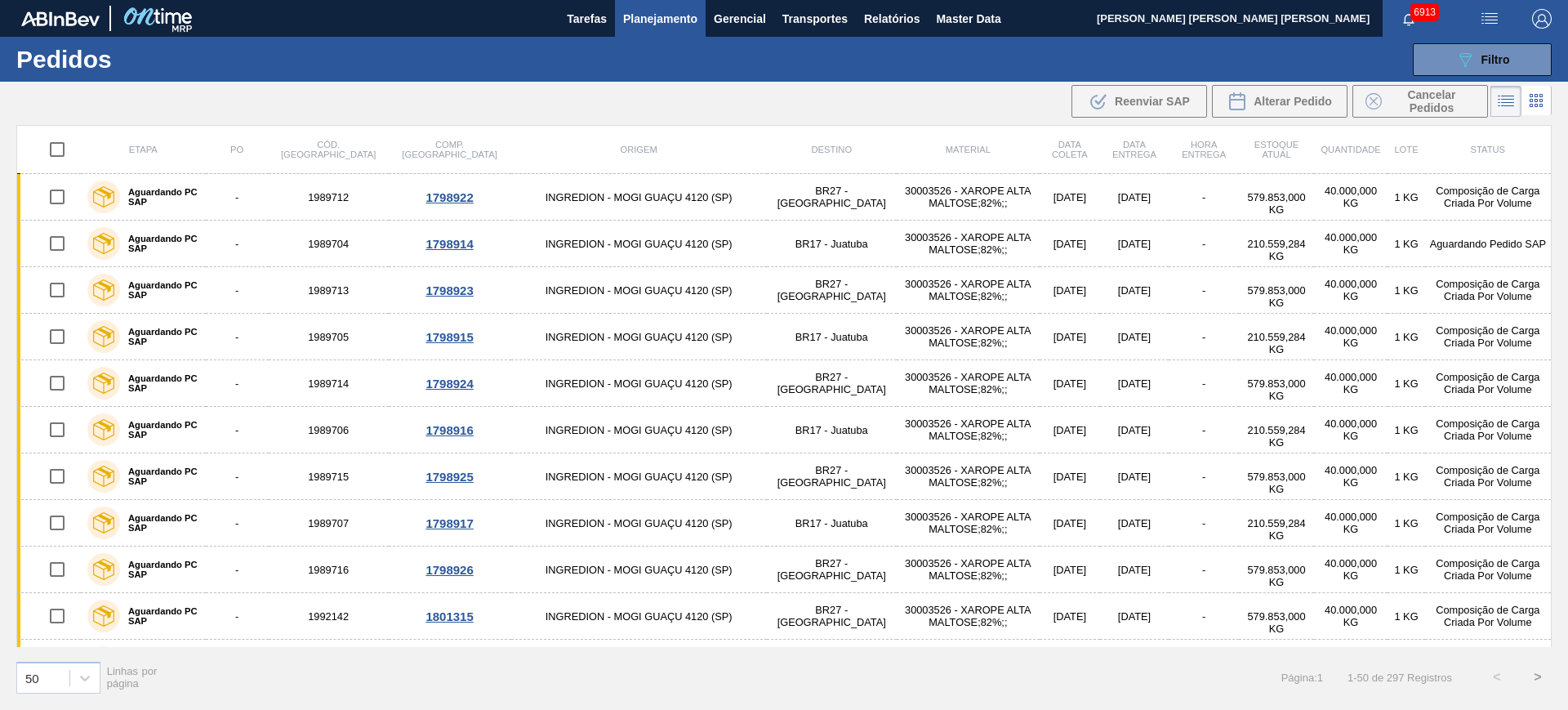
checkbox input "true"
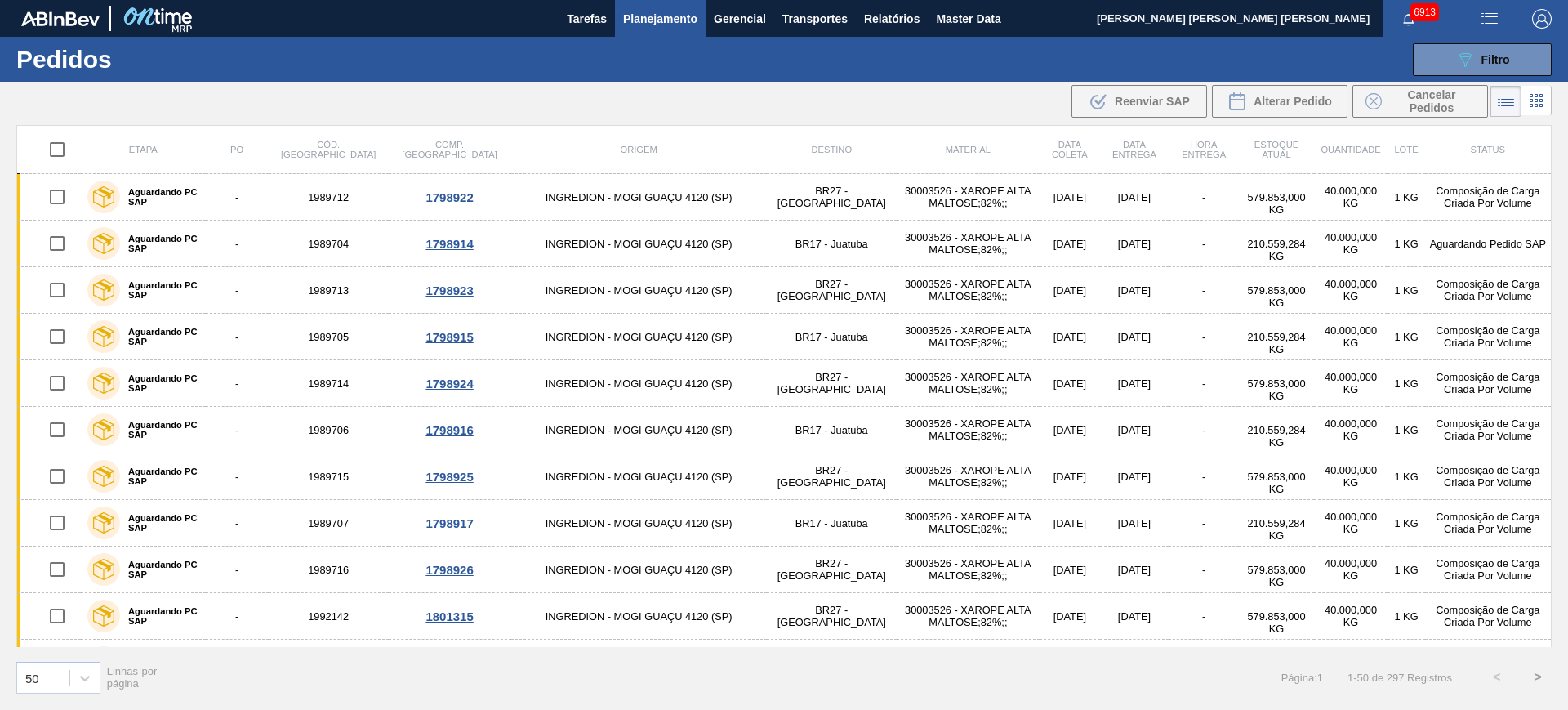
checkbox input "true"
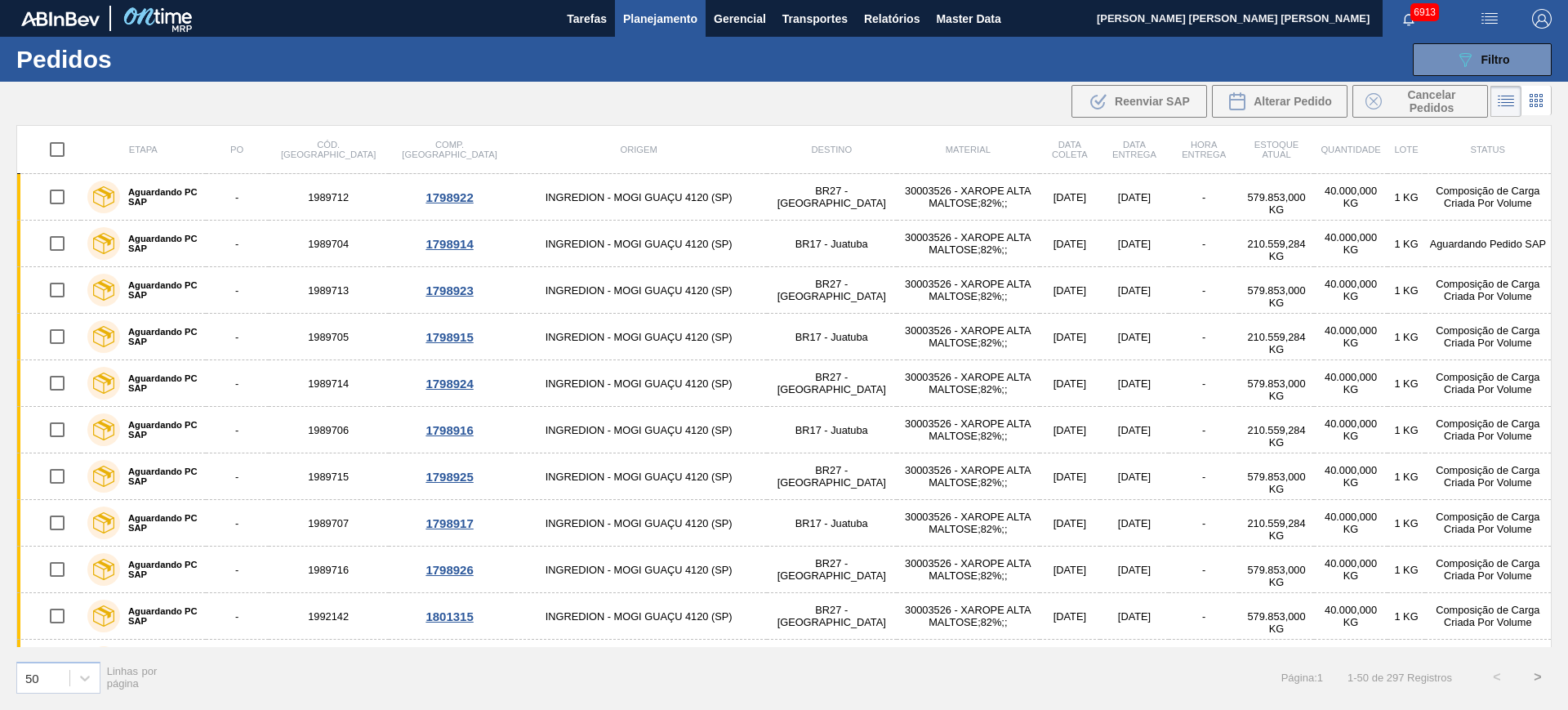
checkbox input "true"
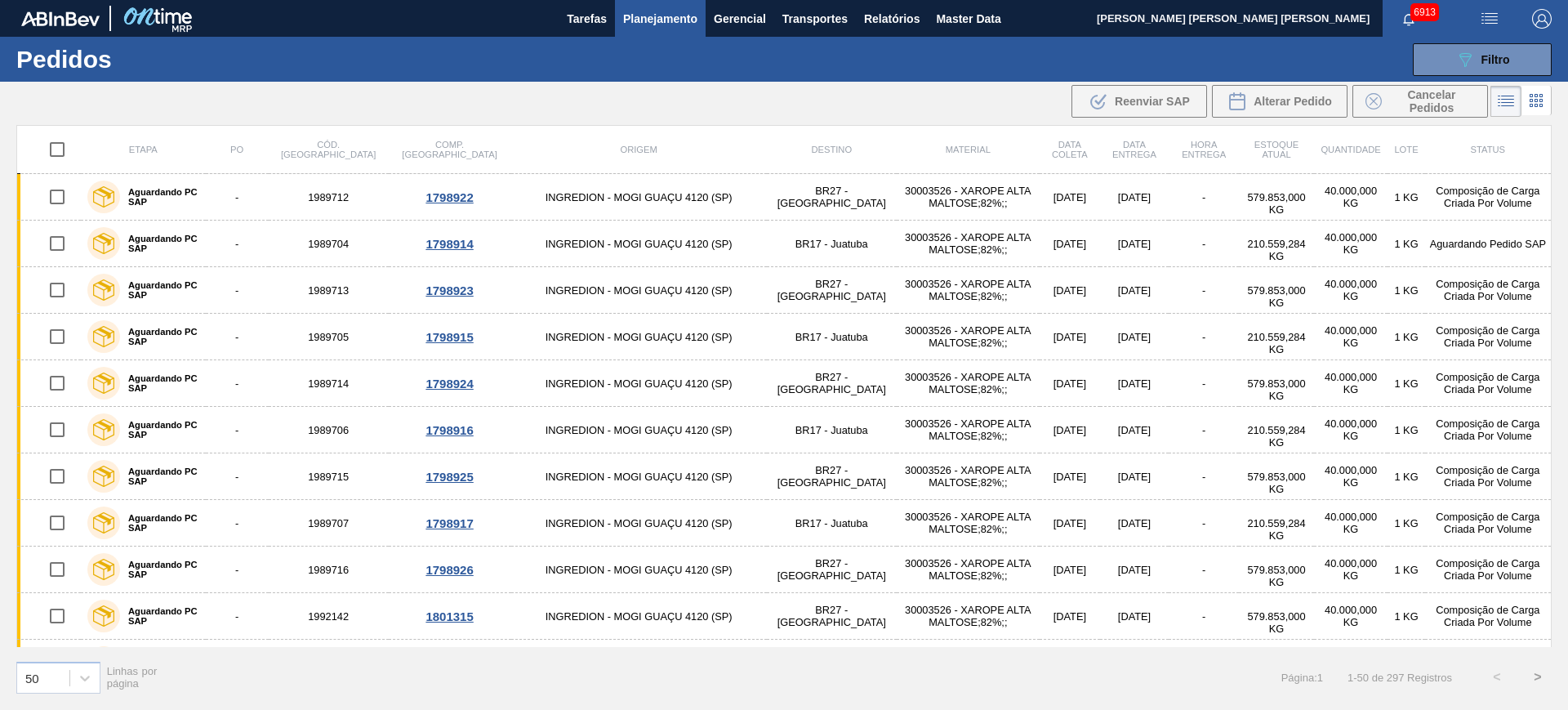
checkbox input "true"
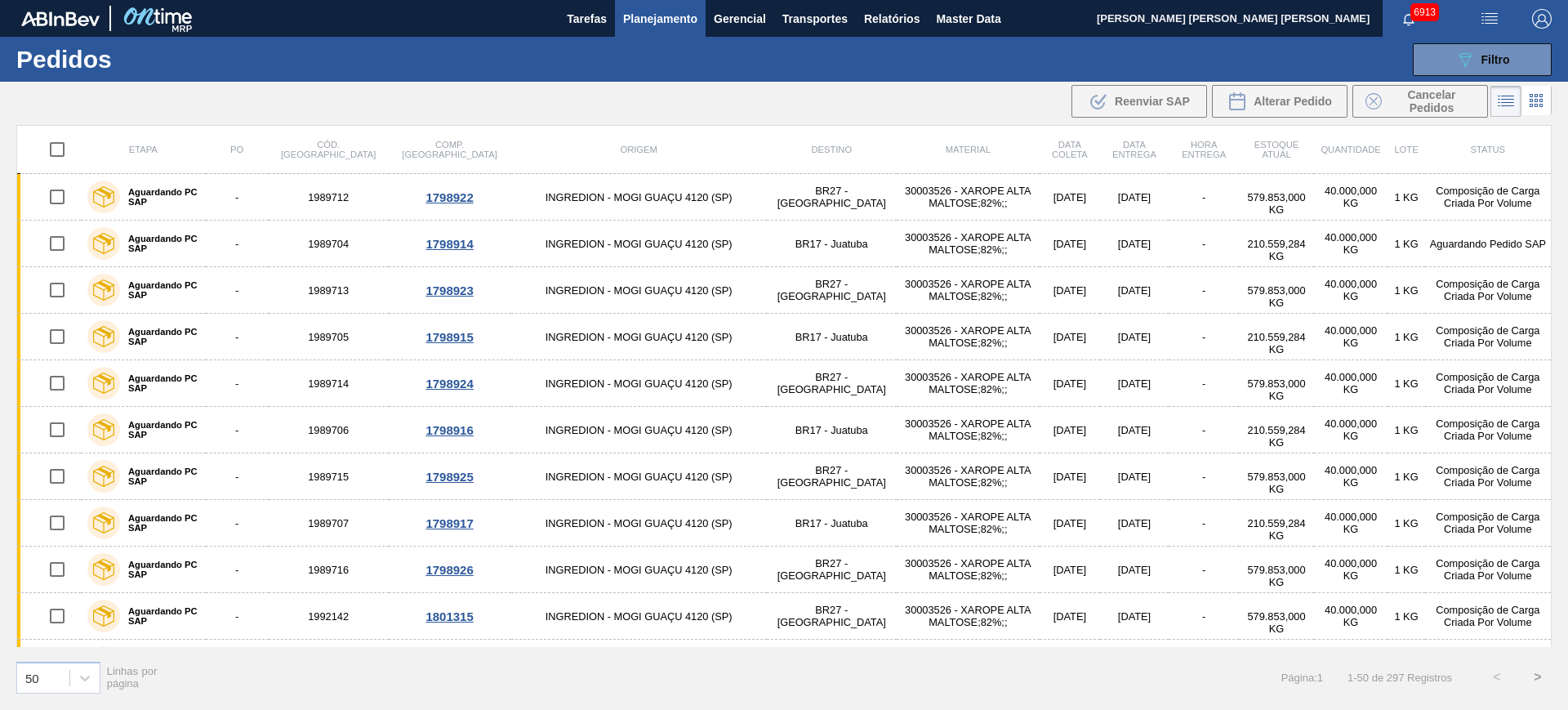
checkbox input "true"
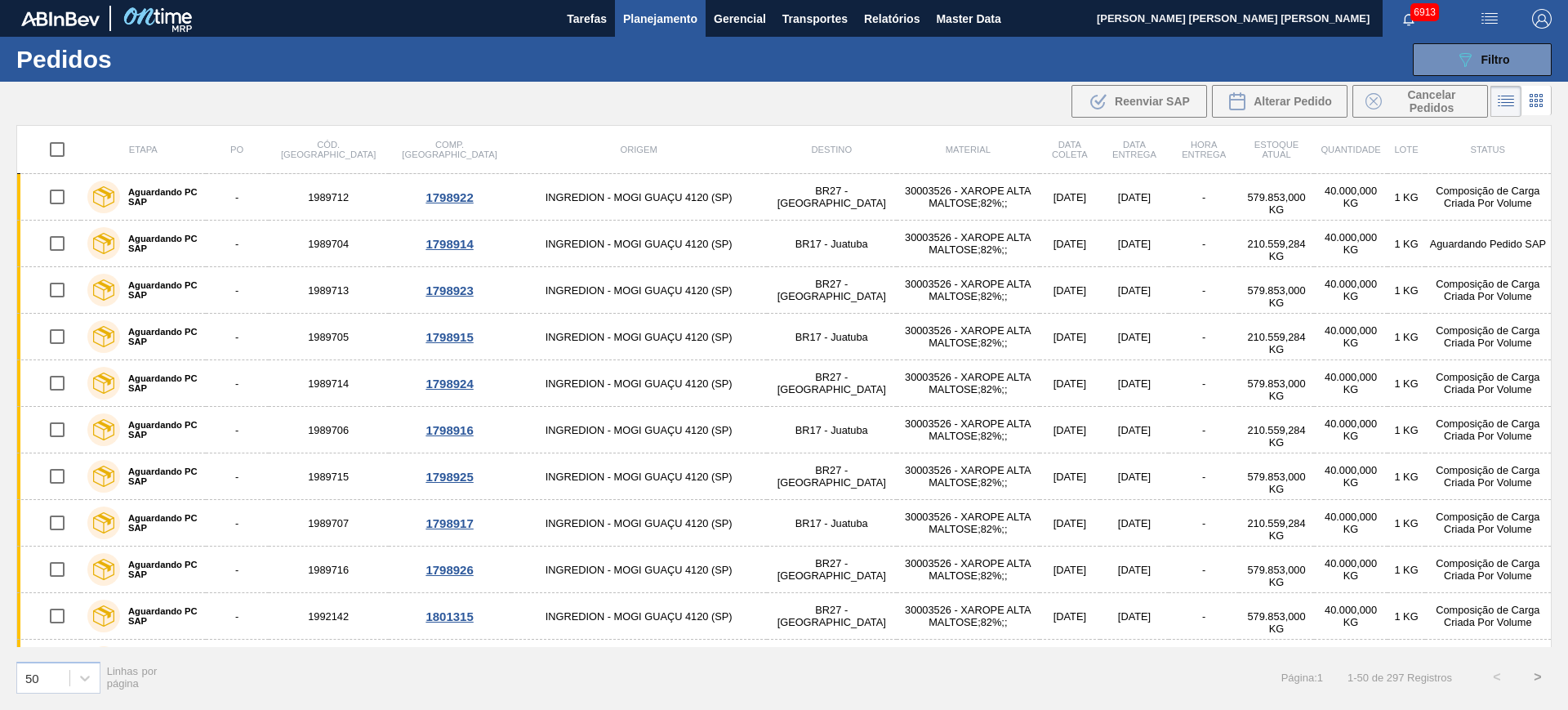
checkbox input "true"
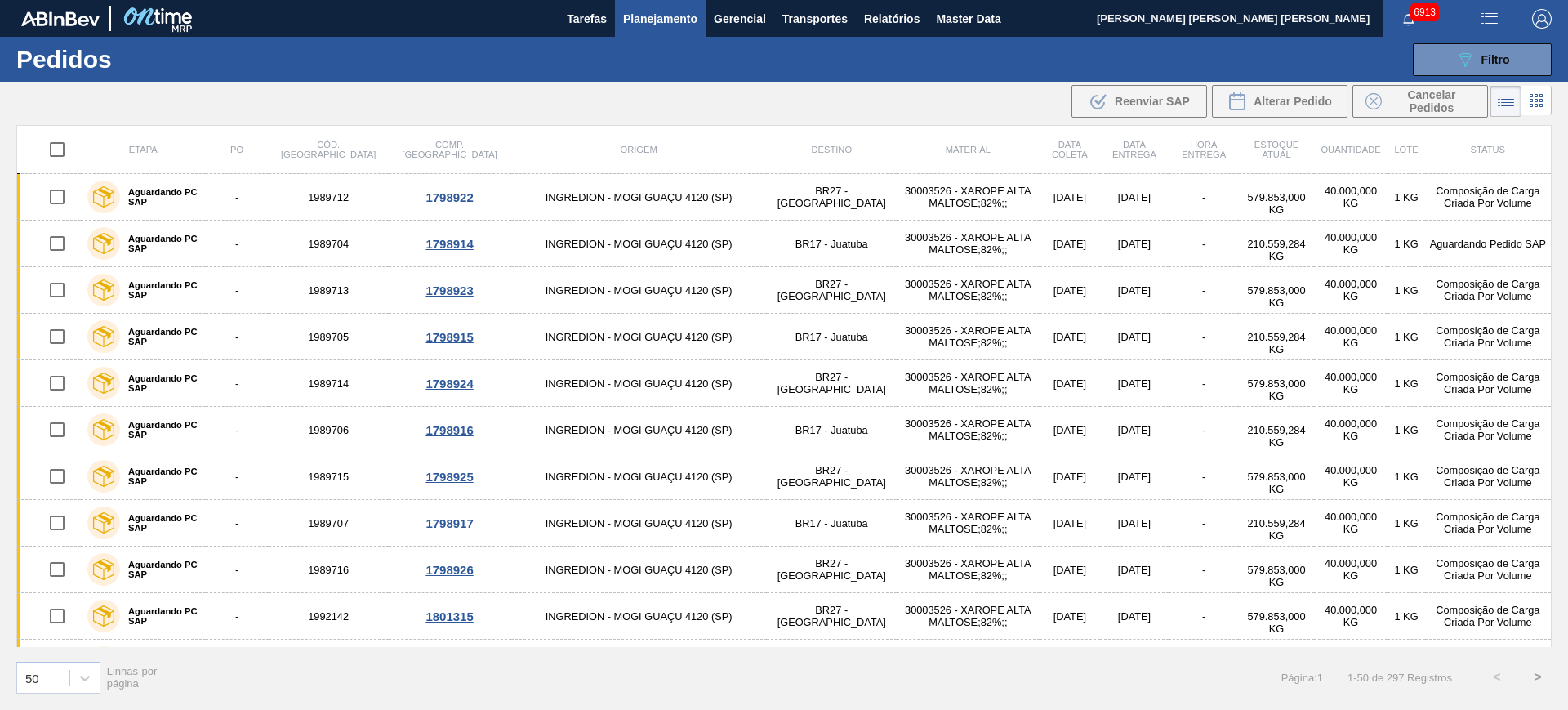
checkbox input "true"
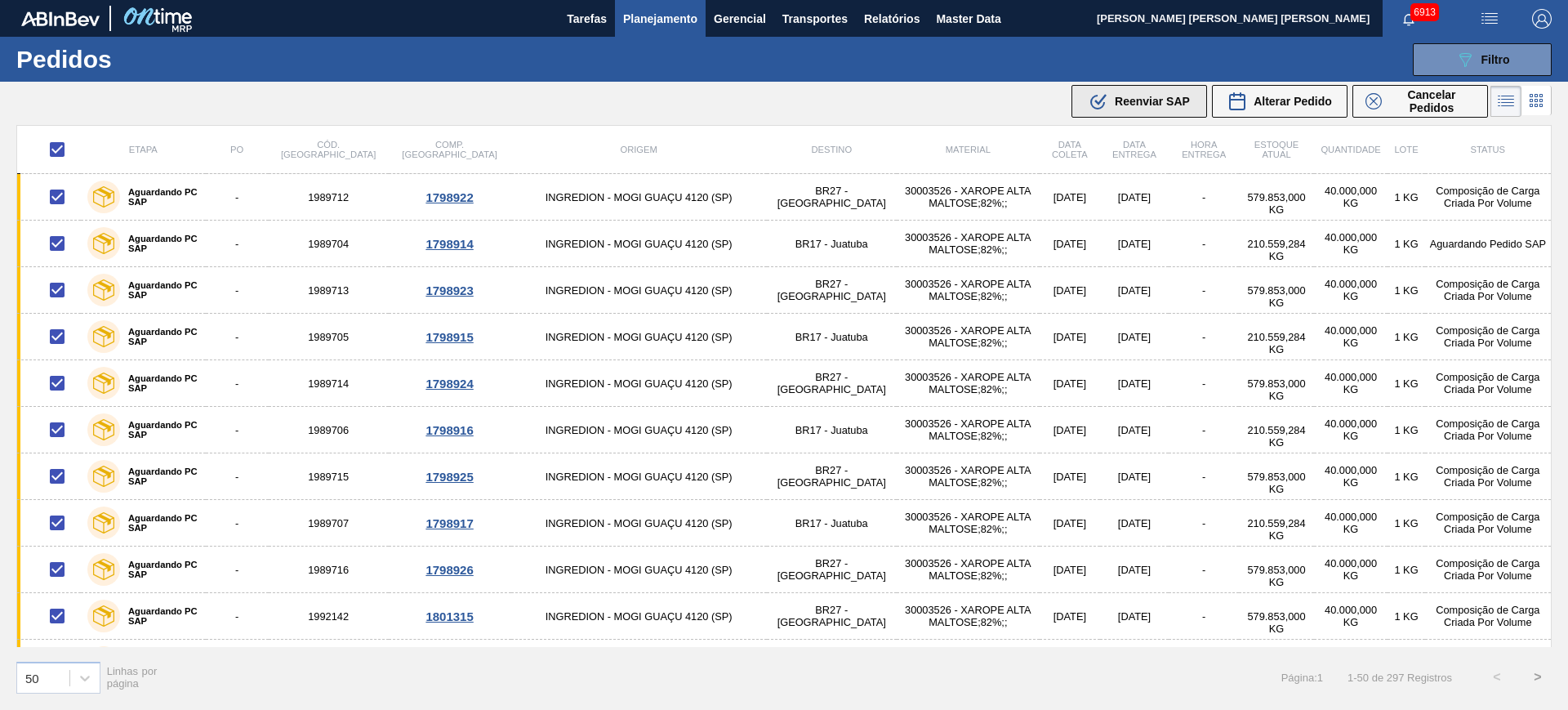
click at [1160, 92] on div ".b{fill:var(--color-action-default)} Reenviar SAP" at bounding box center [1139, 101] width 101 height 20
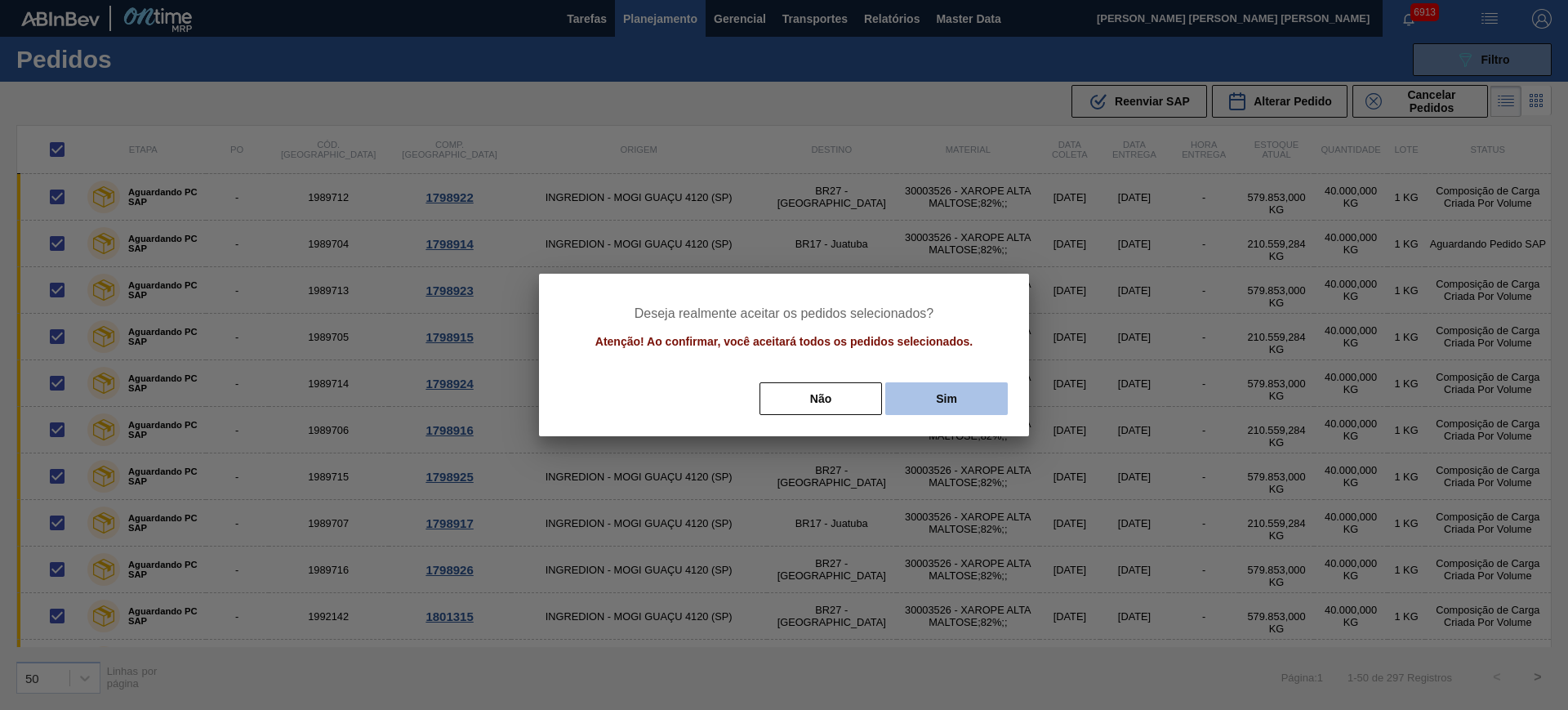
click at [918, 393] on button "Sim" at bounding box center [947, 398] width 123 height 32
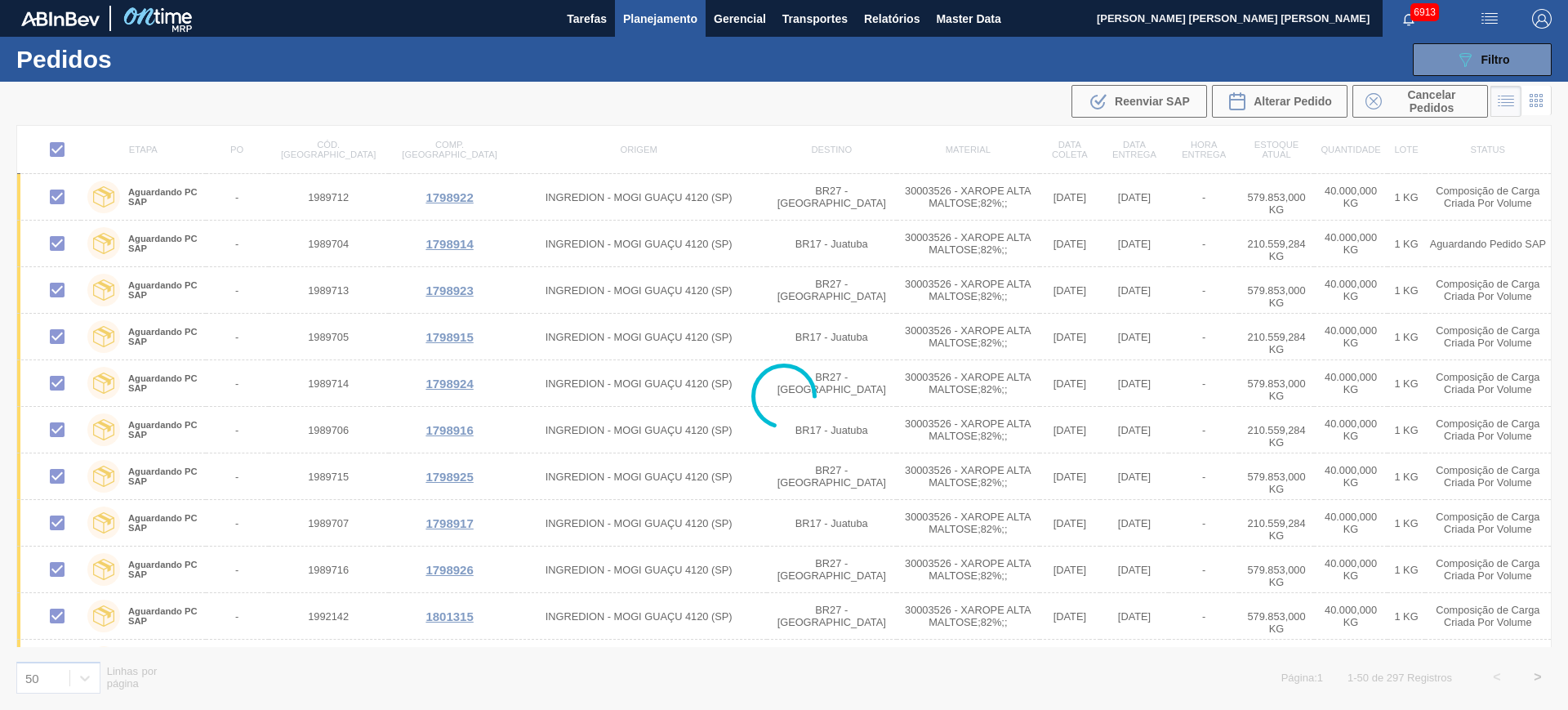
checkbox input "false"
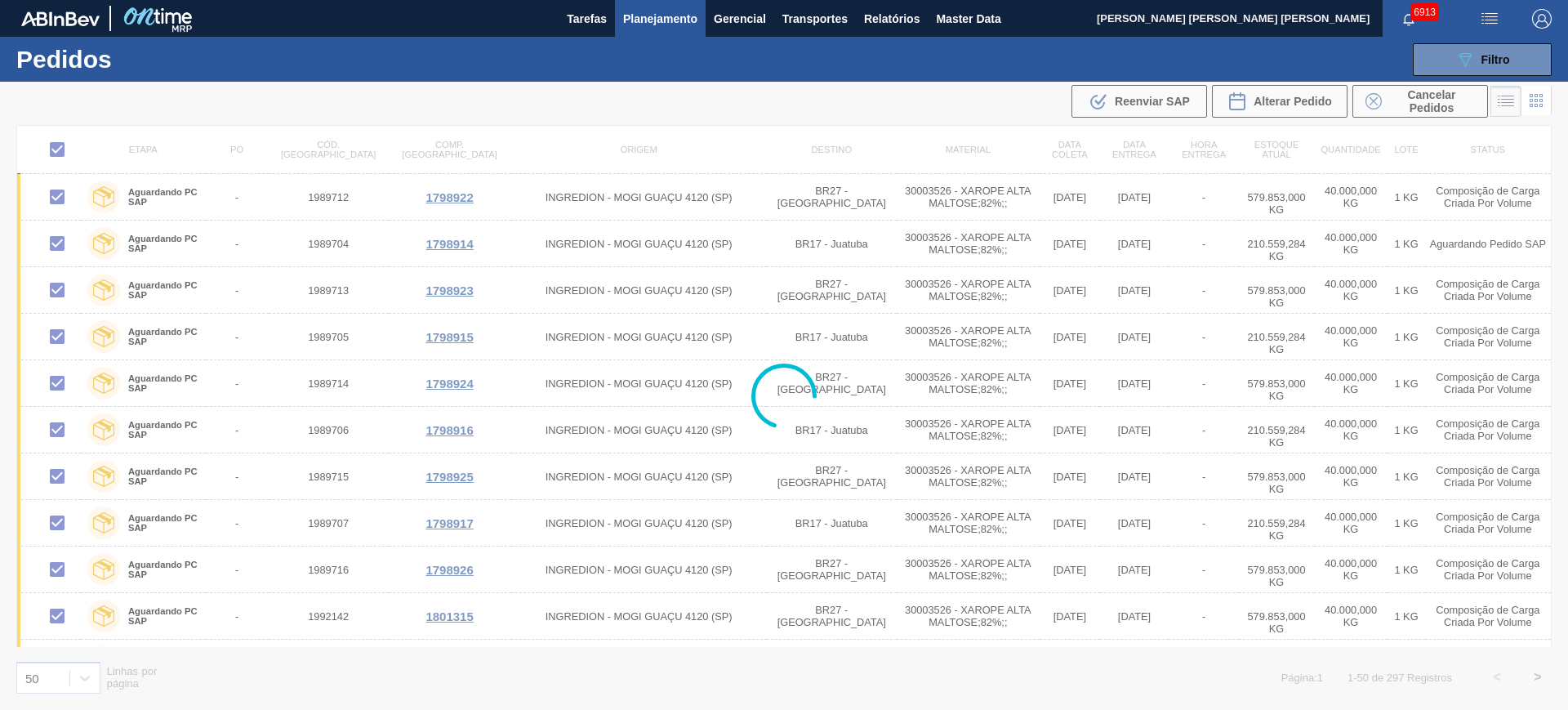
checkbox input "false"
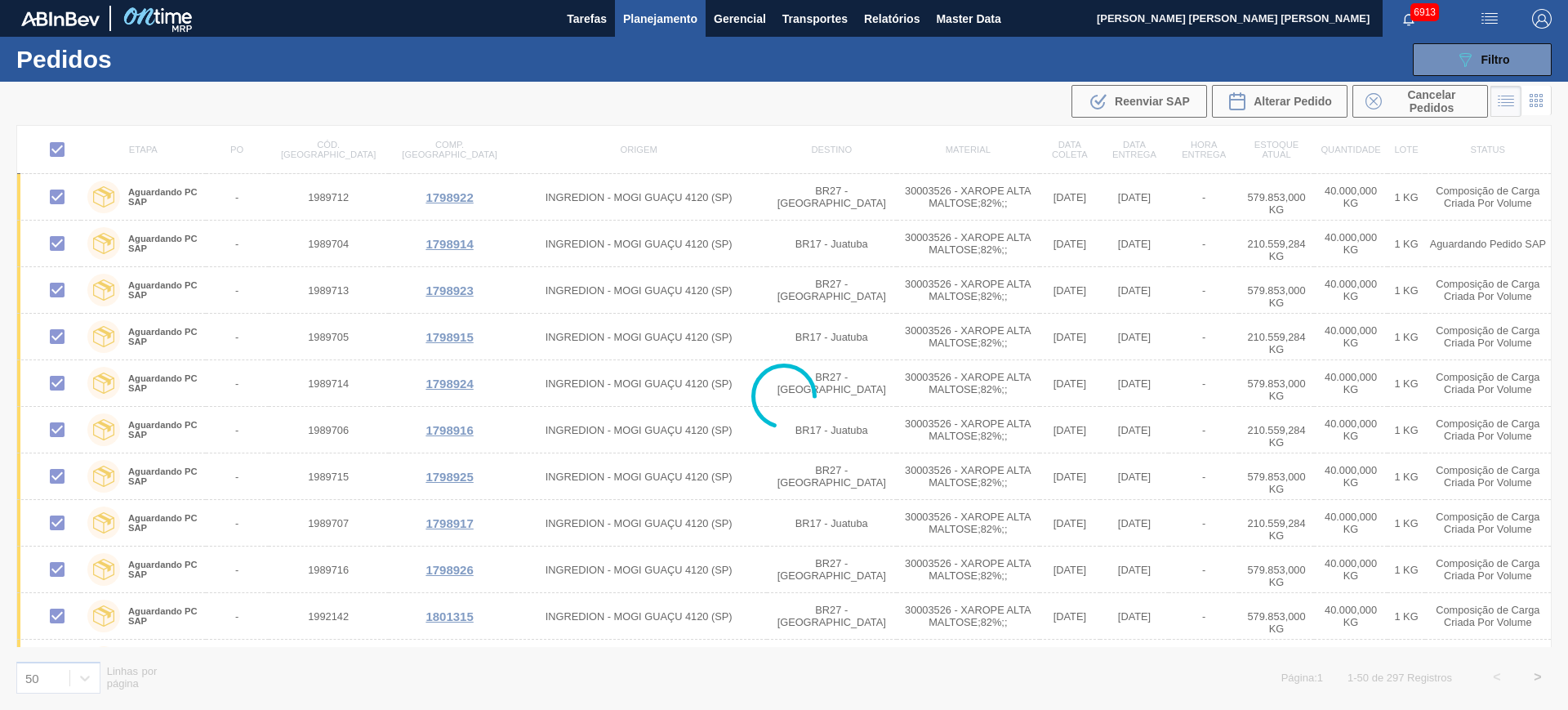
checkbox input "false"
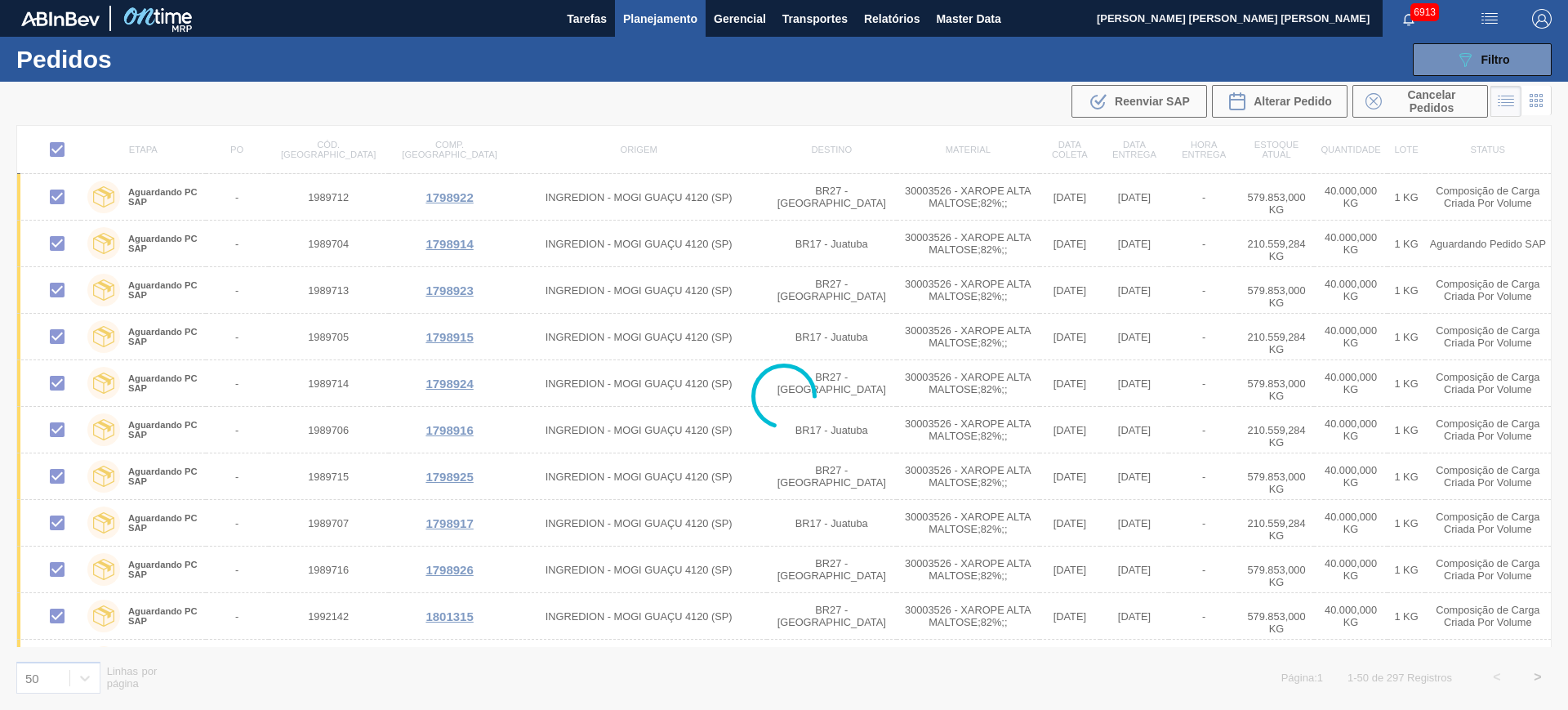
checkbox input "false"
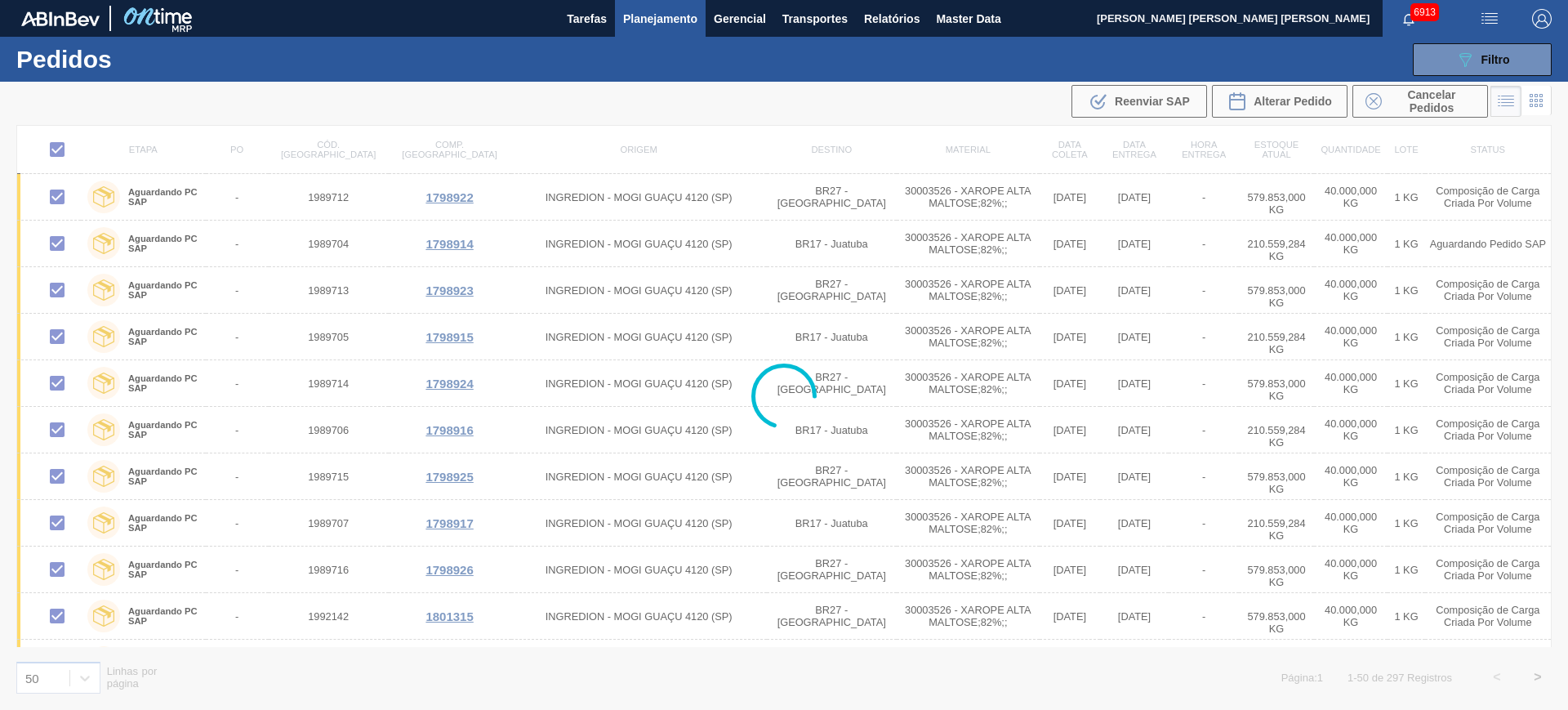
checkbox input "false"
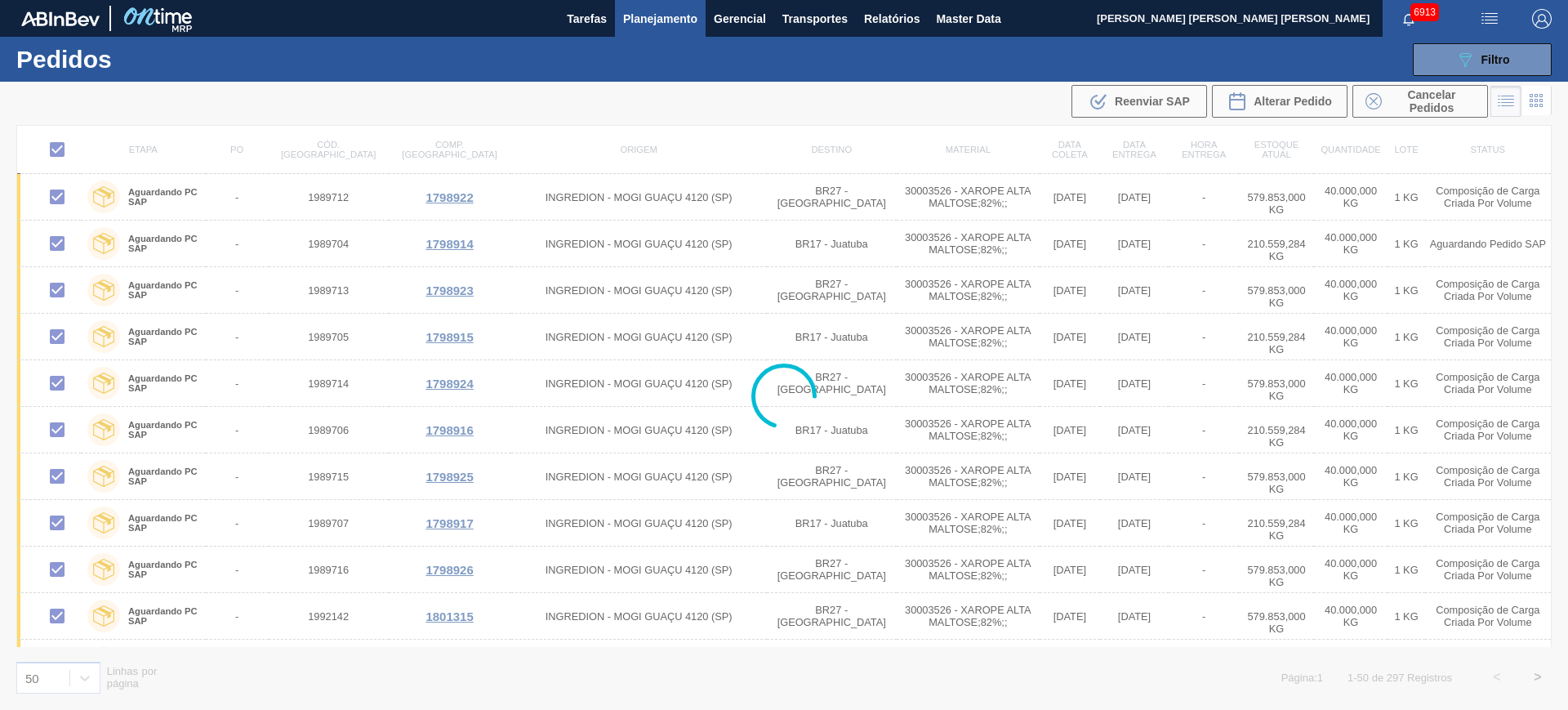
checkbox input "false"
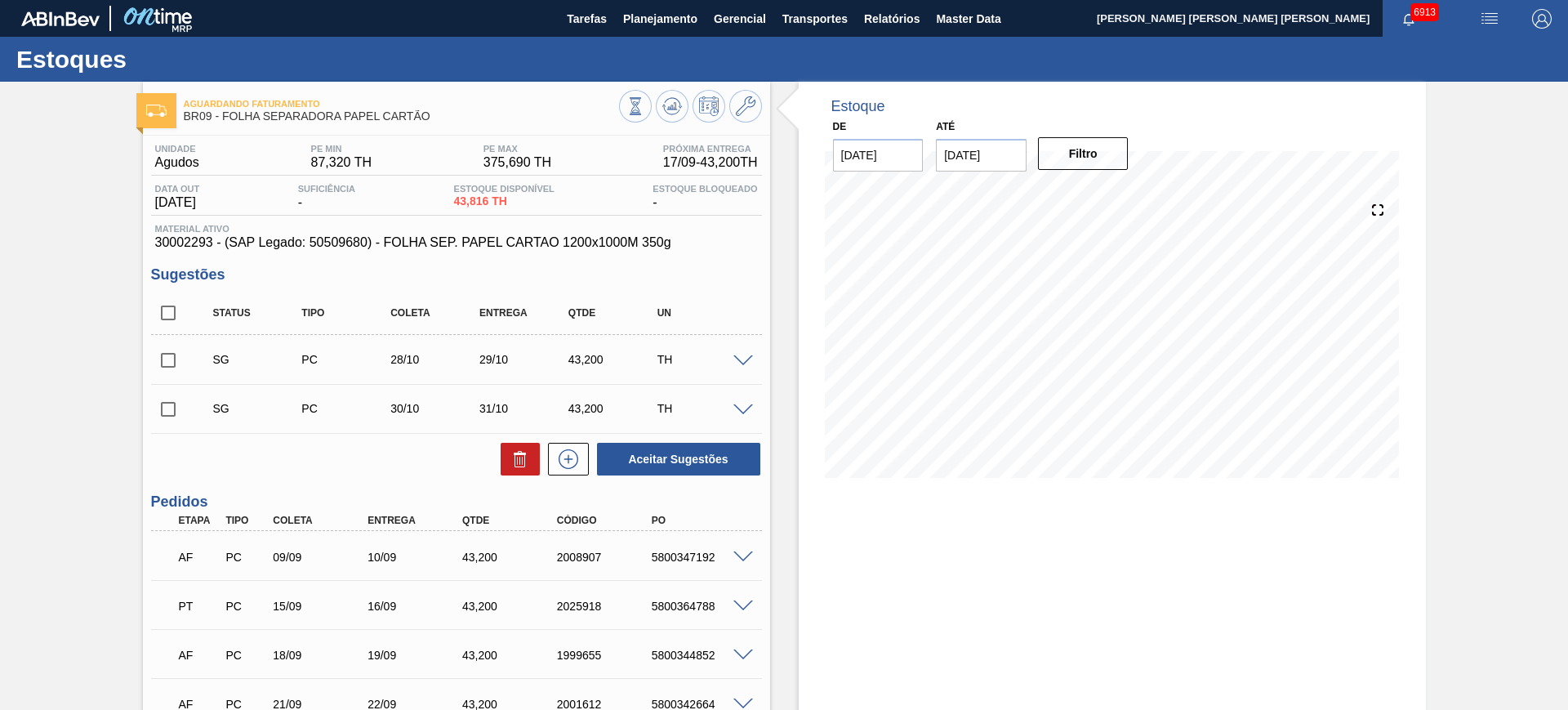
click at [979, 148] on input "[DATE]" at bounding box center [981, 154] width 90 height 32
click at [1114, 195] on button "Next Month" at bounding box center [1119, 195] width 12 height 12
click at [1107, 353] on div "3" at bounding box center [1114, 353] width 22 height 22
type input "[DATE]"
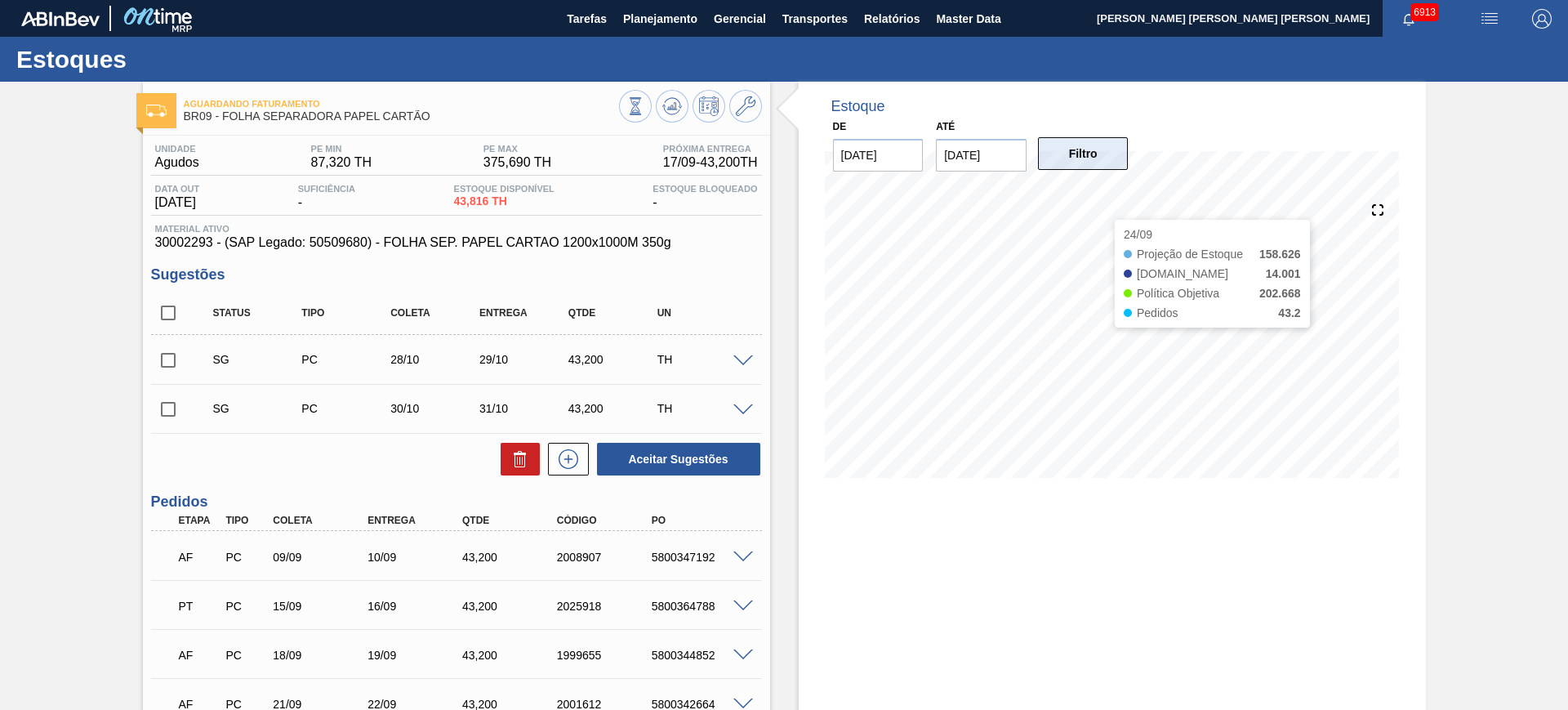
click at [1080, 154] on button "Filtro" at bounding box center [1083, 153] width 90 height 32
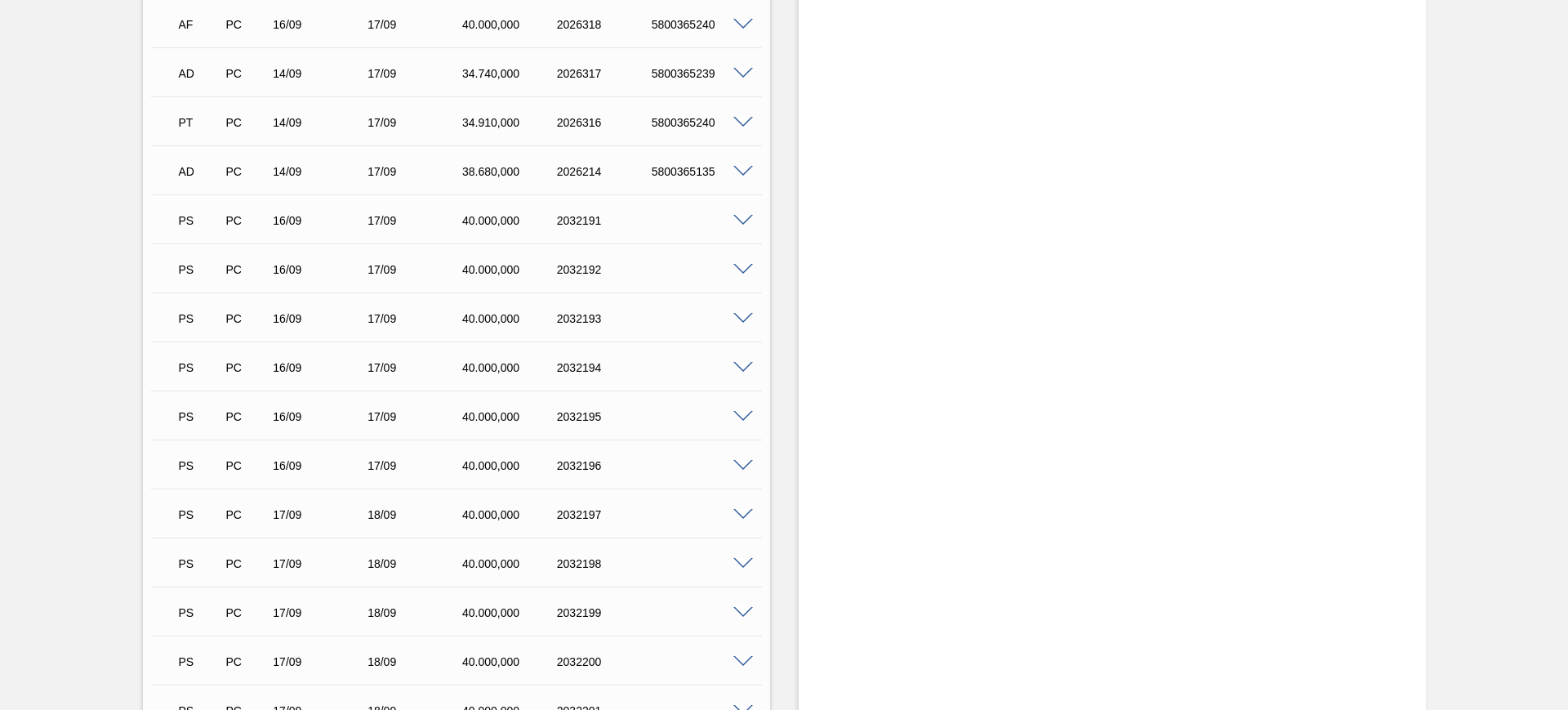
scroll to position [1430, 0]
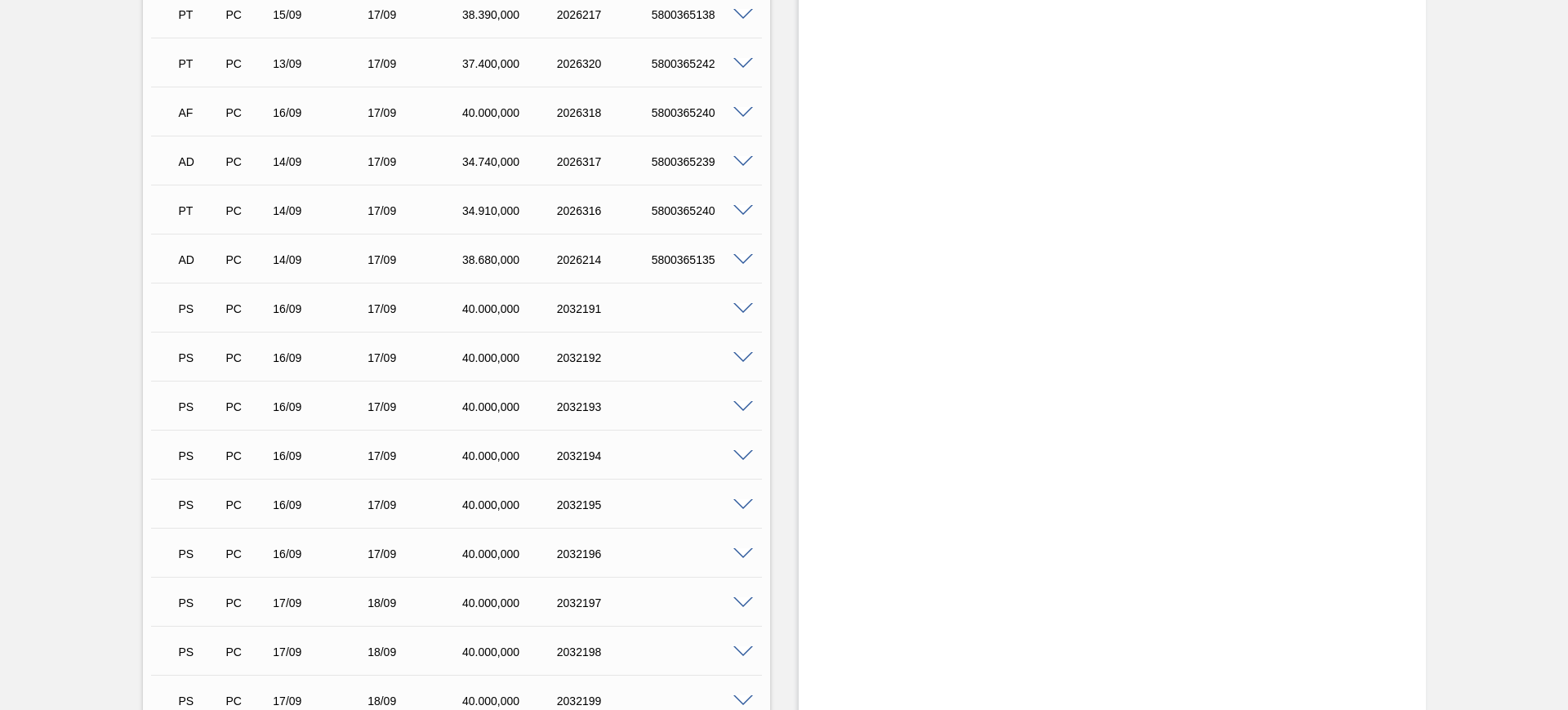
click at [743, 454] on span at bounding box center [744, 456] width 20 height 12
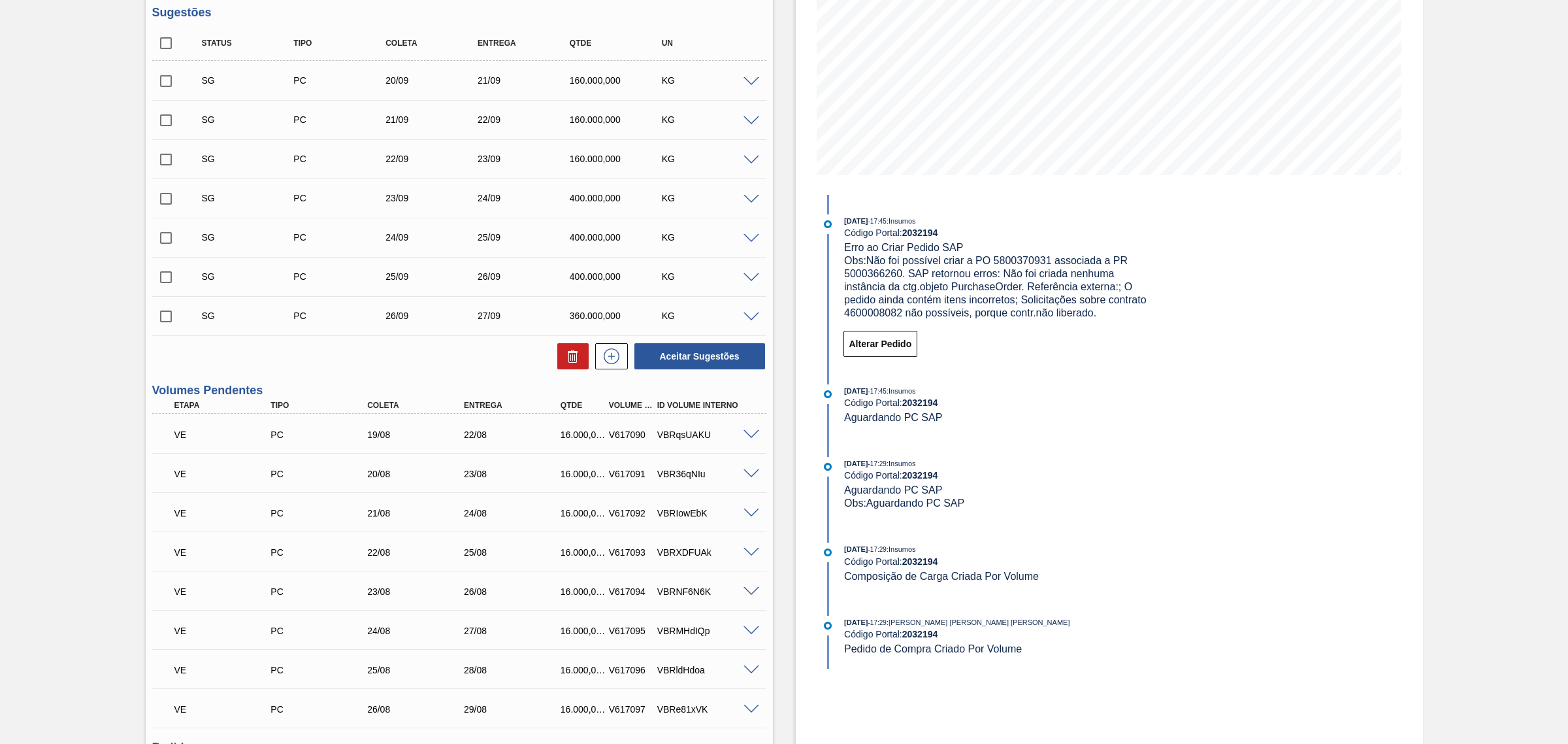
scroll to position [203, 0]
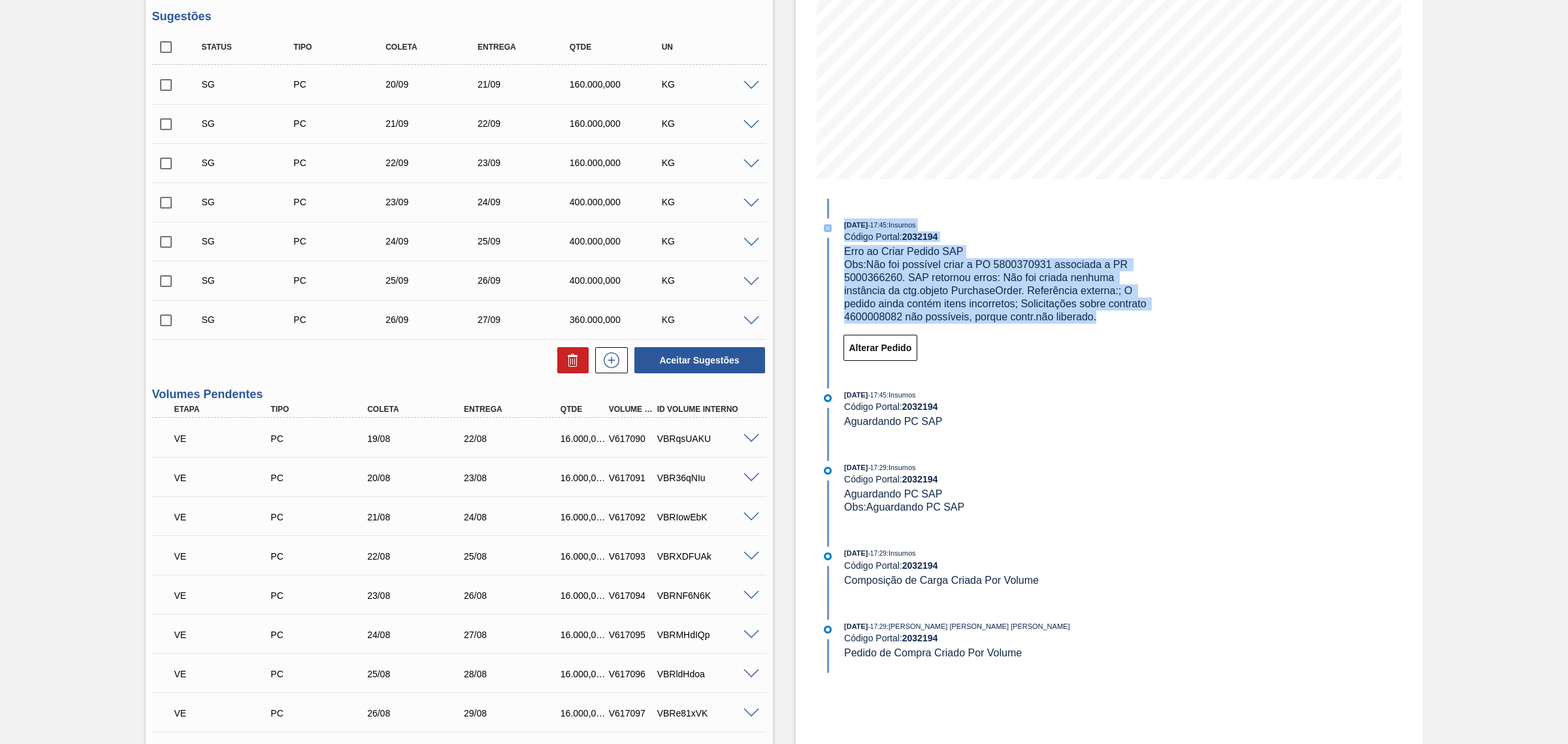
drag, startPoint x: 840, startPoint y: 236, endPoint x: 1109, endPoint y: 315, distance: 280.4
click at [1109, 318] on div "16/09/2025 - 17:45 : Insumos Código Portal: 2032194 Erro ao Criar Pedido SAP Ob…" at bounding box center [986, 271] width 336 height 106
click at [1055, 286] on span "Obs: Não foi possível criar a PO 5800370931 associada a PR 5000366260. SAP reto…" at bounding box center [997, 291] width 305 height 64
click at [918, 254] on span "Erro ao Criar Pedido SAP" at bounding box center [903, 251] width 119 height 11
drag, startPoint x: 840, startPoint y: 248, endPoint x: 1102, endPoint y: 327, distance: 273.7
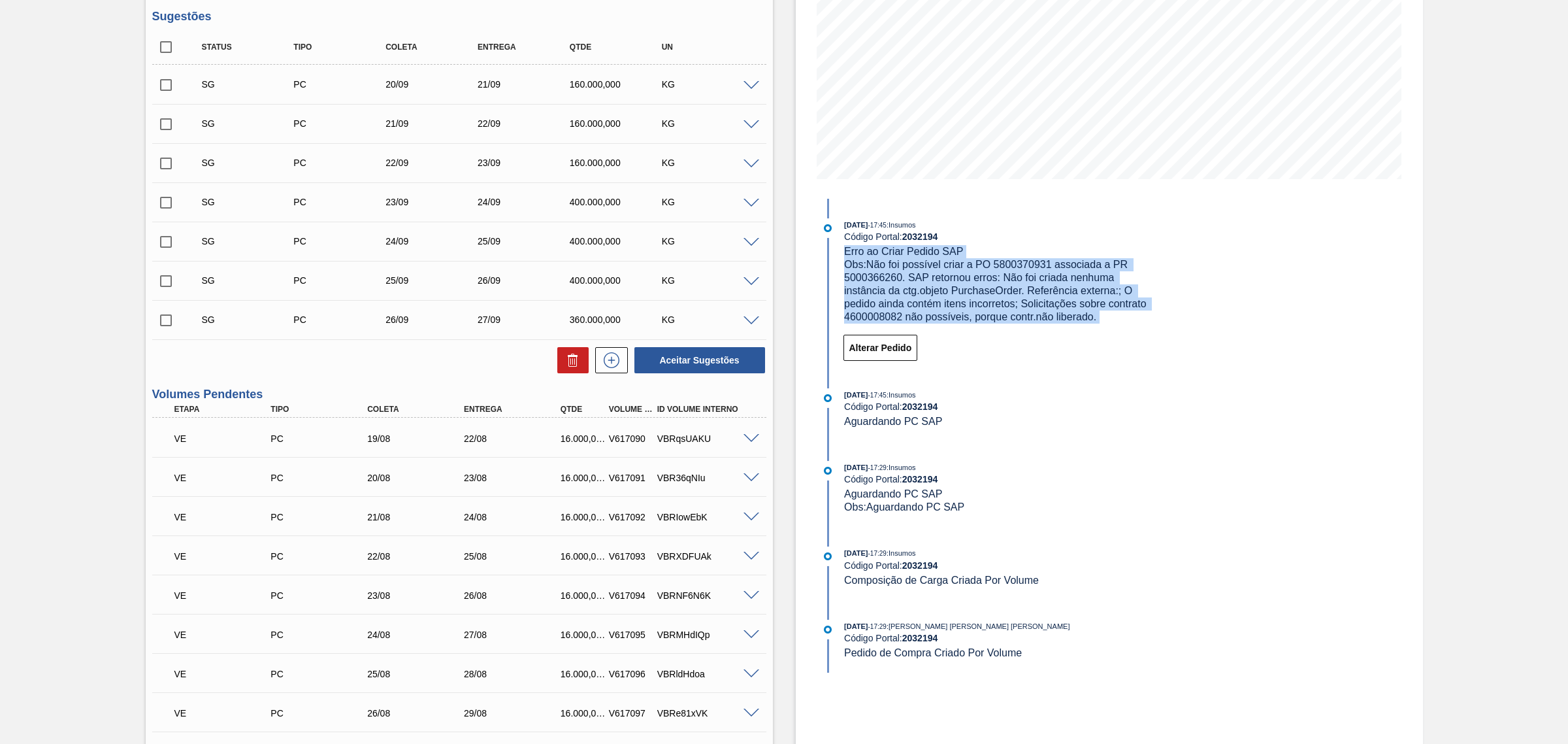
click at [1102, 327] on div "16/09/2025 - 17:45 : Insumos Código Portal: 2032194 Erro ao Criar Pedido SAP Ob…" at bounding box center [986, 293] width 336 height 151
copy div "Erro ao Criar Pedido SAP Obs: Não foi possível criar a PO 5800370931 associada …"
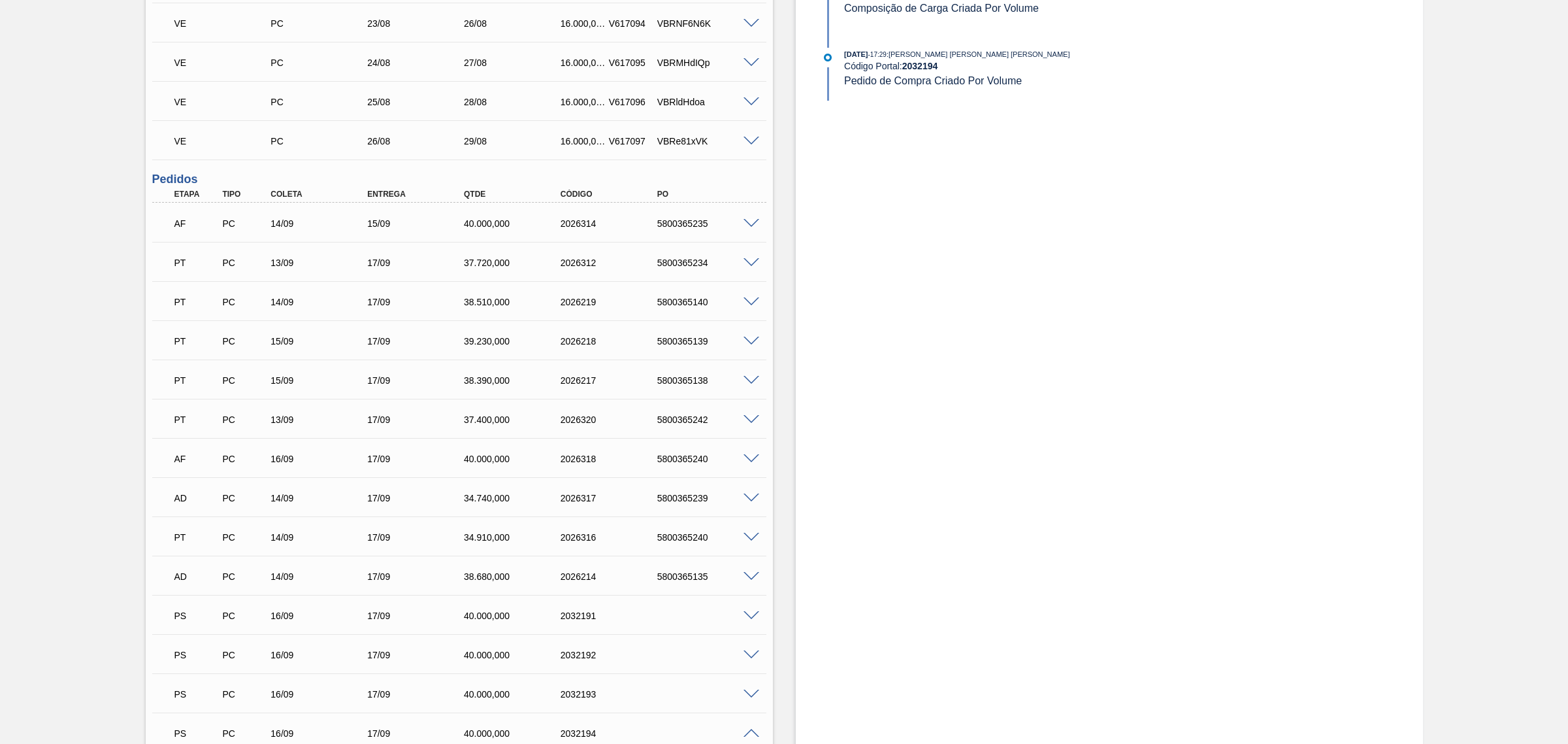
scroll to position [1021, 0]
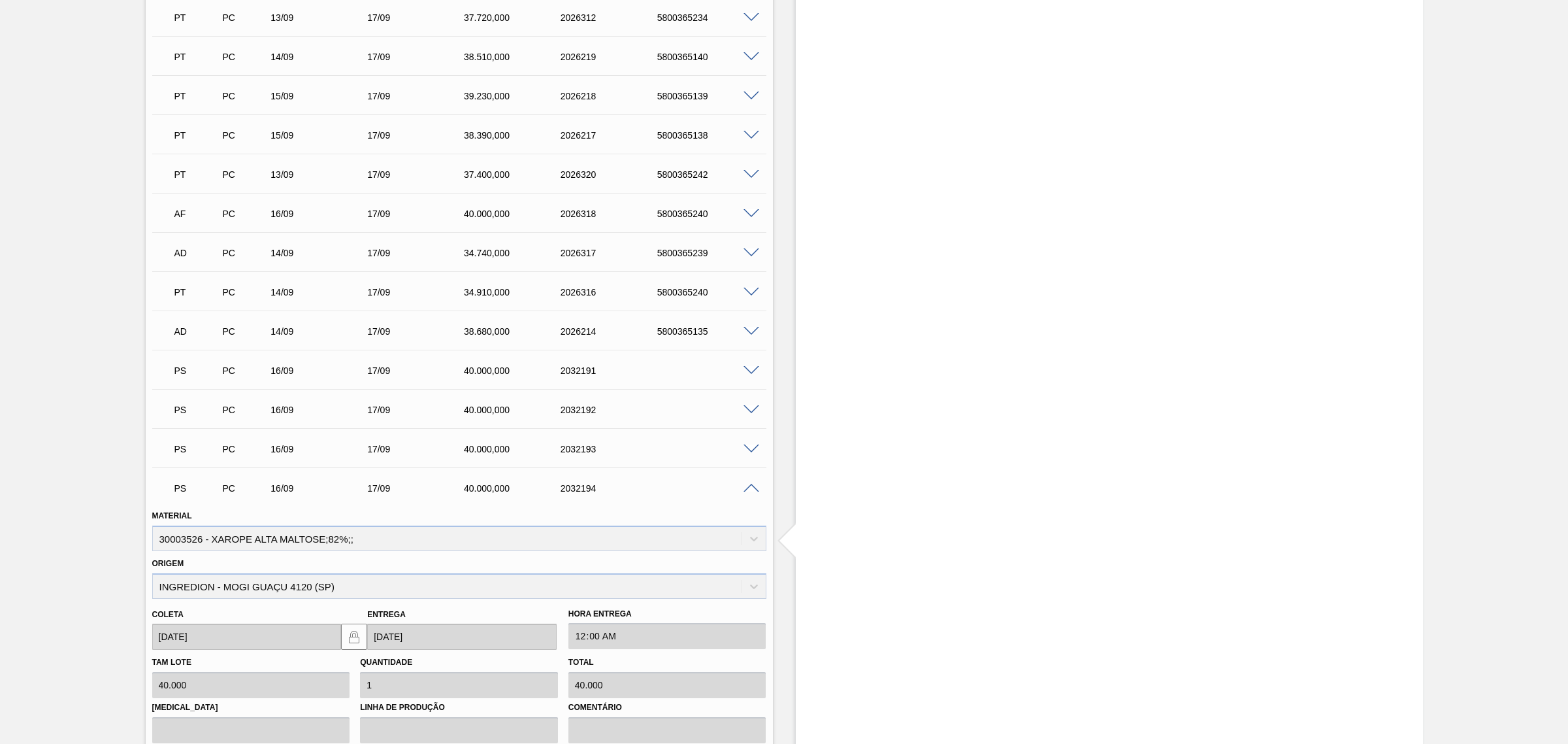
click at [748, 373] on span at bounding box center [751, 371] width 16 height 10
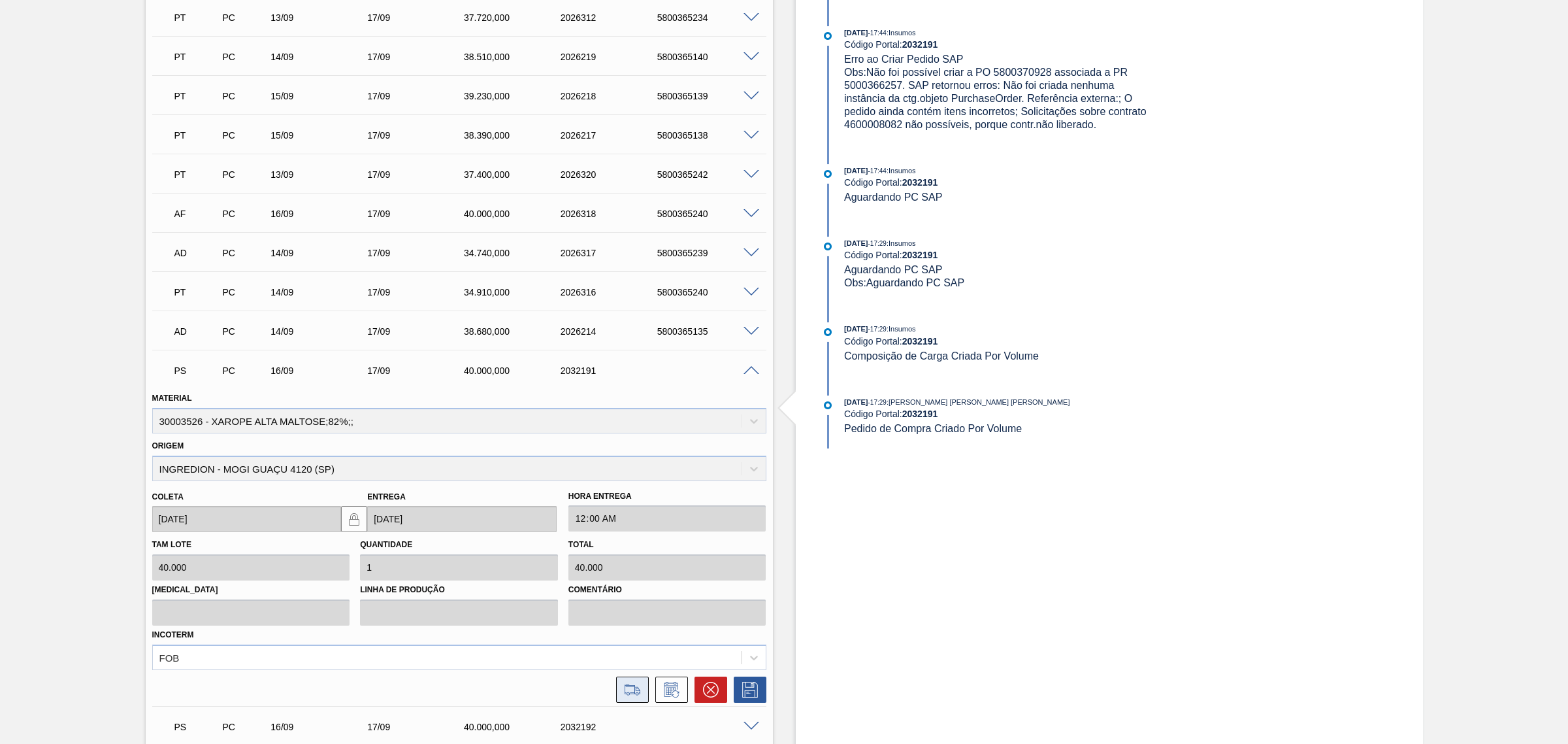
click at [627, 567] on icon at bounding box center [633, 690] width 21 height 16
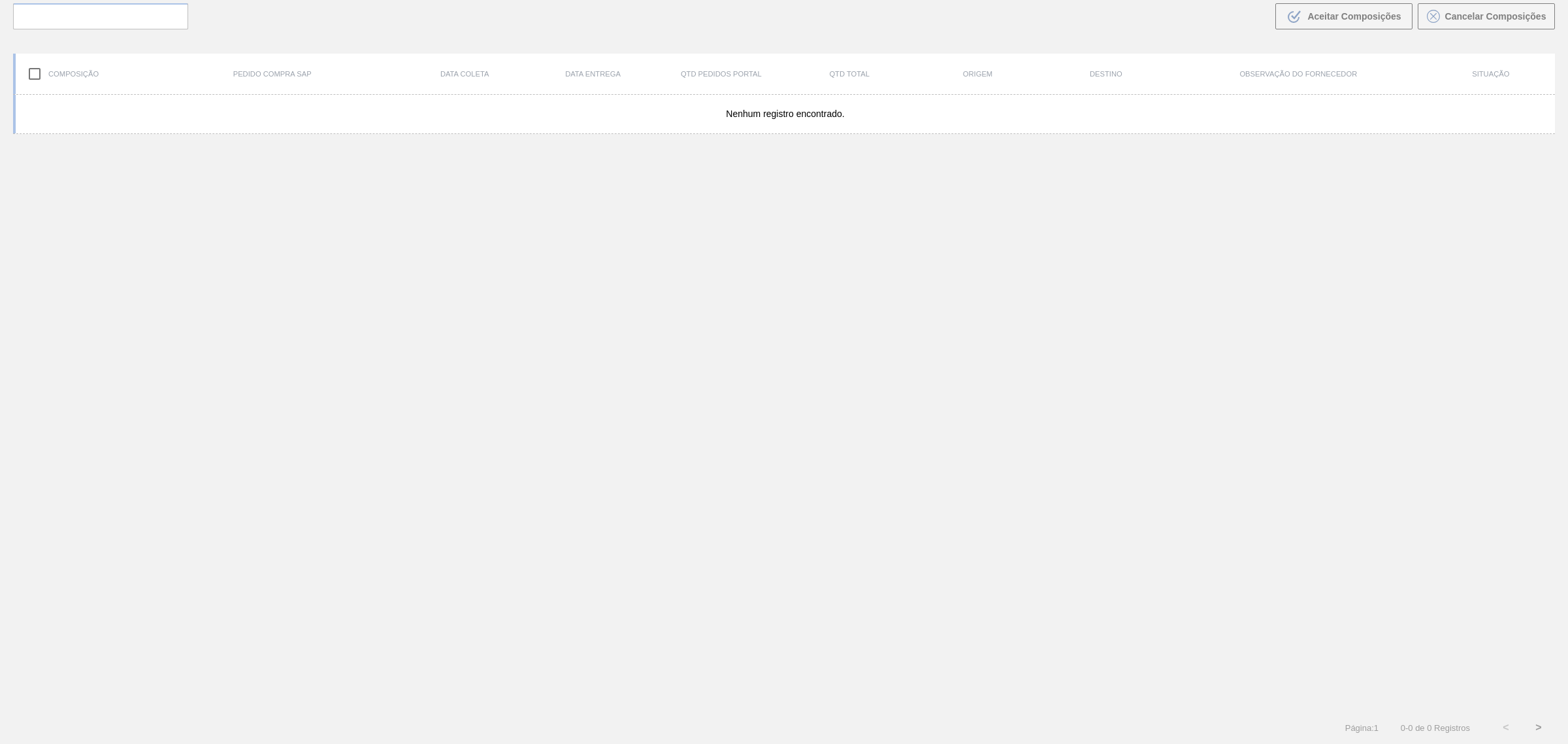
scroll to position [94, 0]
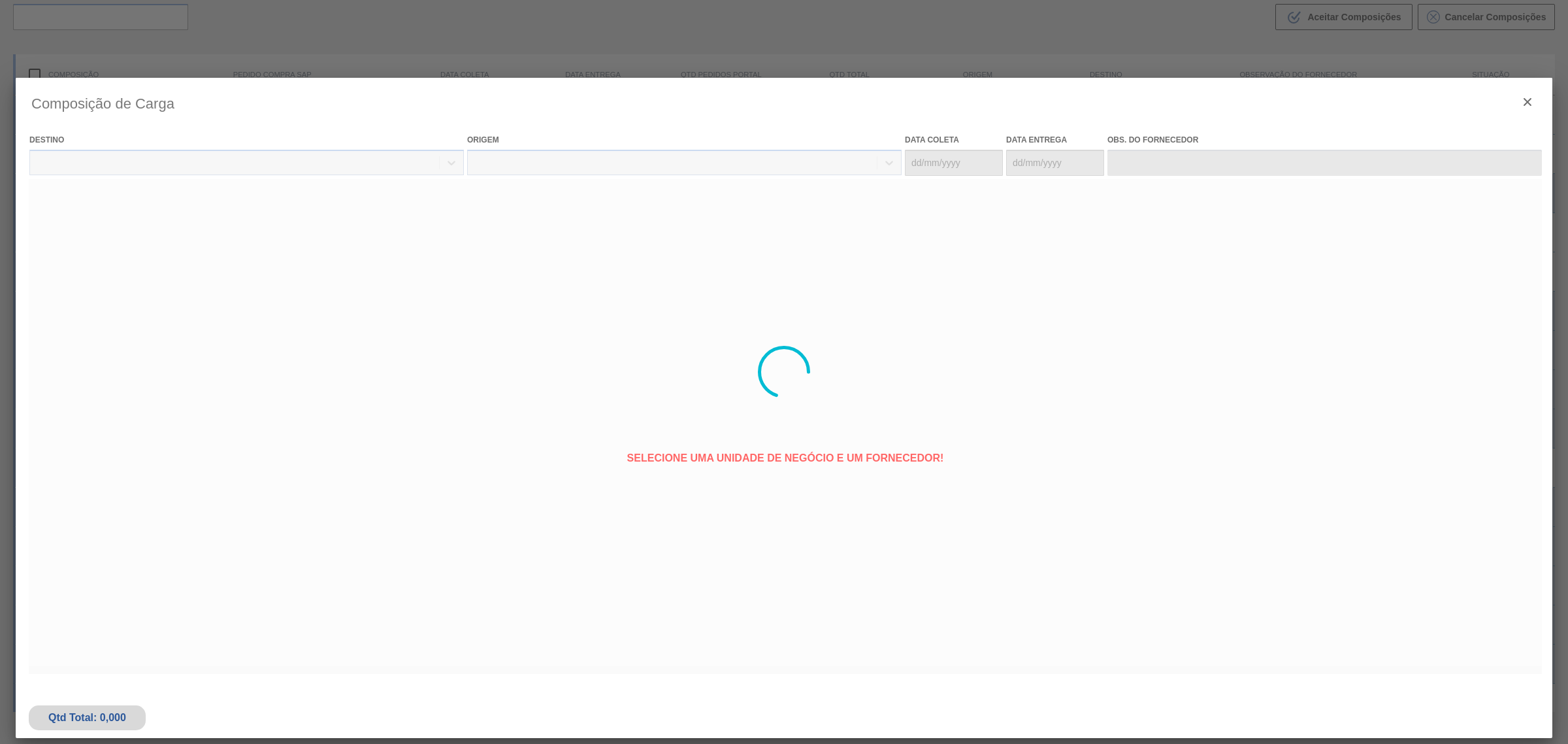
type coleta "[DATE]"
type entrega "[DATE]"
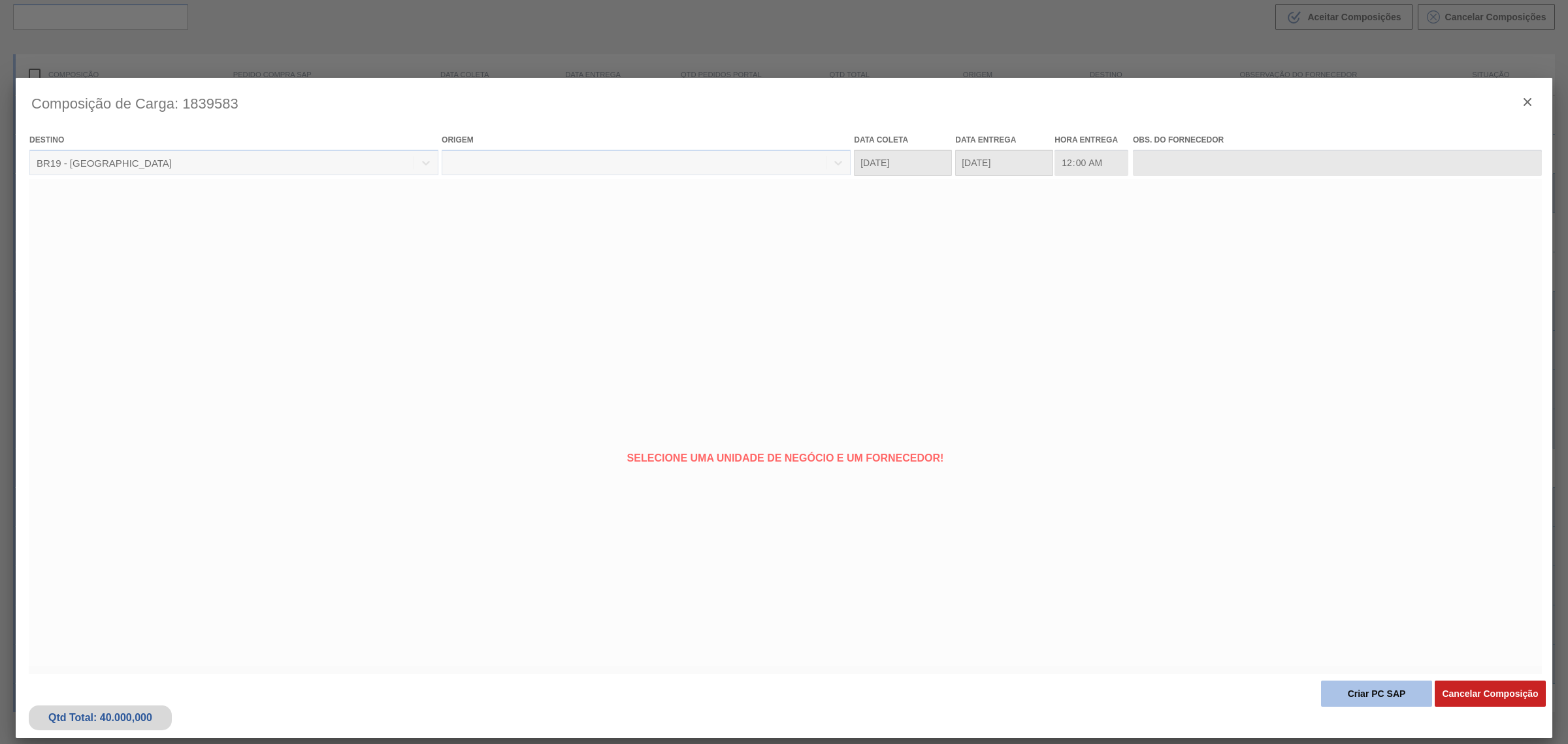
click at [1254, 567] on button "Criar PC SAP" at bounding box center [1376, 694] width 111 height 26
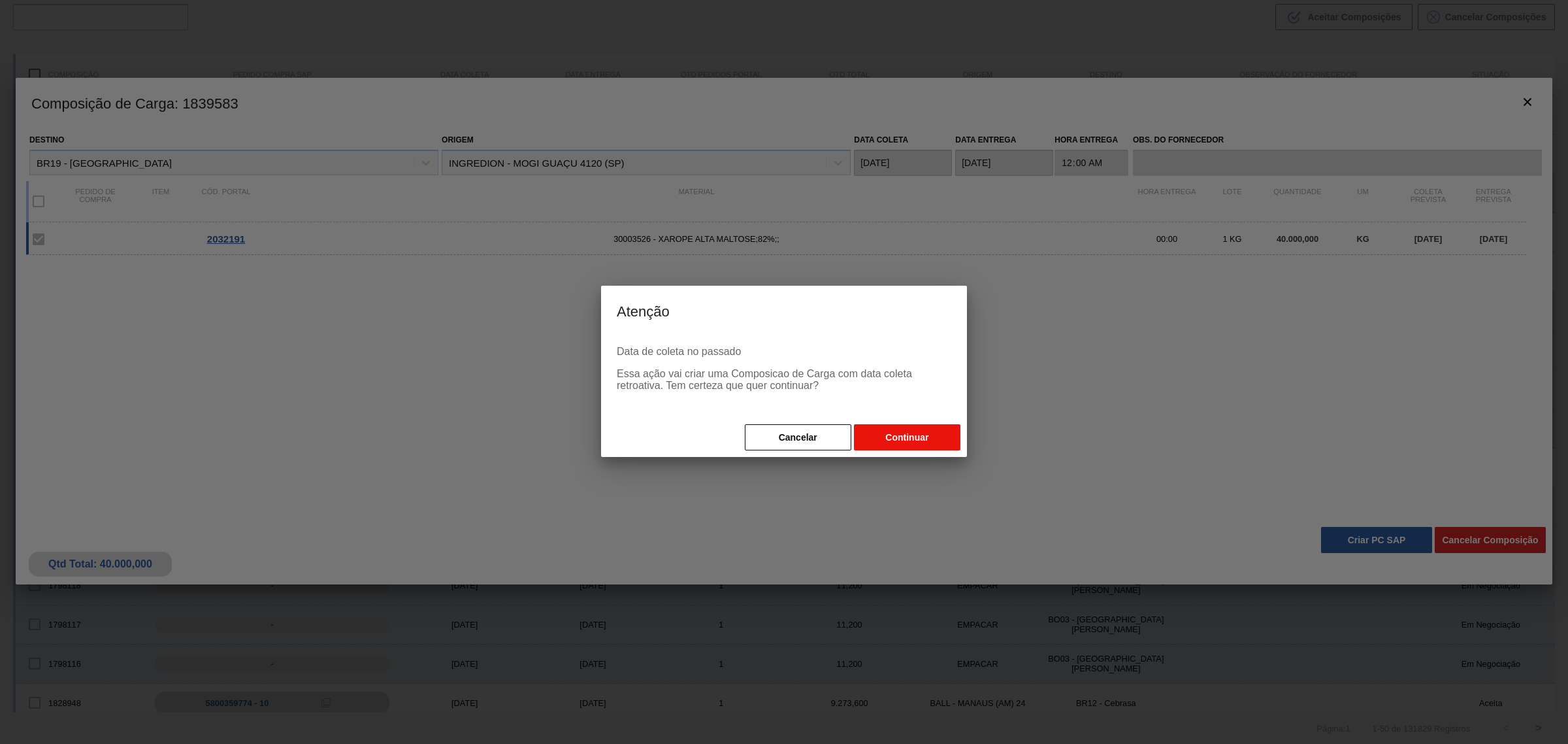
click at [899, 442] on button "Continuar" at bounding box center [907, 437] width 107 height 26
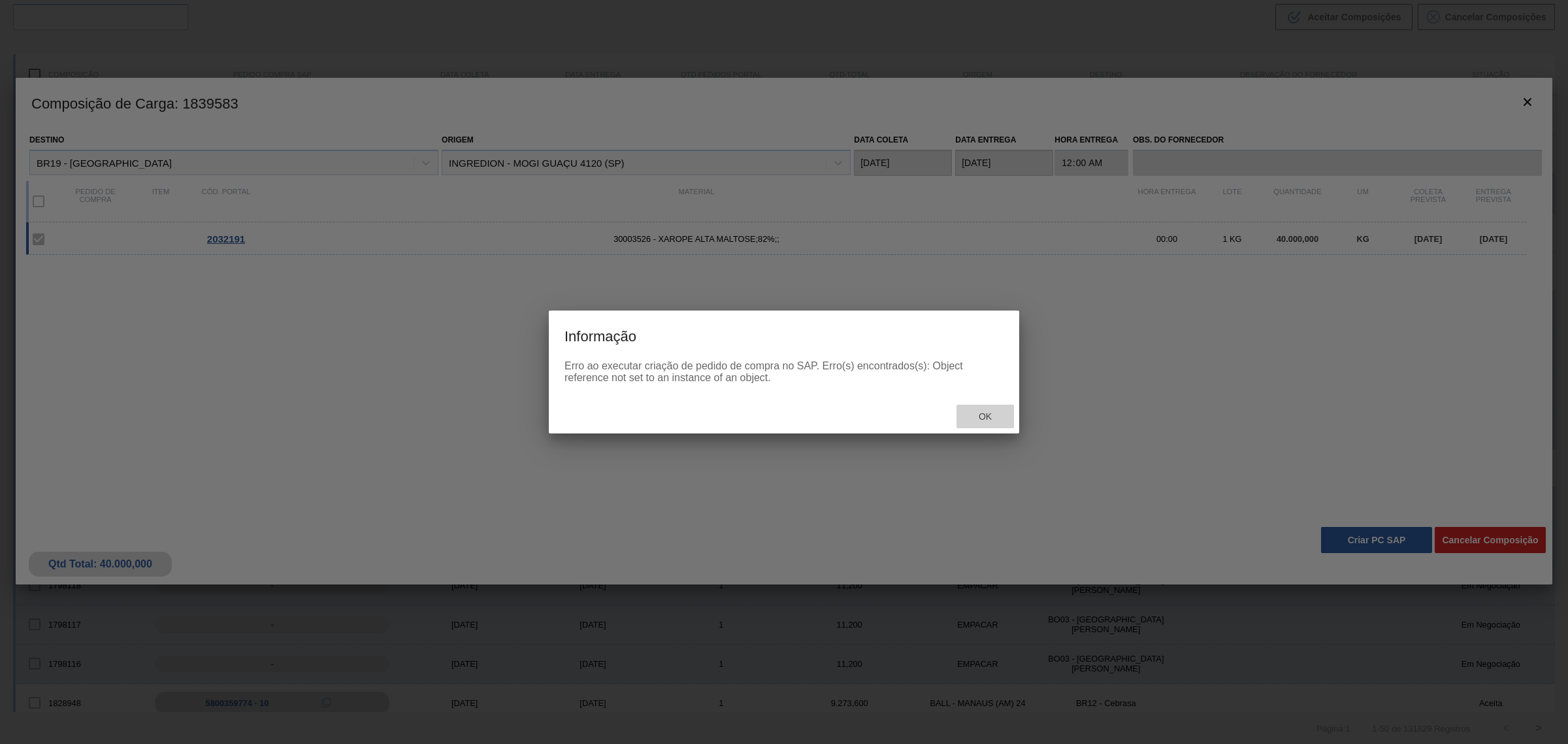
click at [984, 418] on span "Ok" at bounding box center [985, 417] width 34 height 11
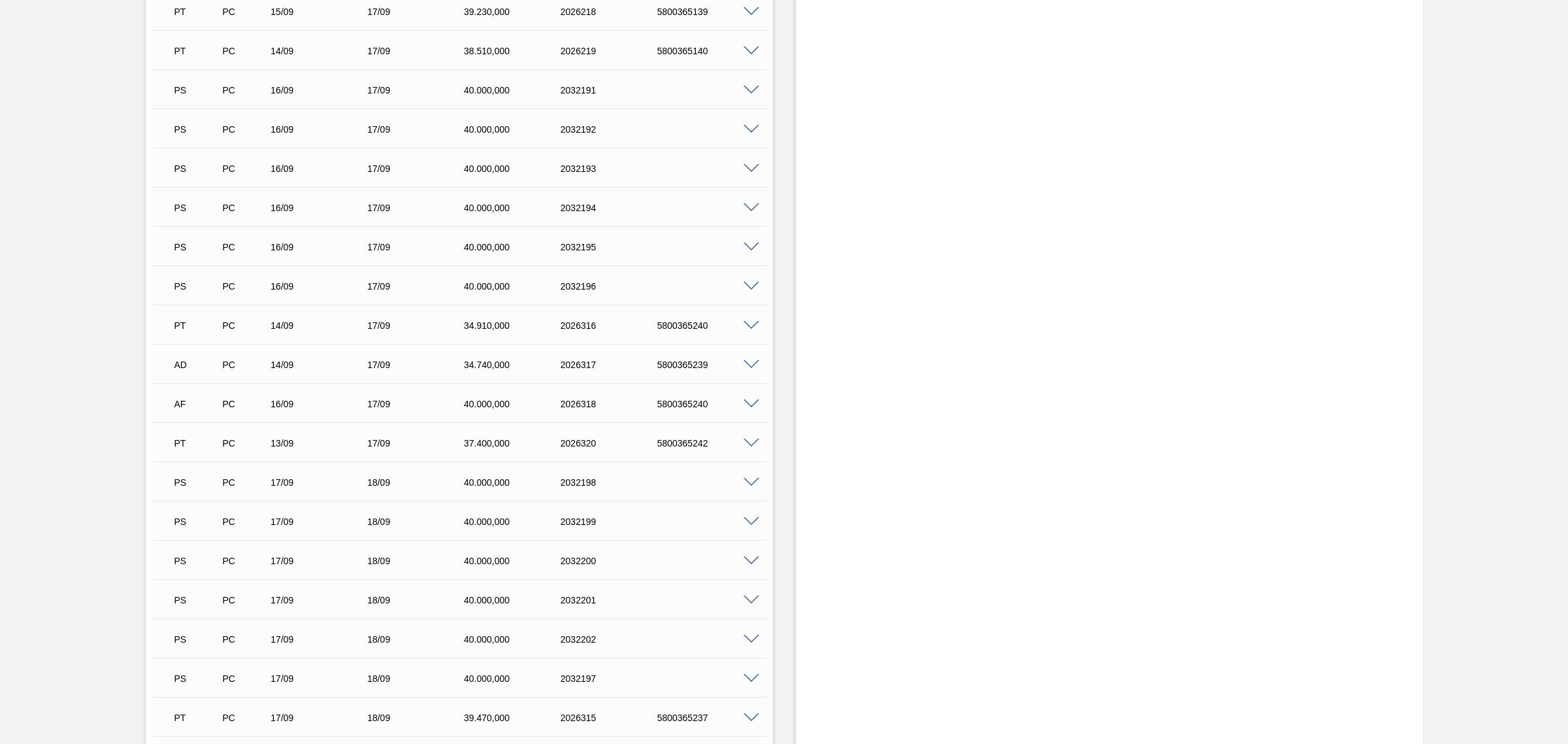
scroll to position [899, 0]
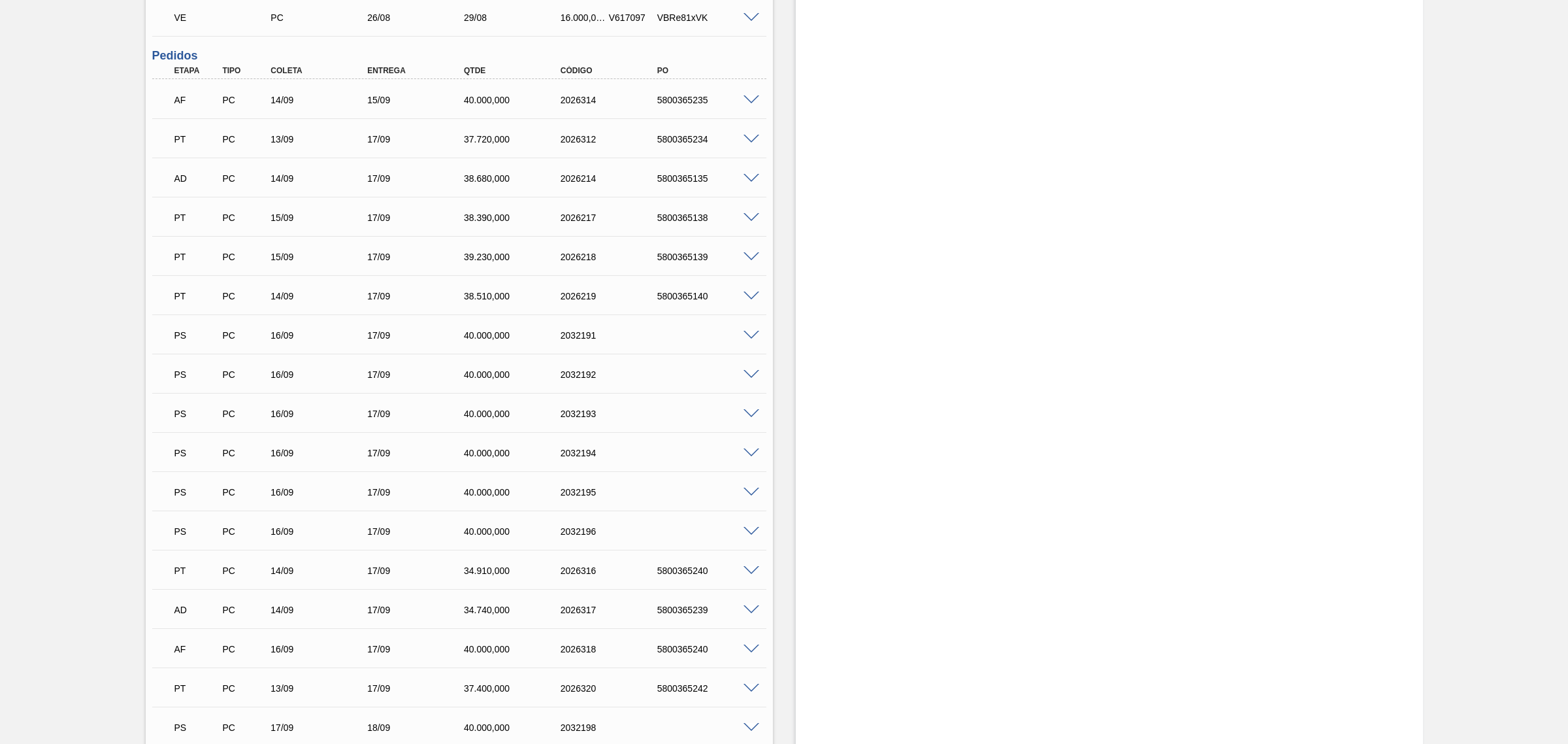
click at [753, 299] on span at bounding box center [751, 296] width 16 height 10
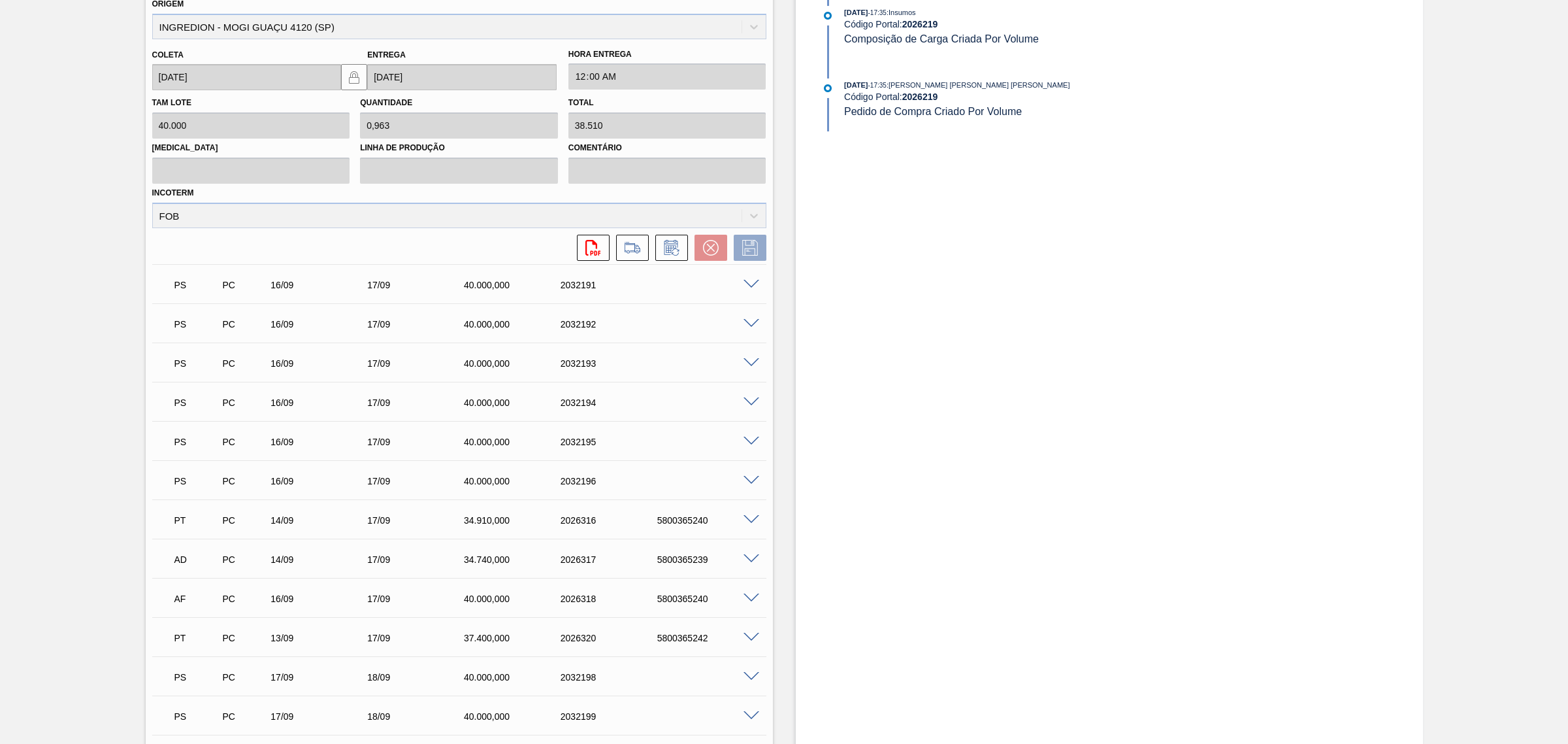
scroll to position [1307, 0]
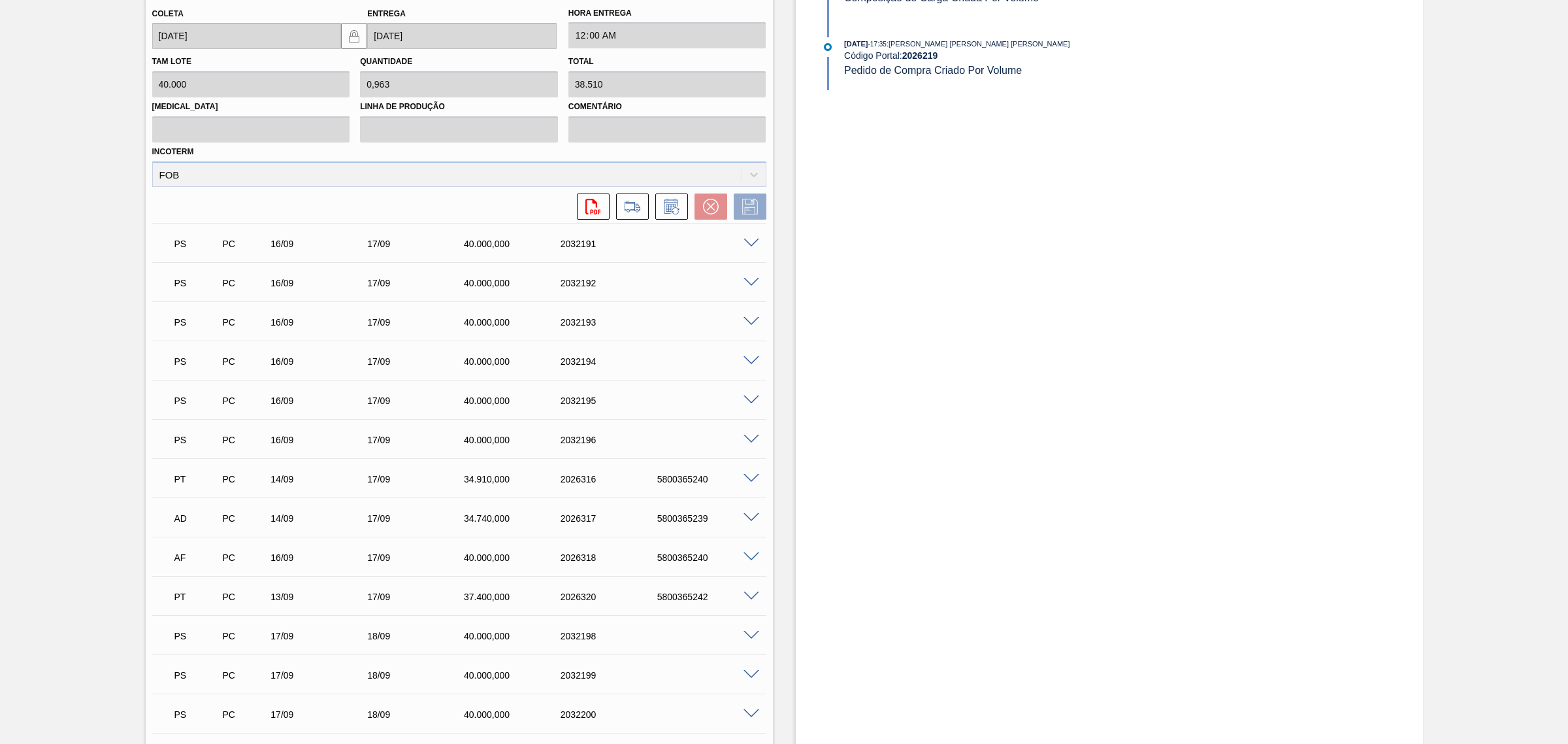
click at [750, 520] on span at bounding box center [751, 518] width 16 height 10
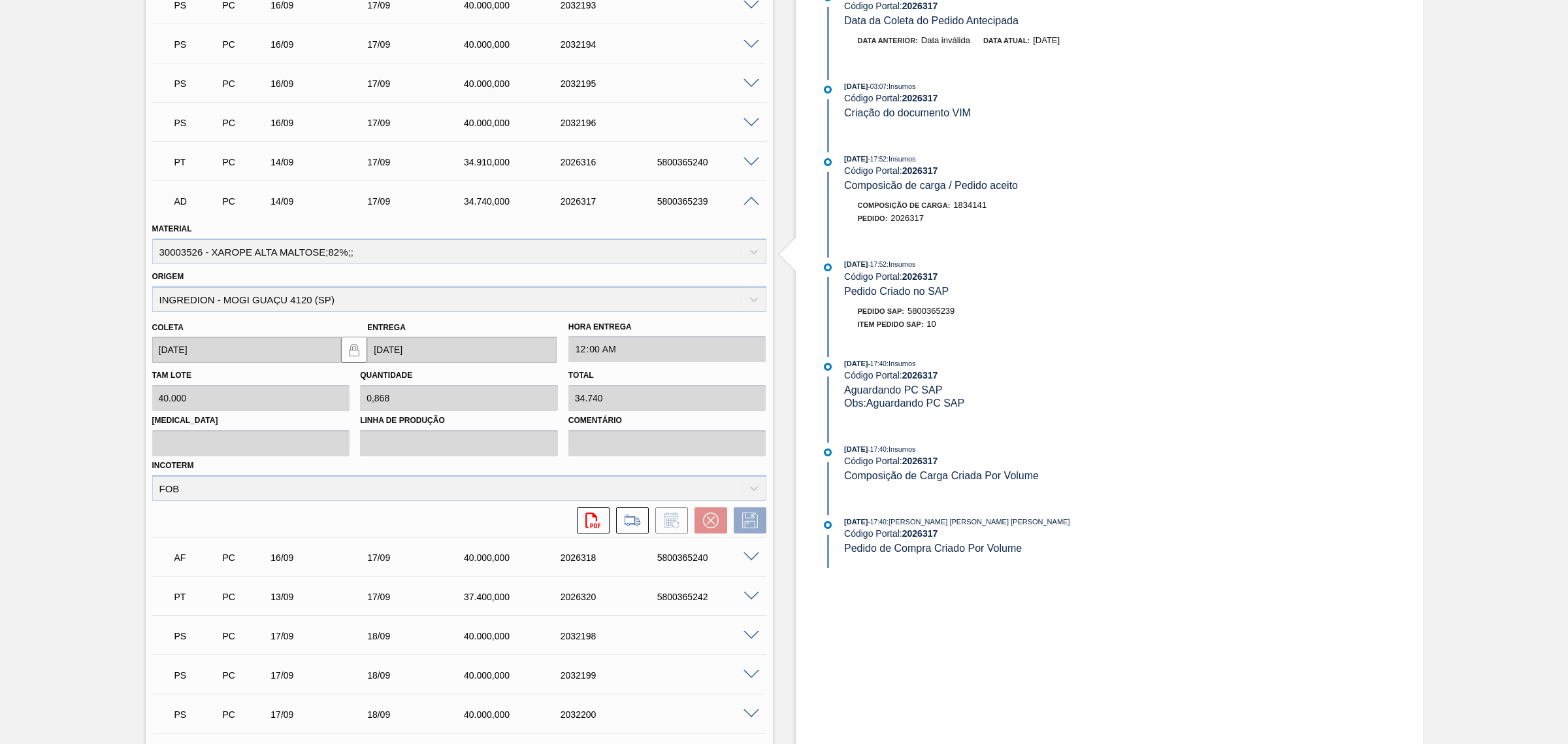
click at [751, 199] on span at bounding box center [751, 202] width 16 height 10
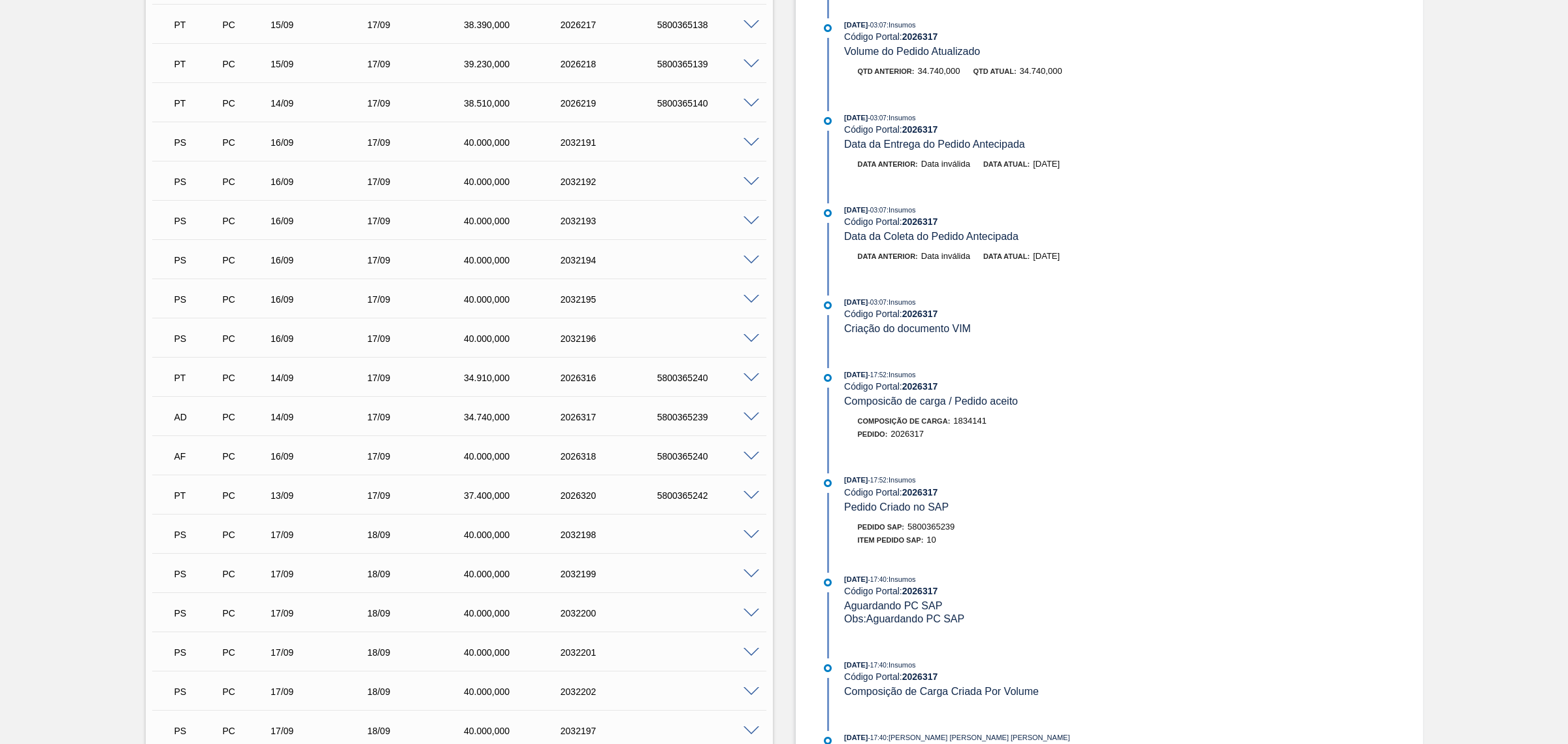
scroll to position [1063, 0]
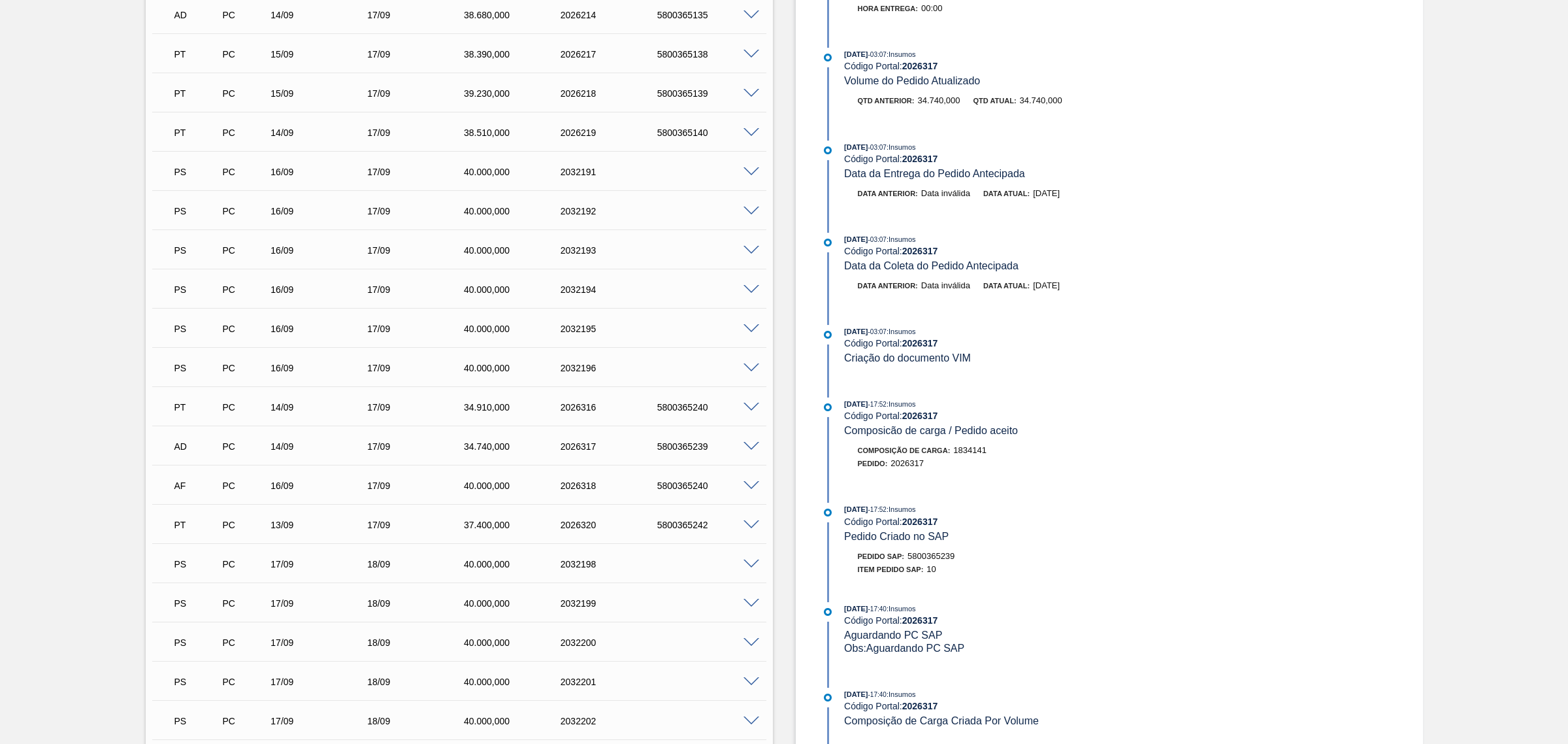
click at [753, 484] on span at bounding box center [751, 486] width 16 height 10
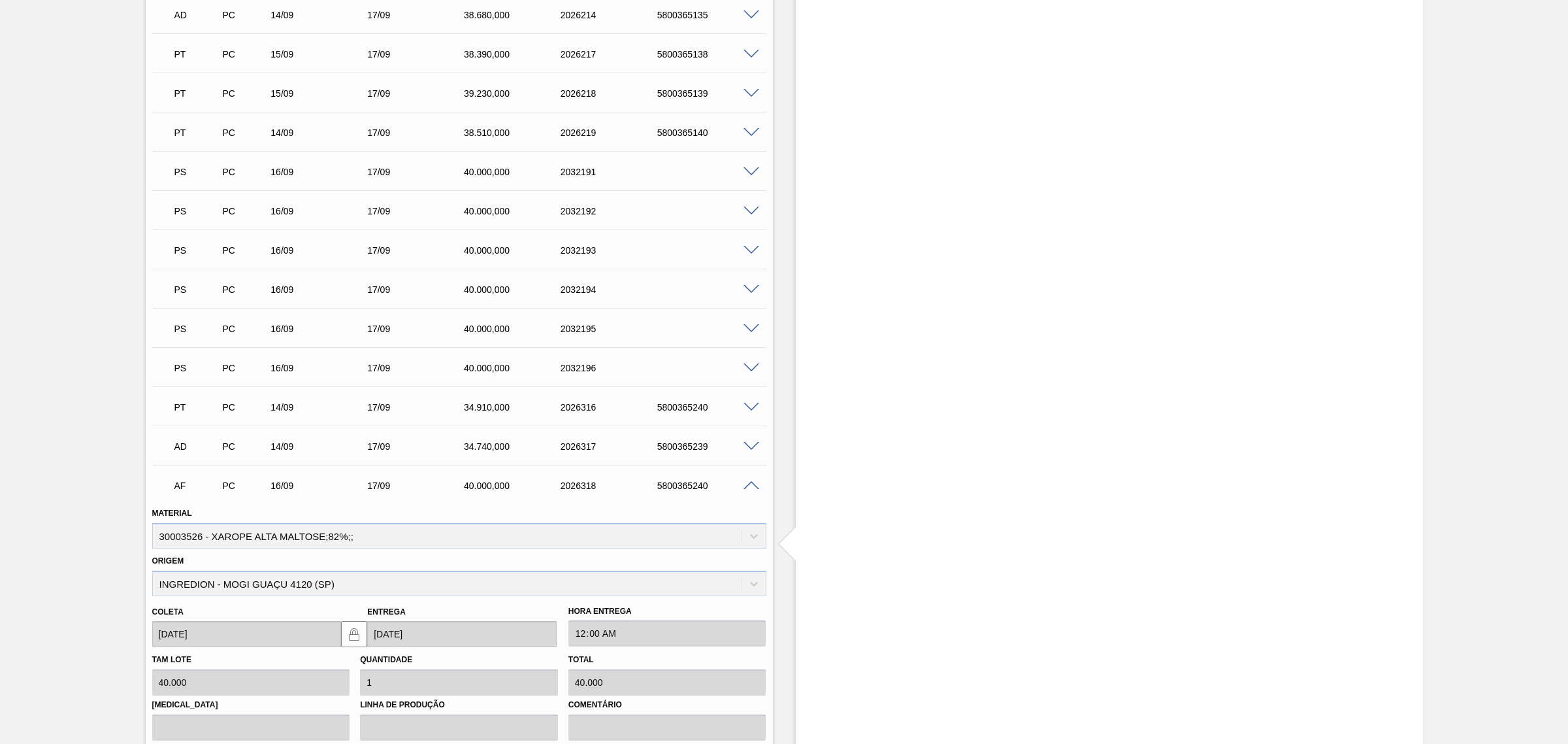
click at [753, 484] on span at bounding box center [751, 486] width 16 height 10
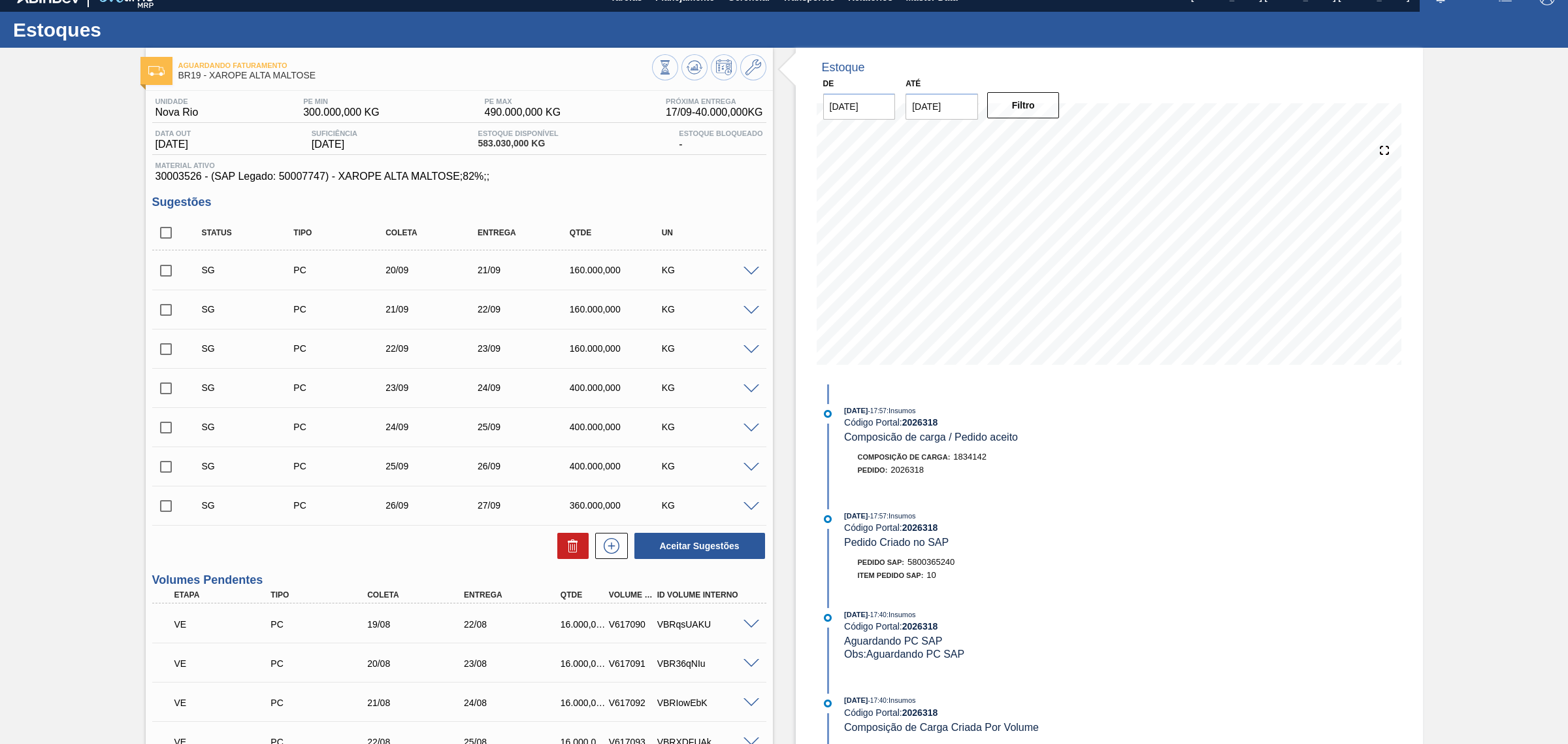
scroll to position [0, 0]
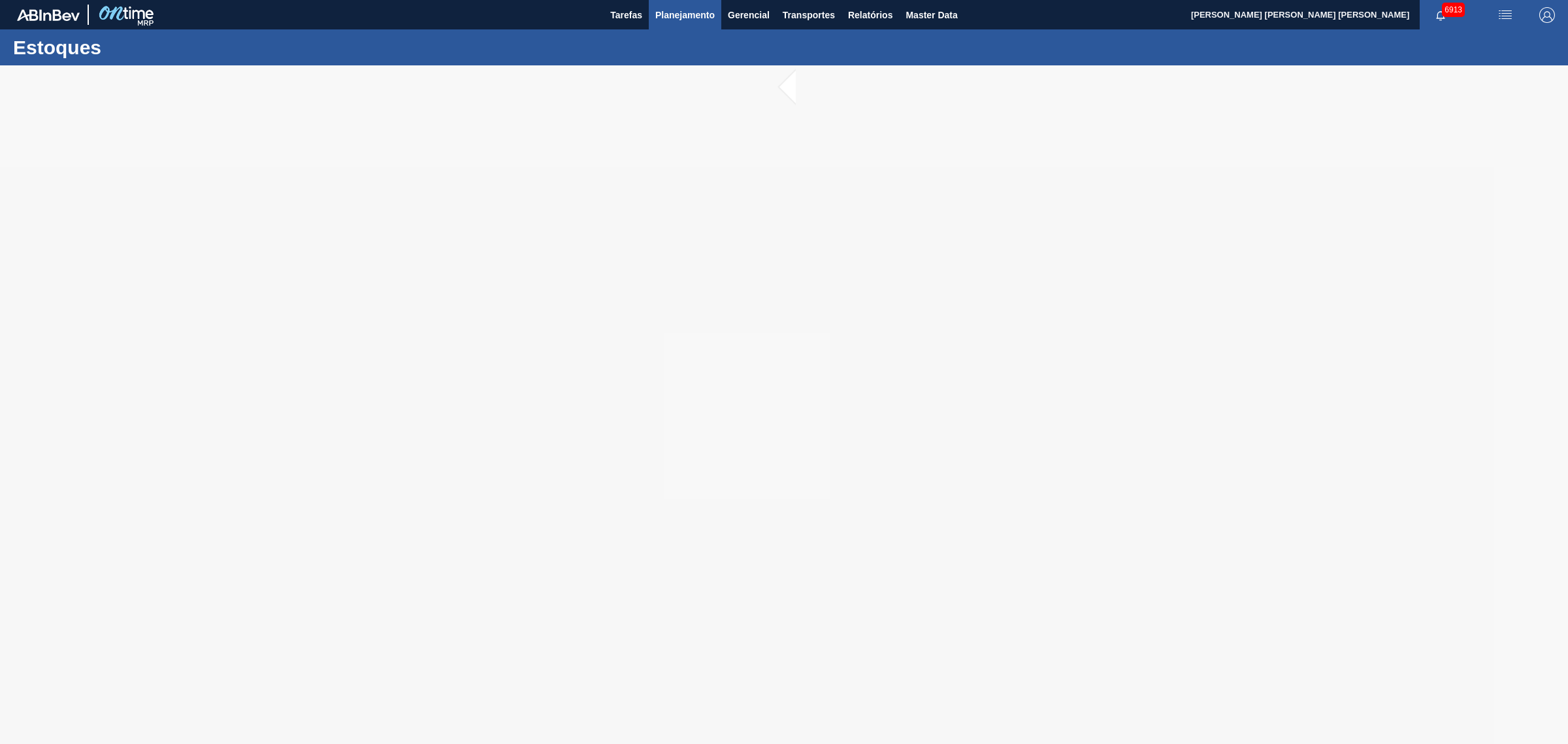
click at [692, 20] on span "Planejamento" at bounding box center [685, 15] width 60 height 16
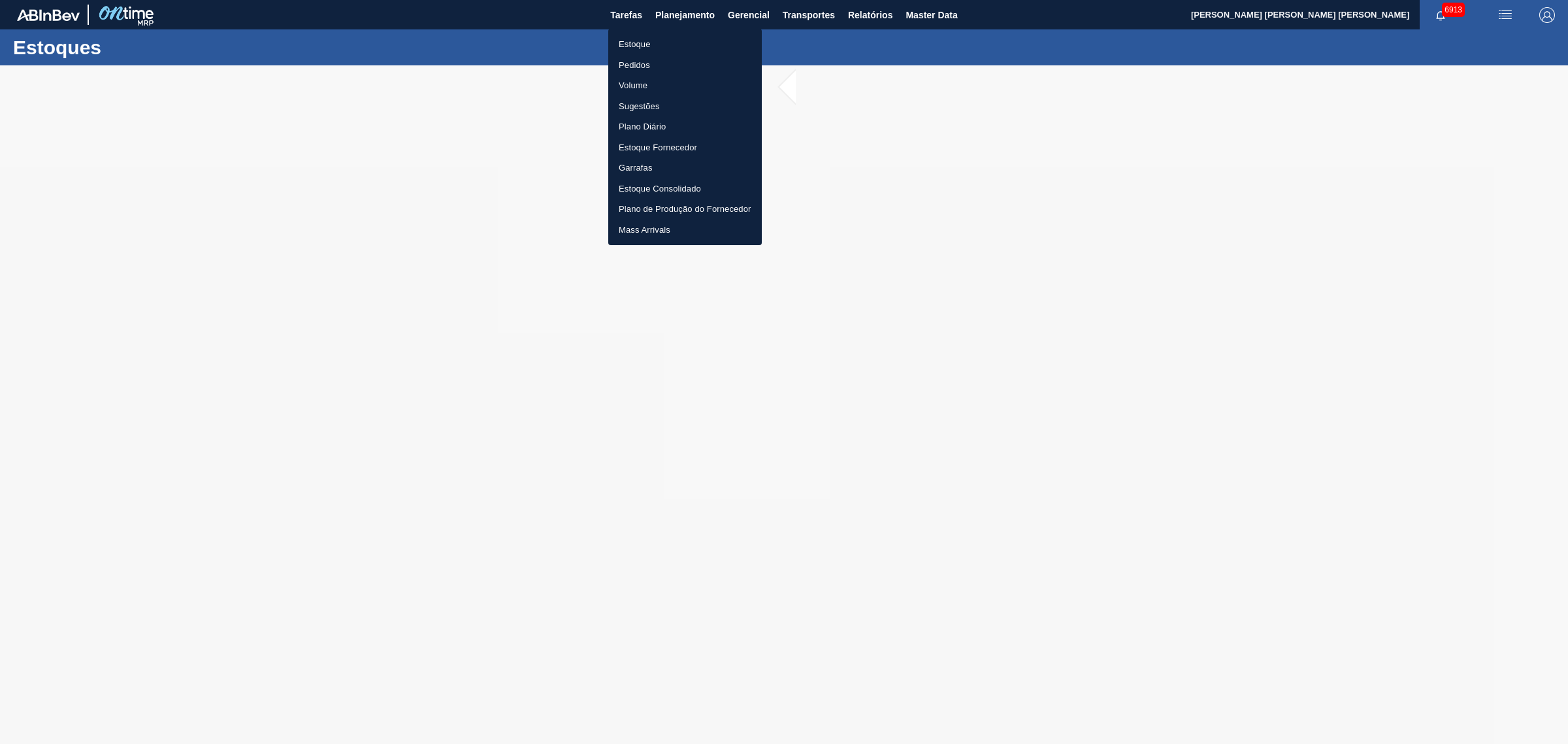
click at [1008, 417] on div at bounding box center [784, 372] width 1568 height 744
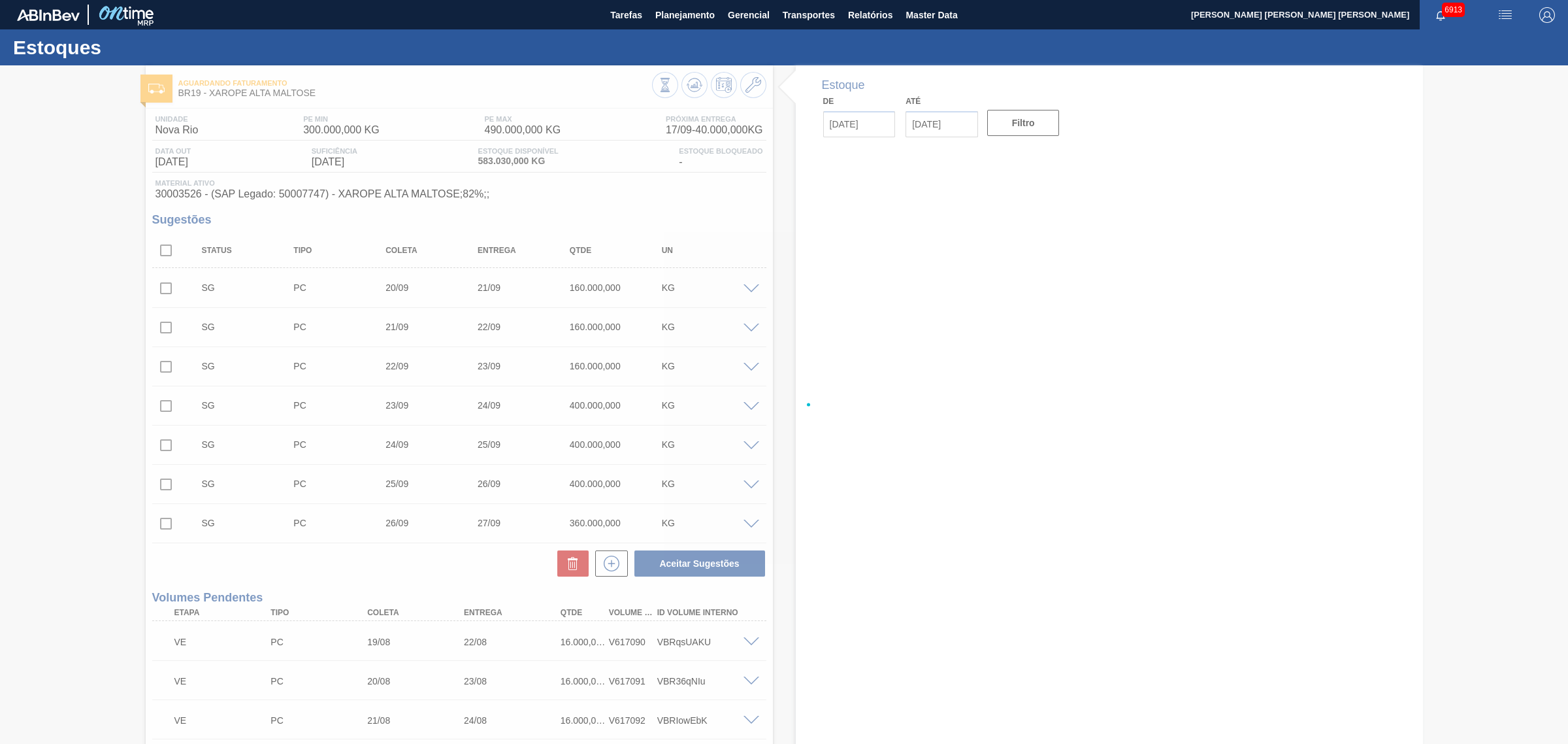
type input "[DATE]"
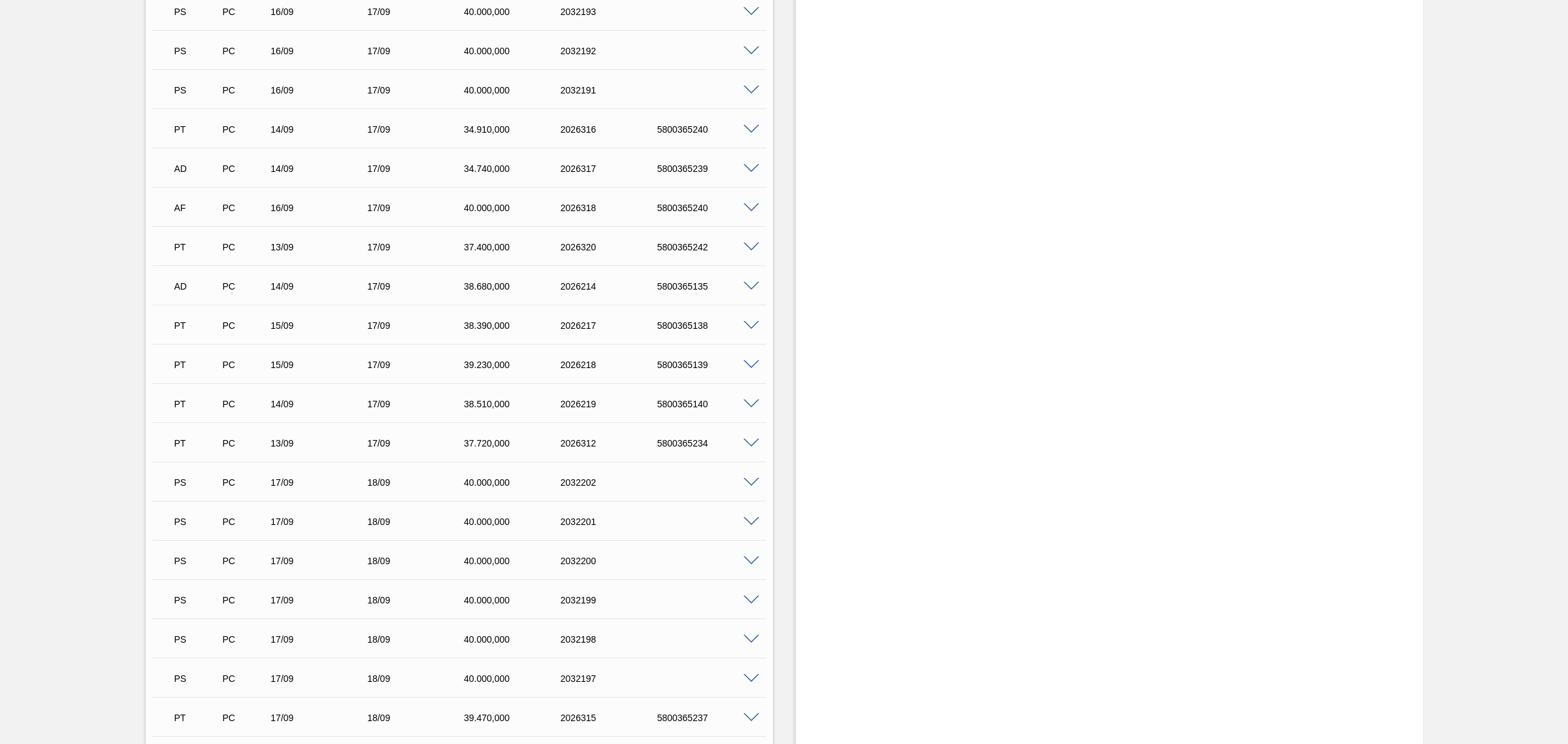
scroll to position [1553, 0]
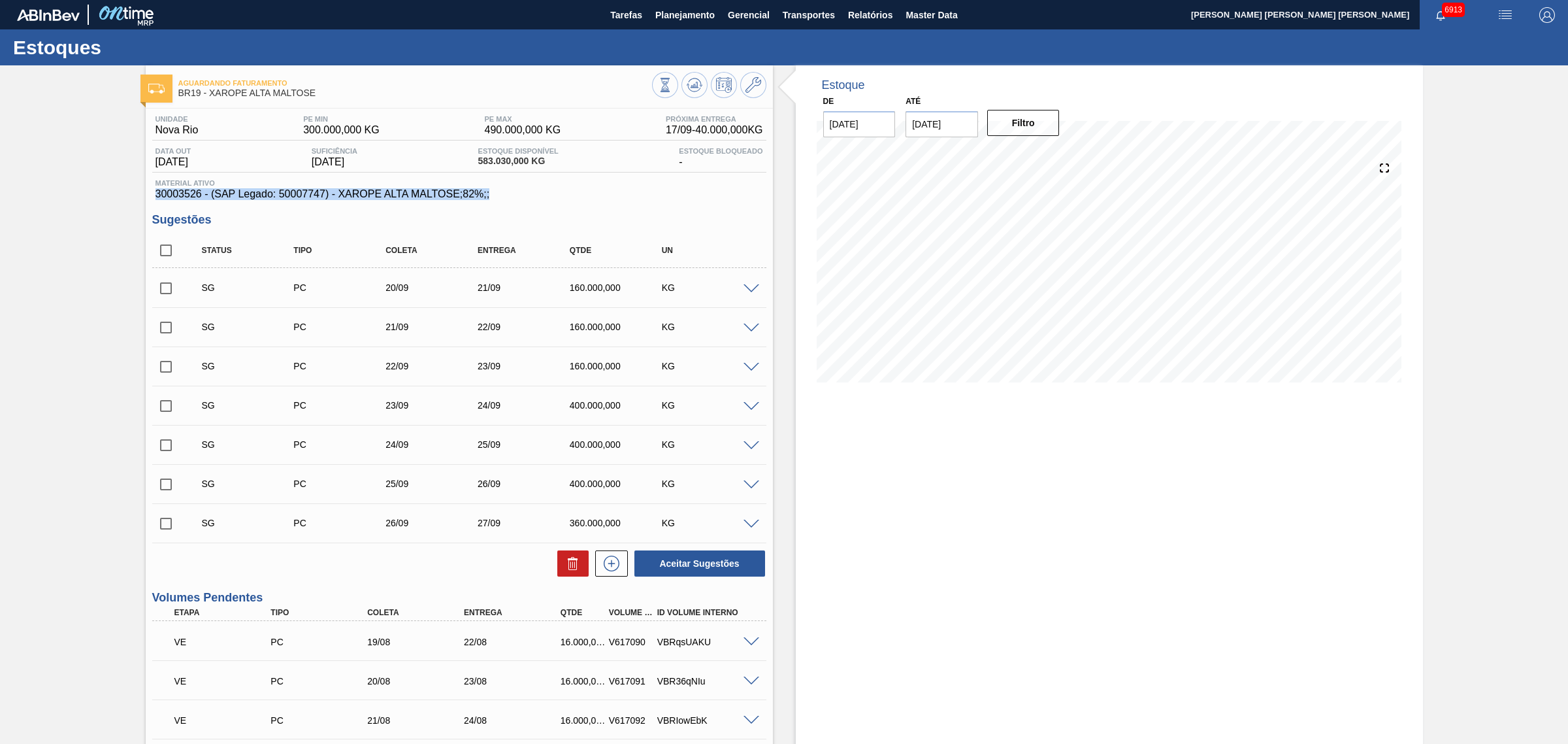
drag, startPoint x: 489, startPoint y: 197, endPoint x: 154, endPoint y: 195, distance: 335.0
click at [154, 195] on div "Material ativo 30003526 - (SAP Legado: 50007747) - XAROPE ALTA MALTOSE;82%;;" at bounding box center [460, 190] width 614 height 21
copy span "30003526 - (SAP Legado: 50007747) - XAROPE ALTA MALTOSE;82%;;"
